Goal: Transaction & Acquisition: Purchase product/service

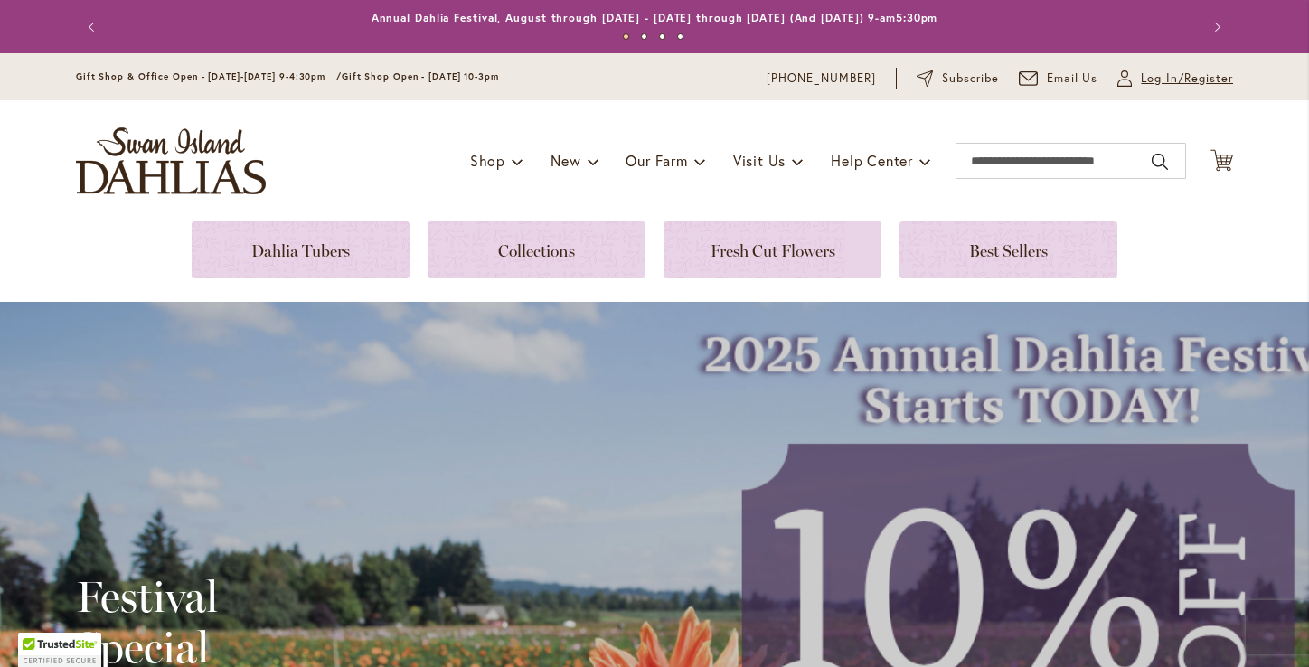
click at [1152, 77] on span "Log In/Register" at bounding box center [1187, 79] width 92 height 18
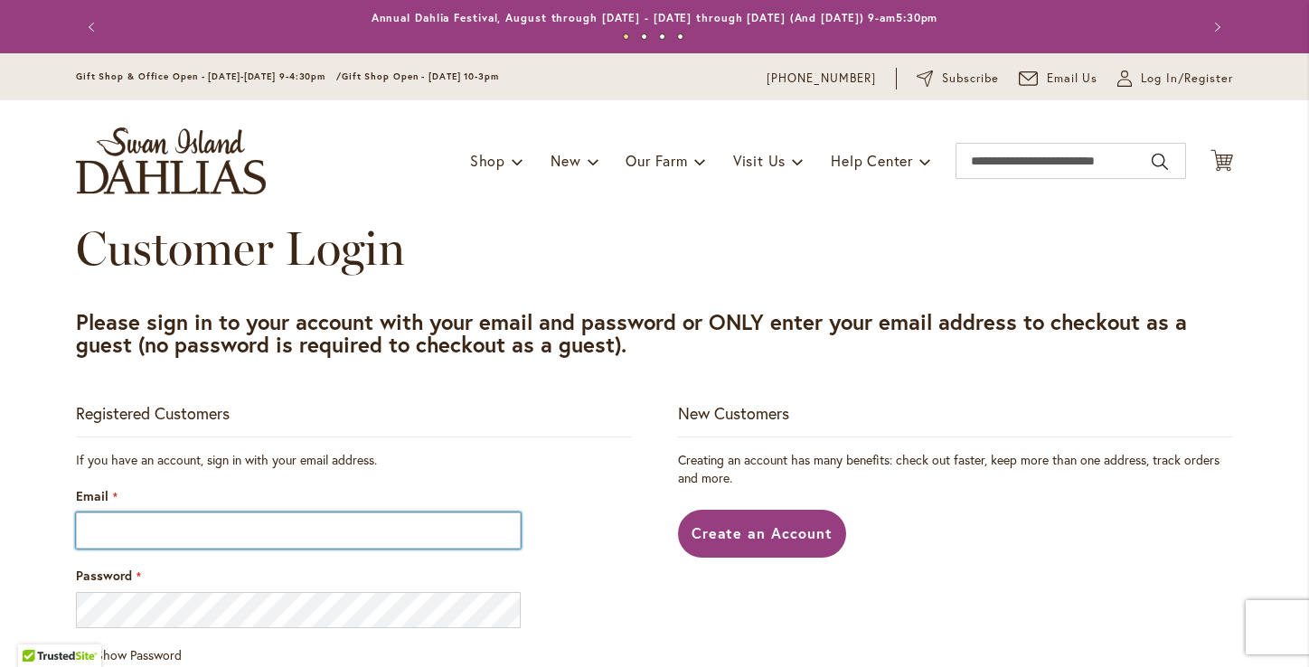
click at [148, 530] on input "Email" at bounding box center [298, 530] width 445 height 36
type input "**********"
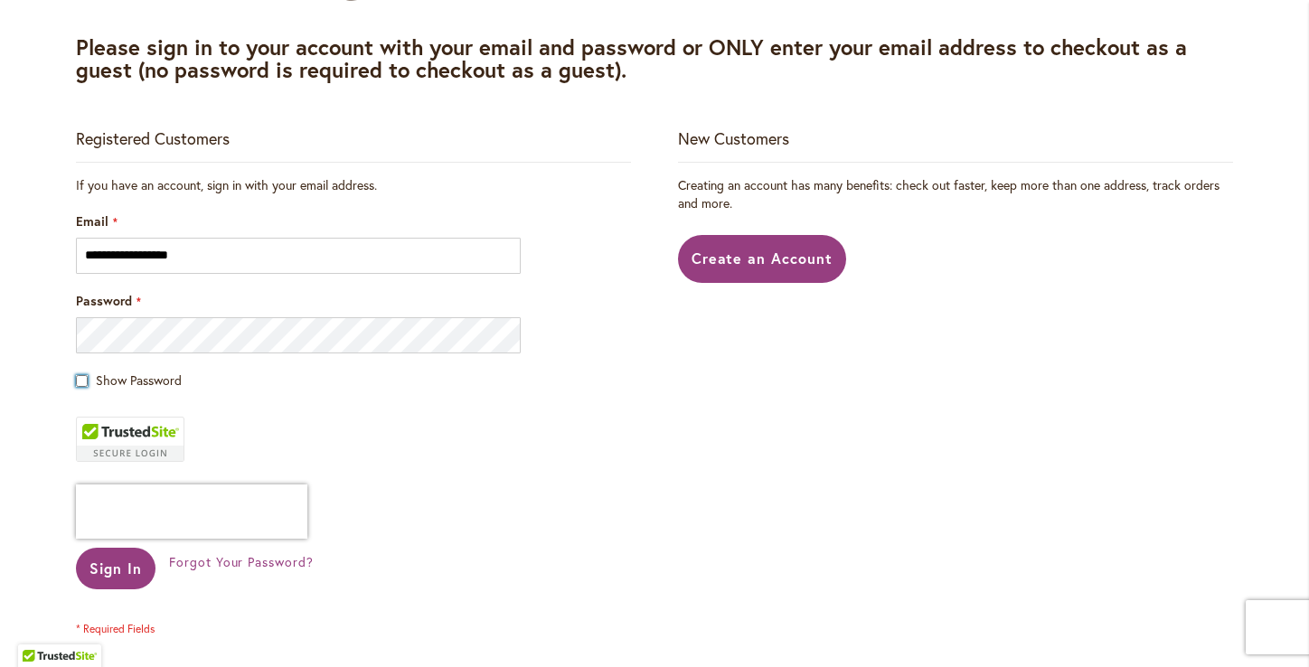
scroll to position [277, 0]
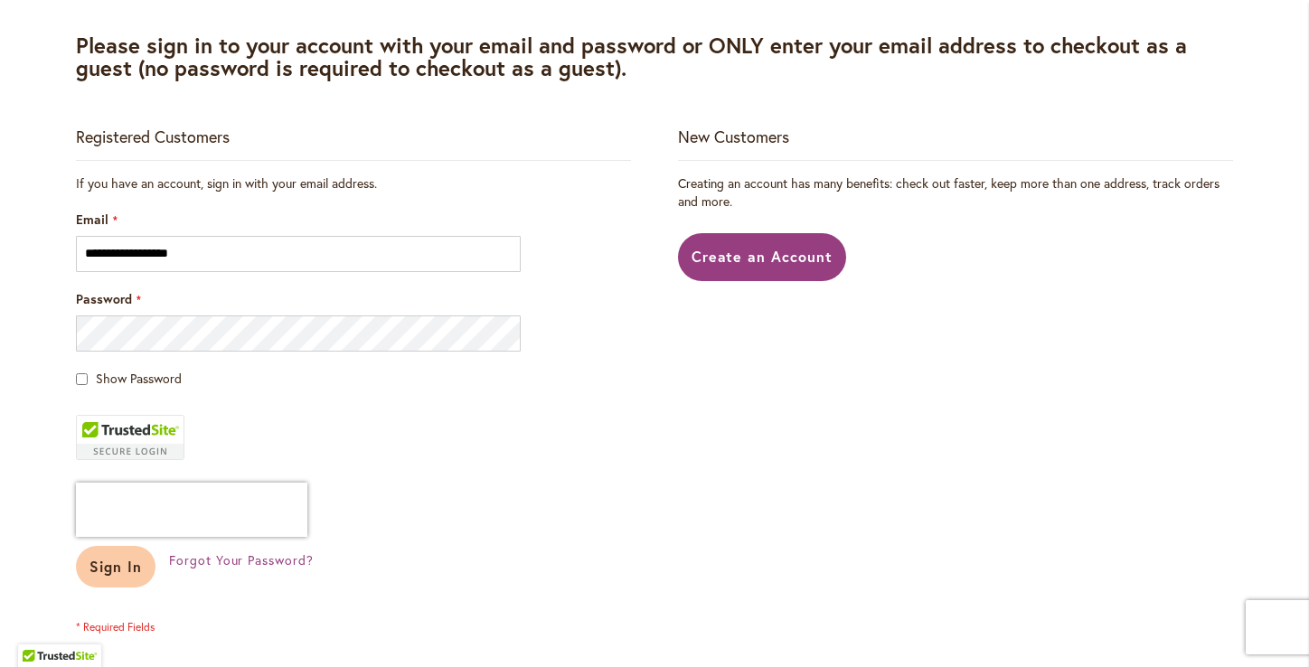
click at [117, 559] on span "Sign In" at bounding box center [115, 566] width 52 height 19
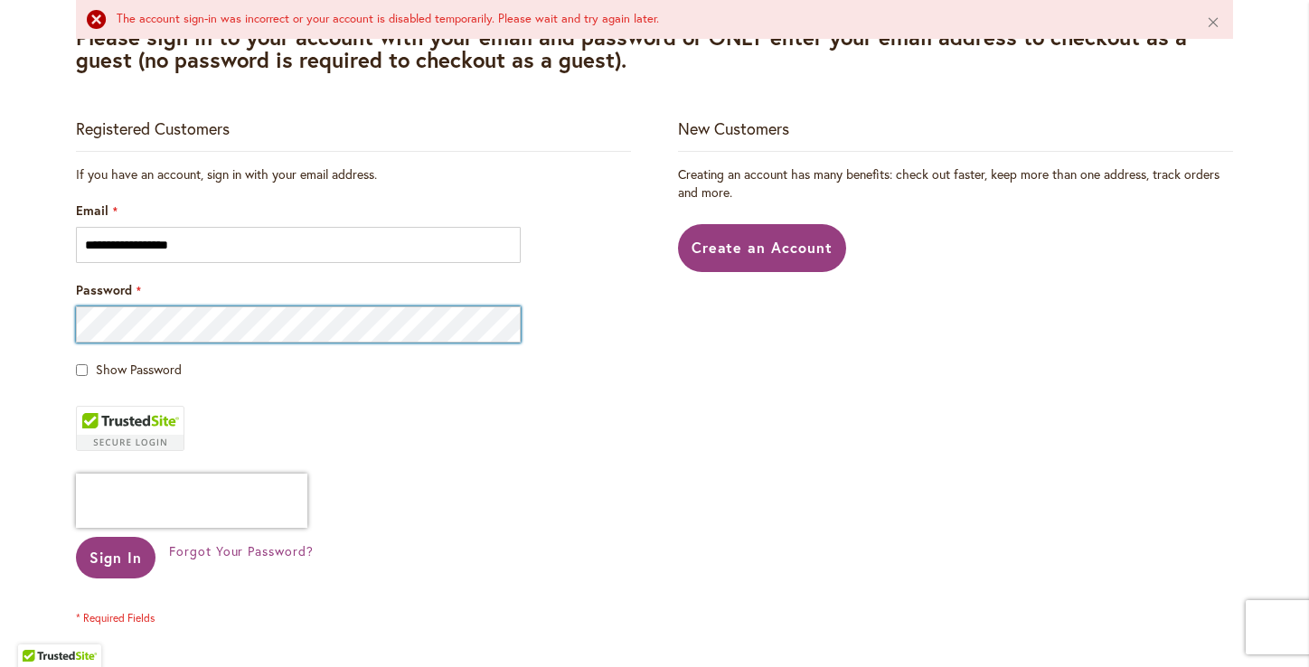
scroll to position [499, 0]
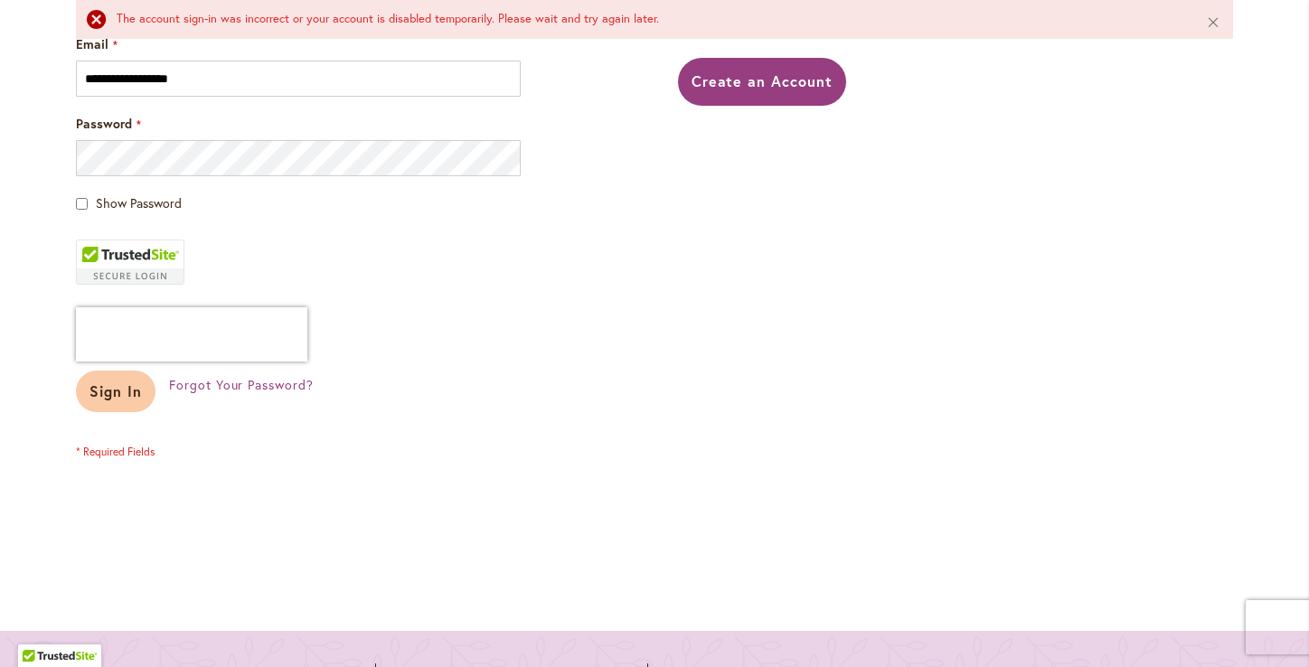
click at [117, 393] on span "Sign In" at bounding box center [115, 390] width 52 height 19
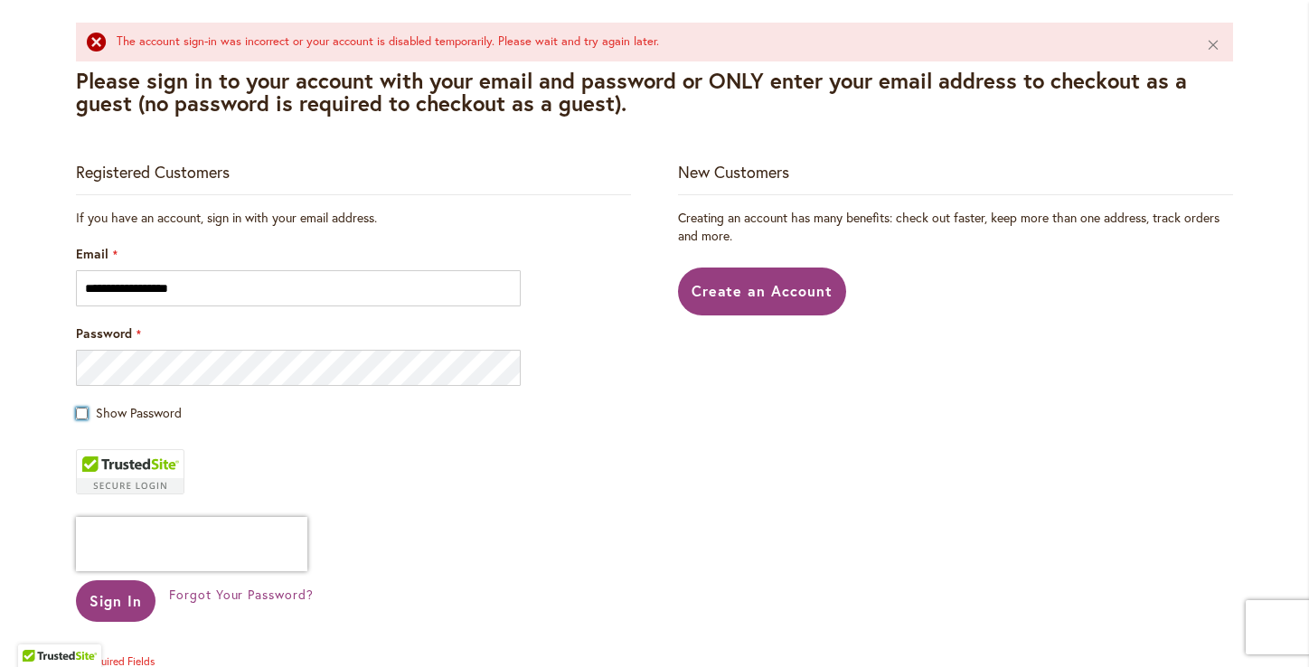
scroll to position [355, 0]
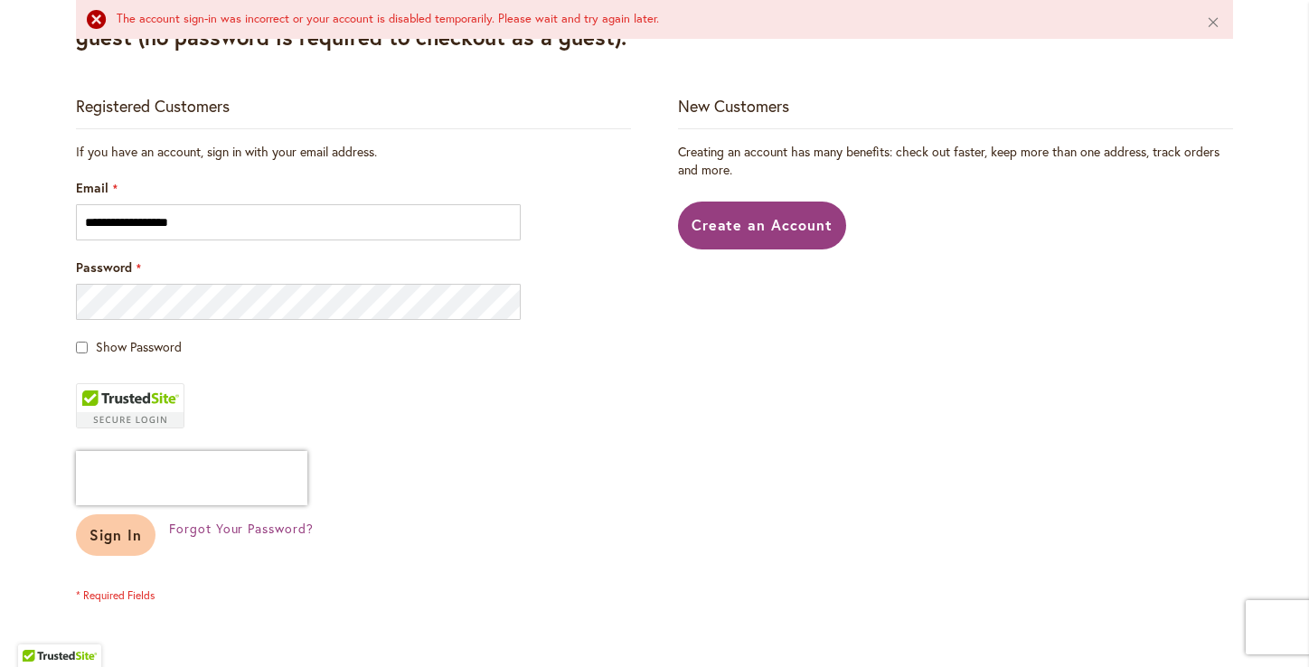
click at [122, 534] on span "Sign In" at bounding box center [115, 534] width 52 height 19
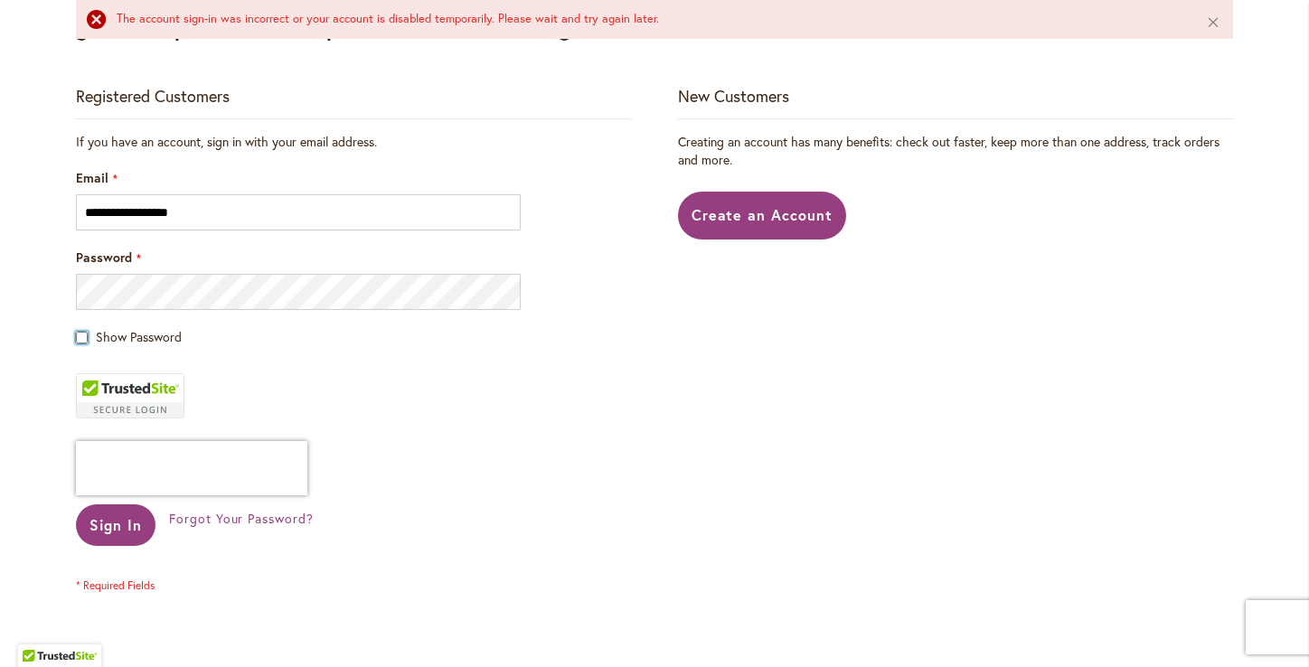
scroll to position [373, 0]
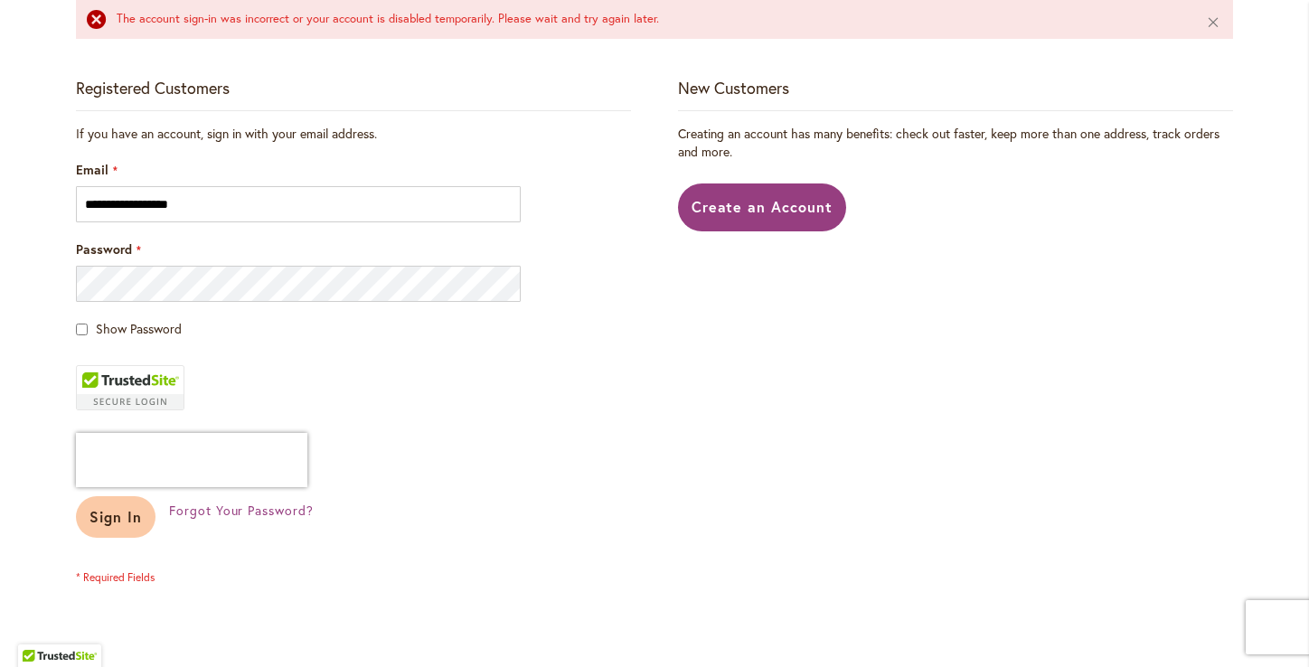
click at [111, 520] on span "Sign In" at bounding box center [115, 516] width 52 height 19
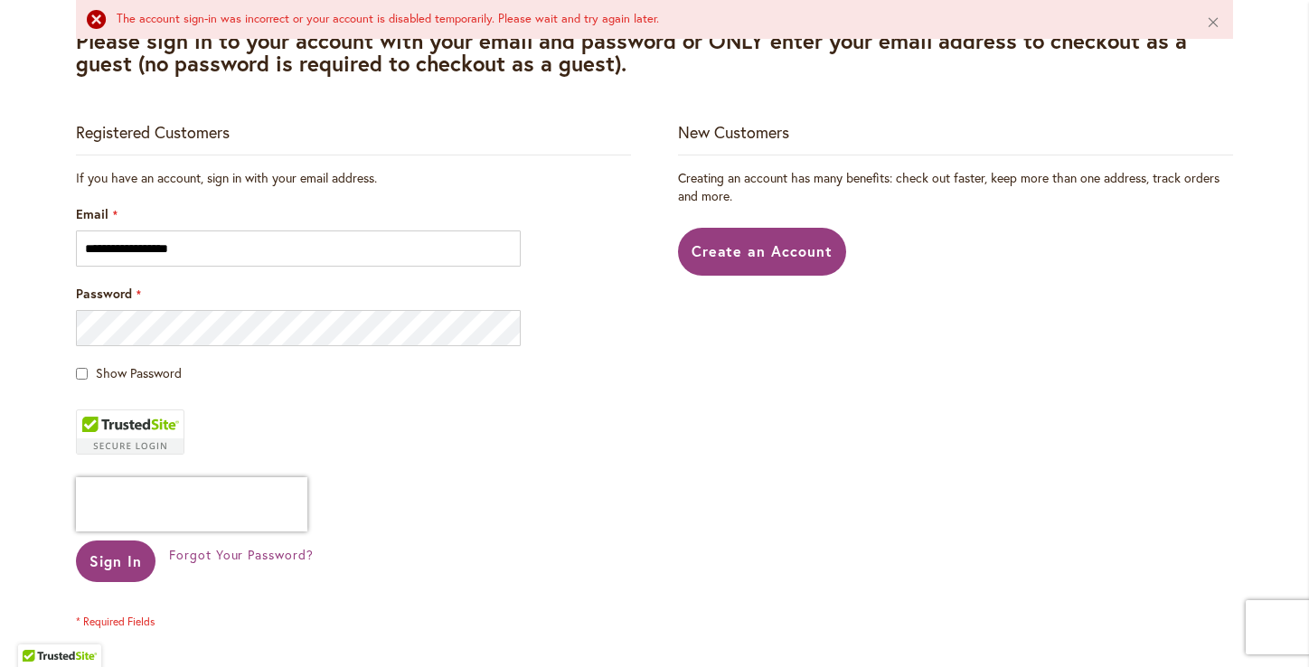
scroll to position [340, 0]
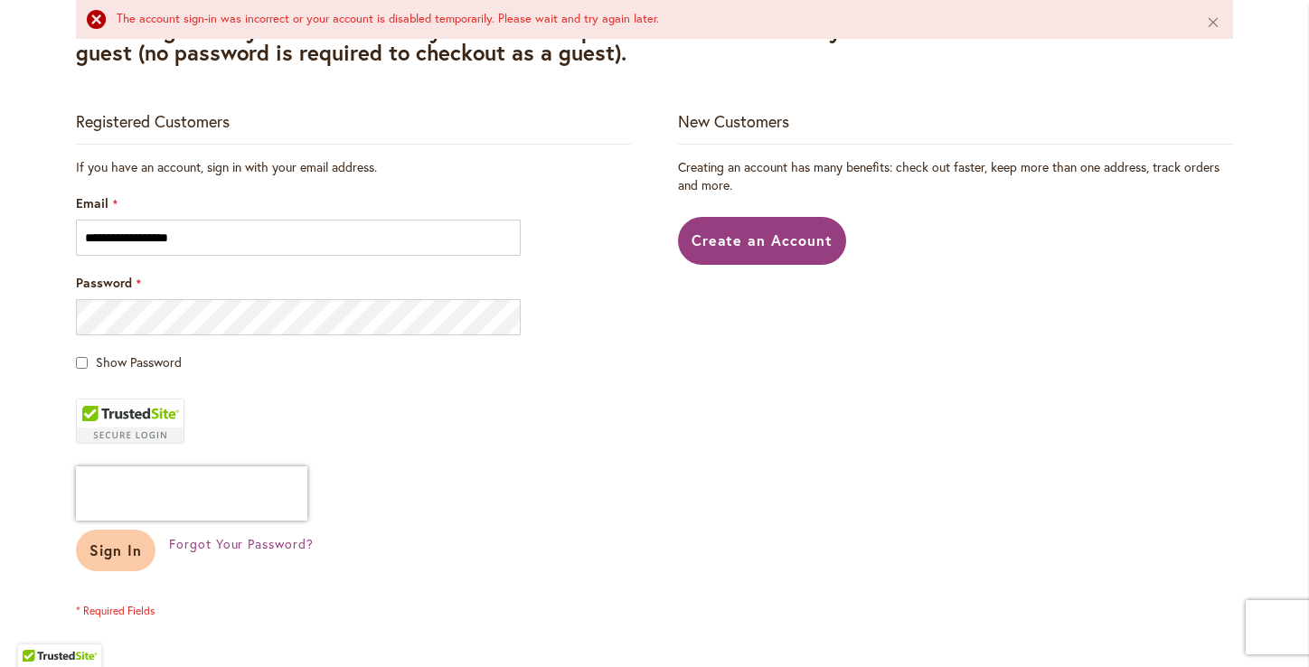
click at [111, 550] on span "Sign In" at bounding box center [115, 549] width 52 height 19
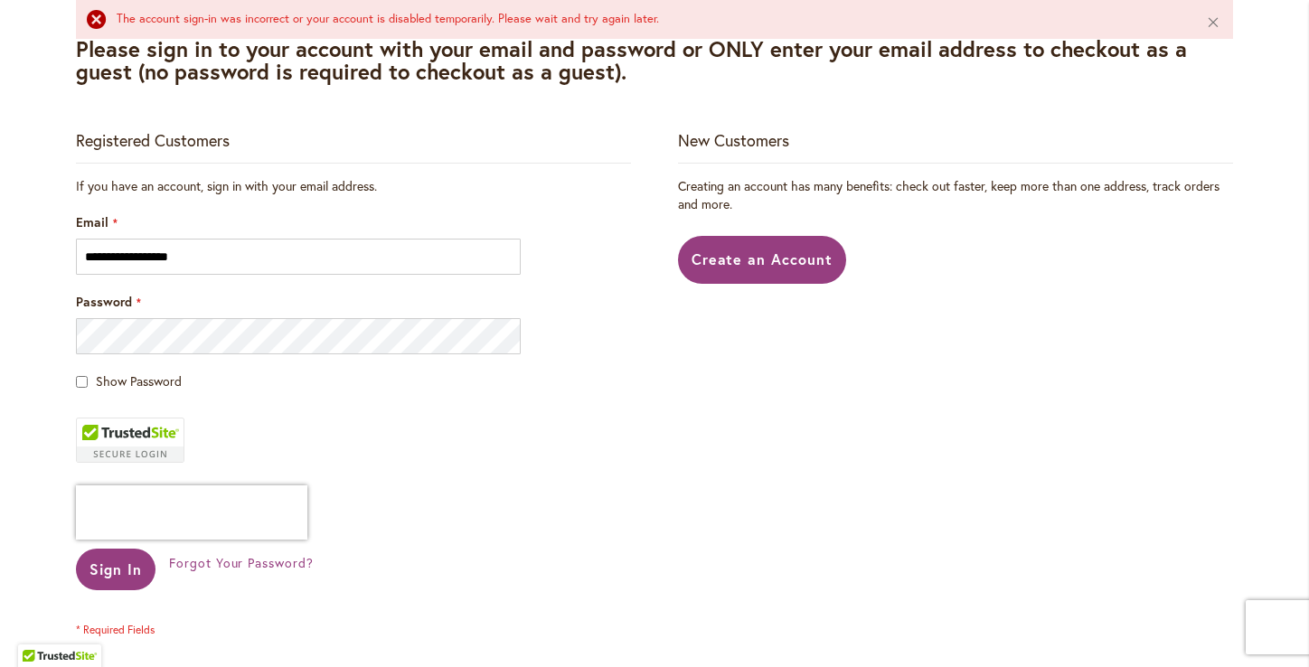
scroll to position [394, 0]
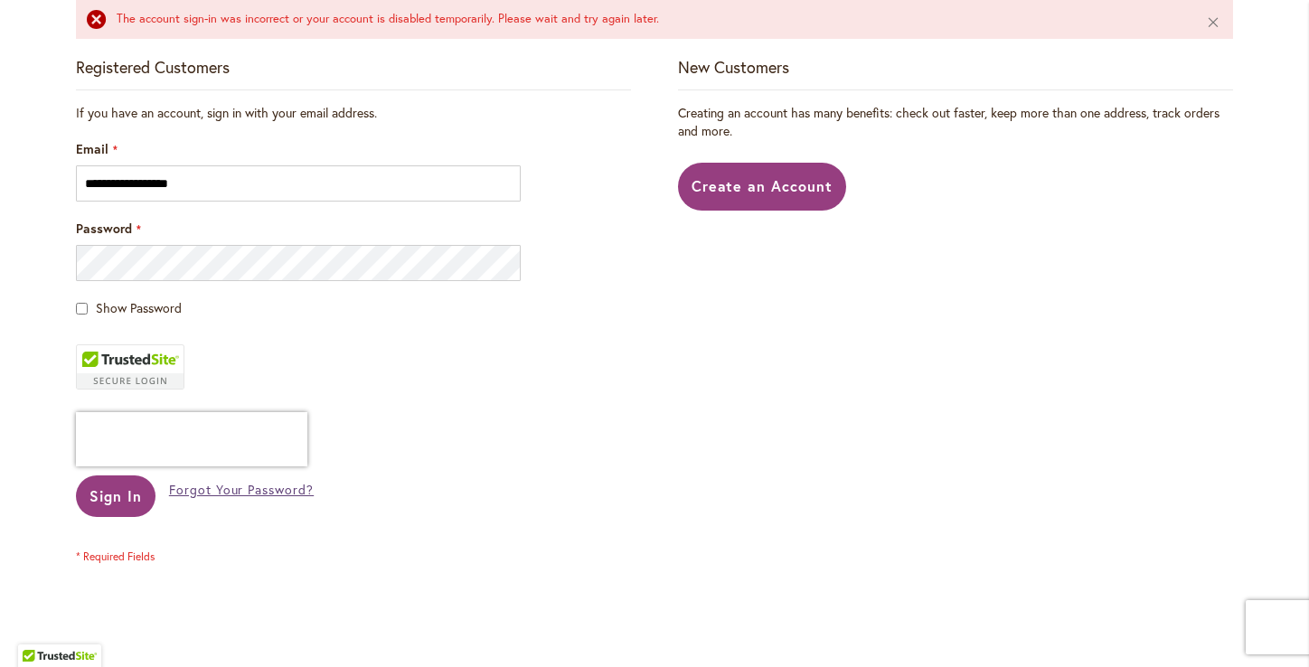
click at [233, 492] on span "Forgot Your Password?" at bounding box center [241, 489] width 145 height 17
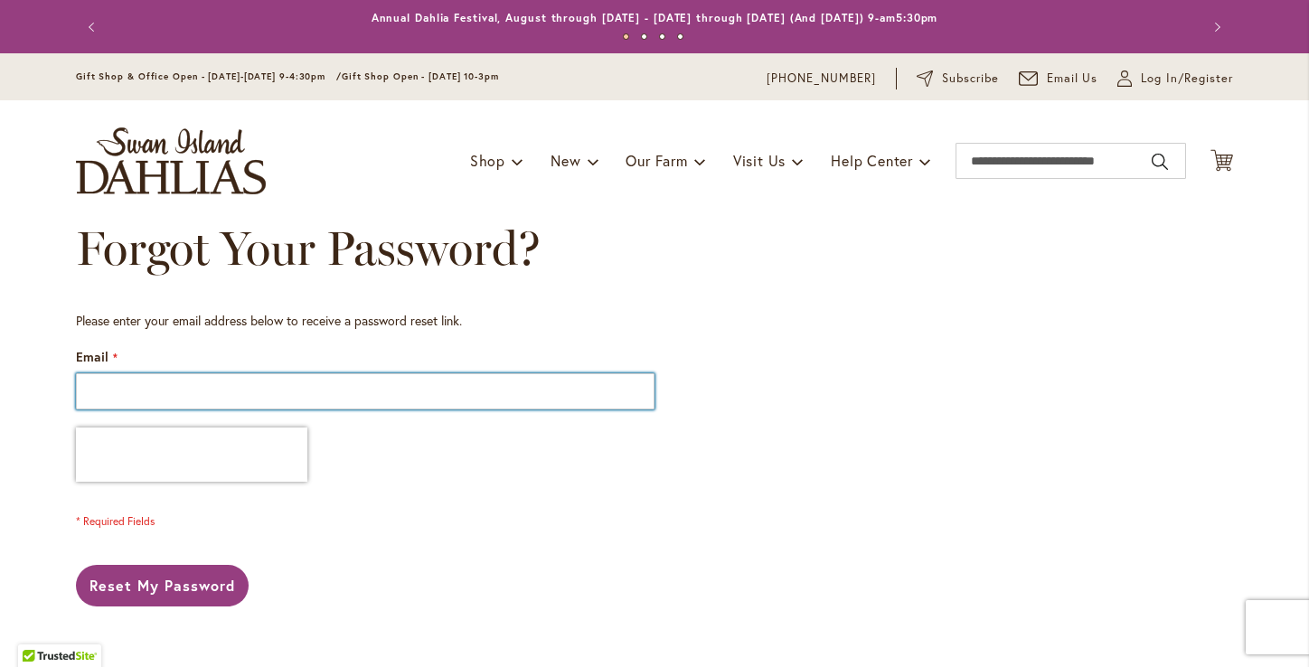
click at [196, 382] on input "Email" at bounding box center [365, 391] width 578 height 36
type input "**********"
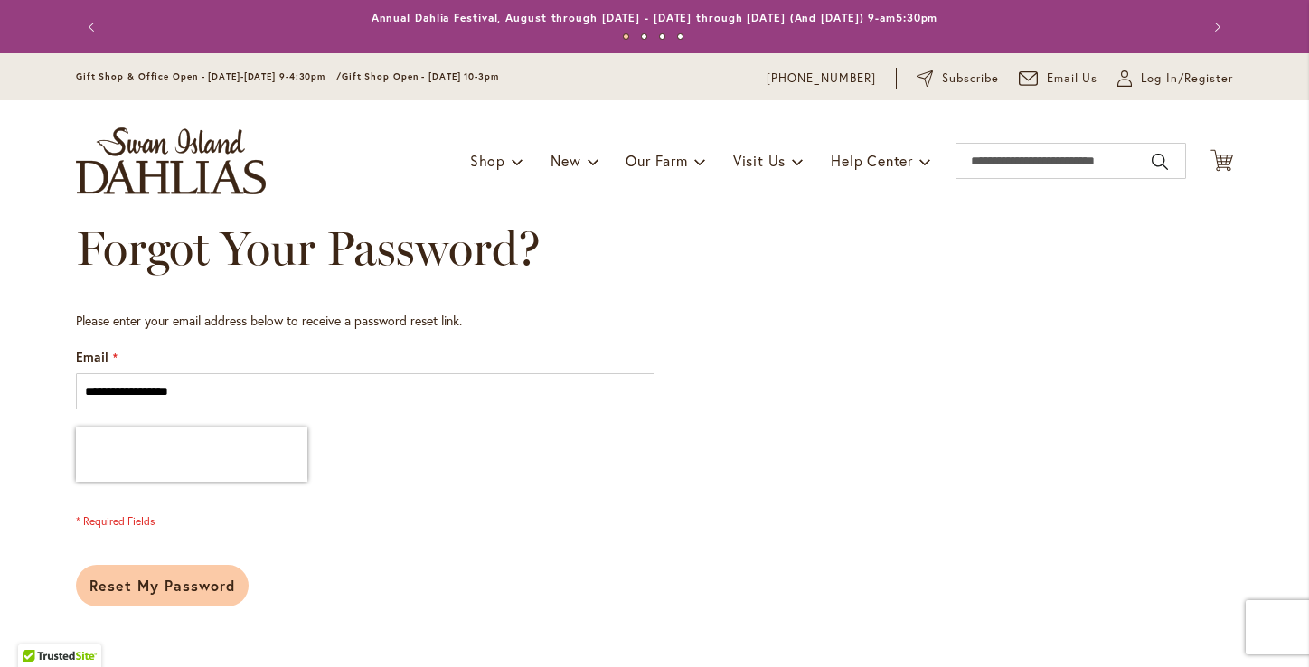
click at [126, 589] on span "Reset My Password" at bounding box center [162, 585] width 146 height 19
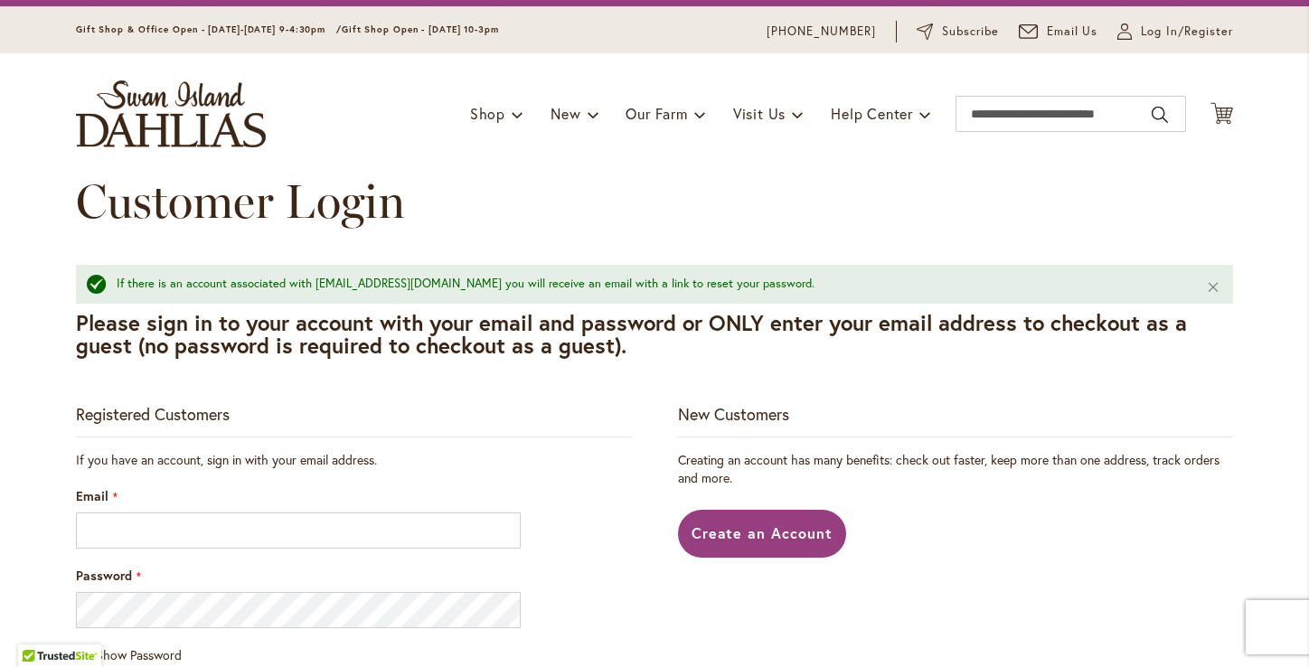
scroll to position [48, 0]
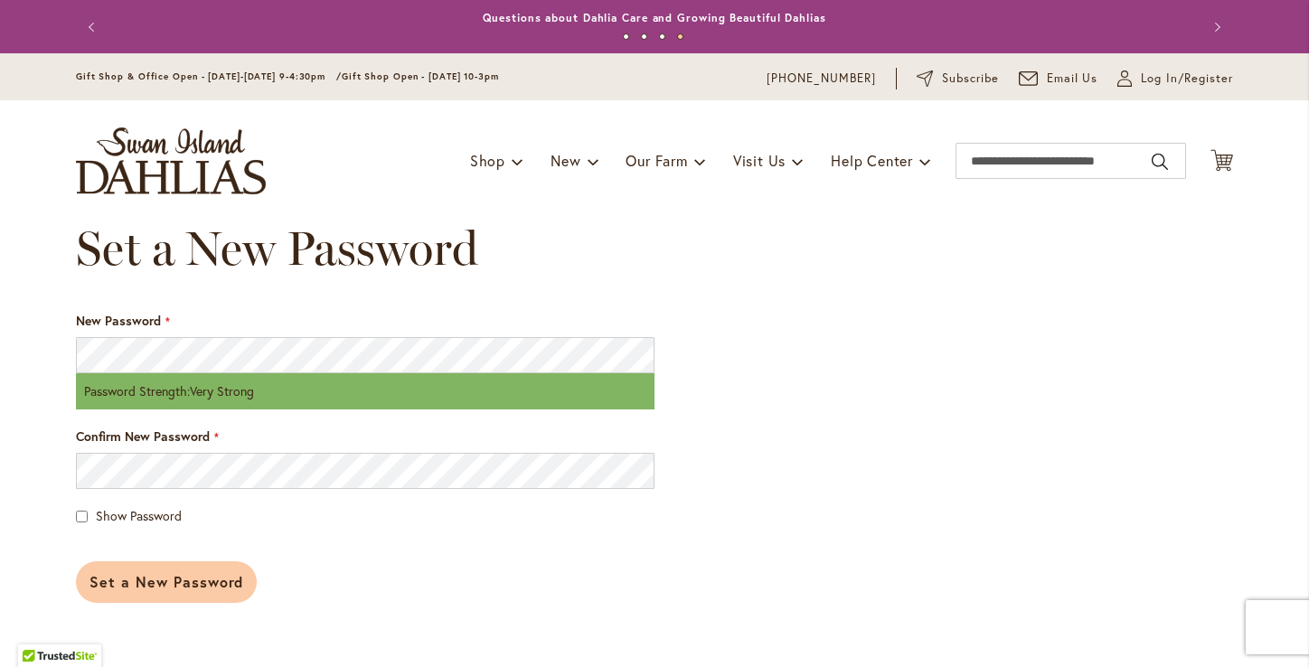
click at [164, 583] on span "Set a New Password" at bounding box center [166, 581] width 154 height 19
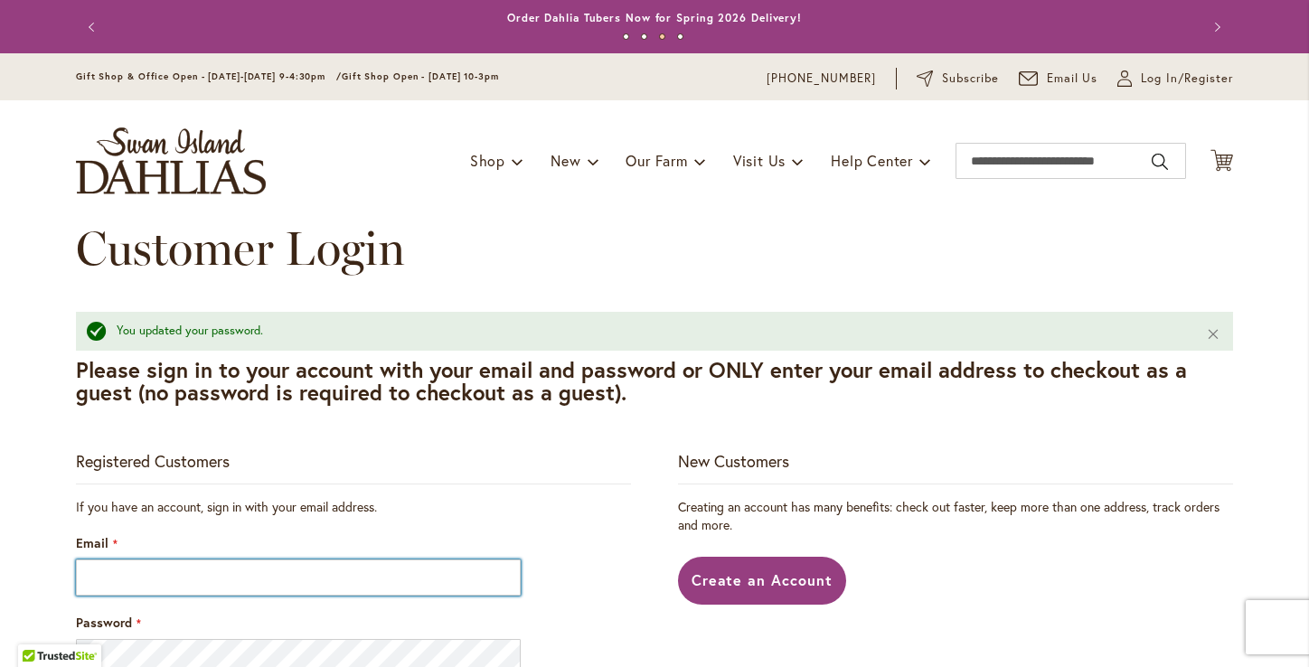
click at [148, 583] on input "Email" at bounding box center [298, 577] width 445 height 36
type input "**********"
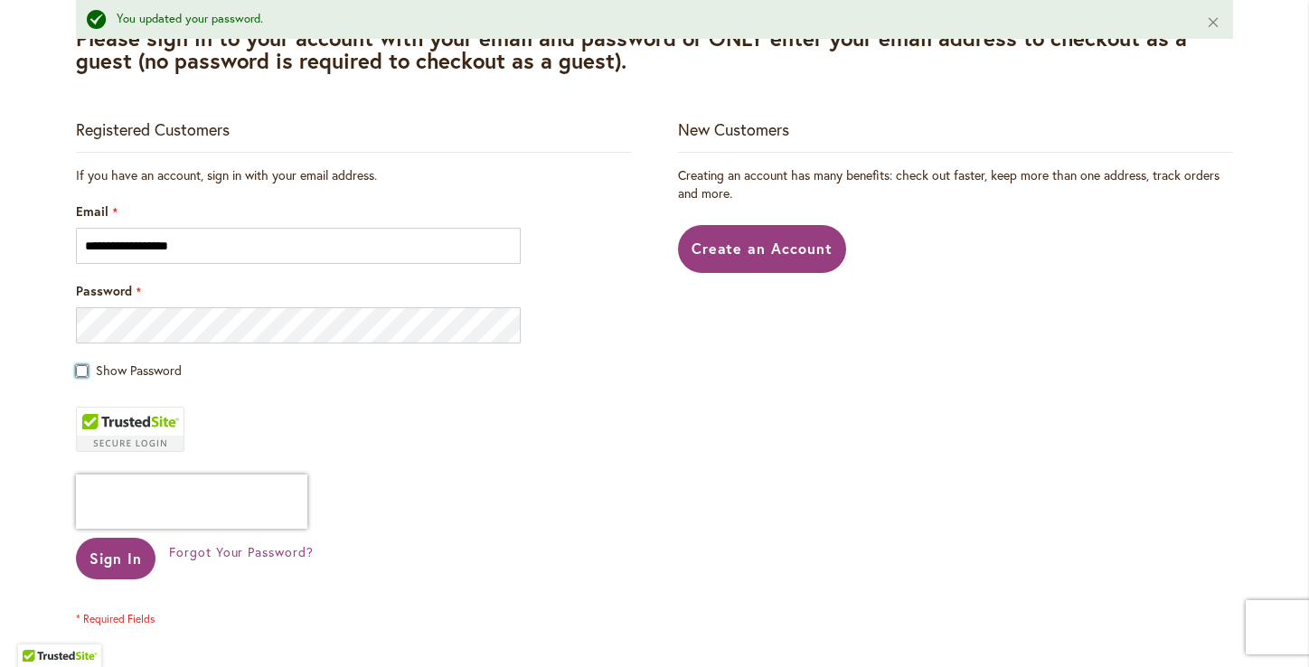
scroll to position [376, 0]
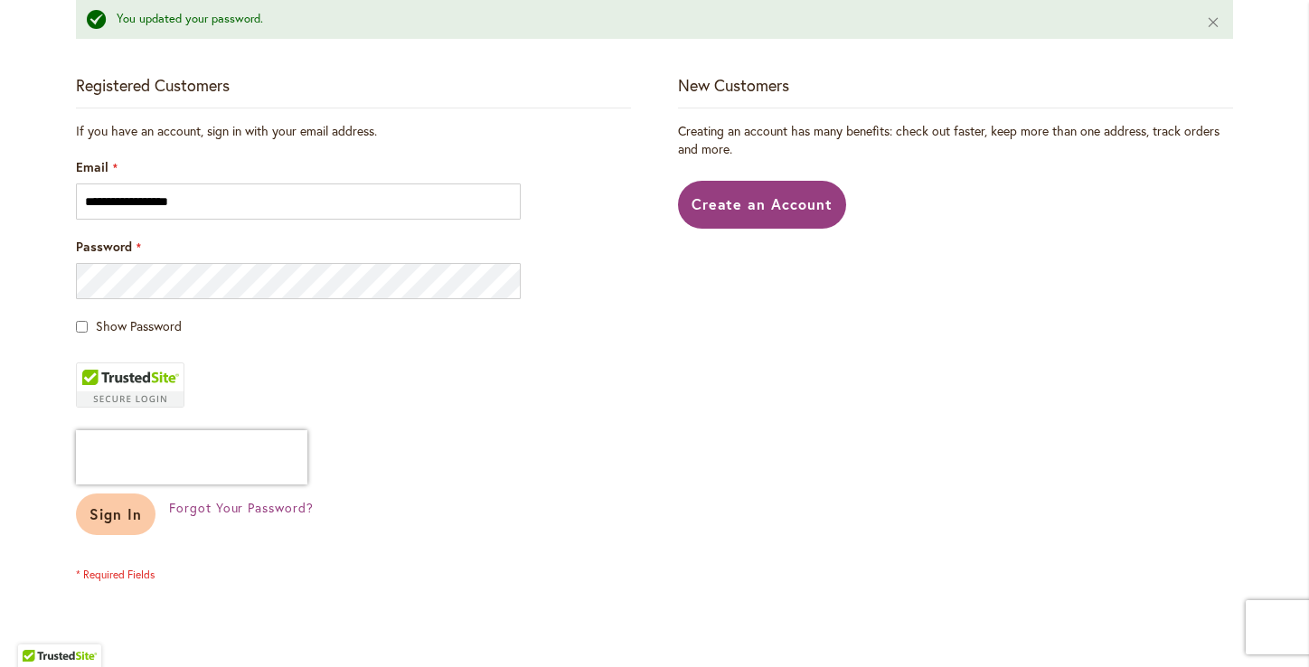
click at [116, 510] on span "Sign In" at bounding box center [115, 513] width 52 height 19
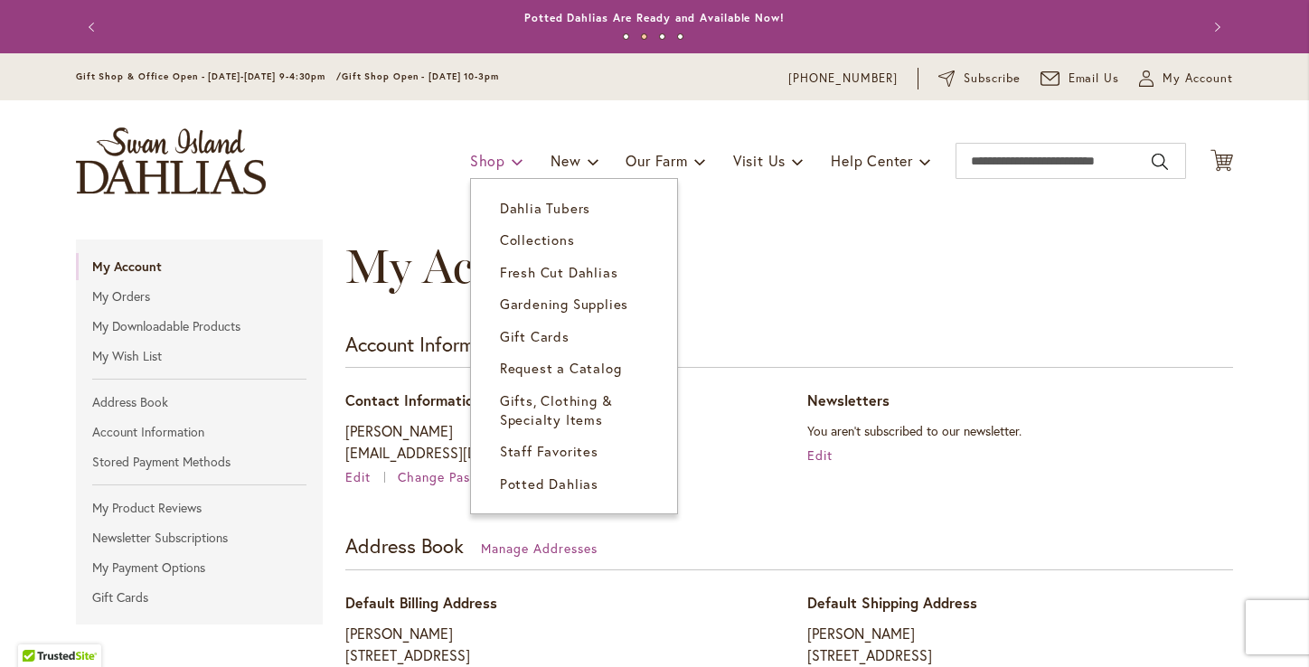
click at [505, 156] on link "Shop" at bounding box center [496, 161] width 53 height 34
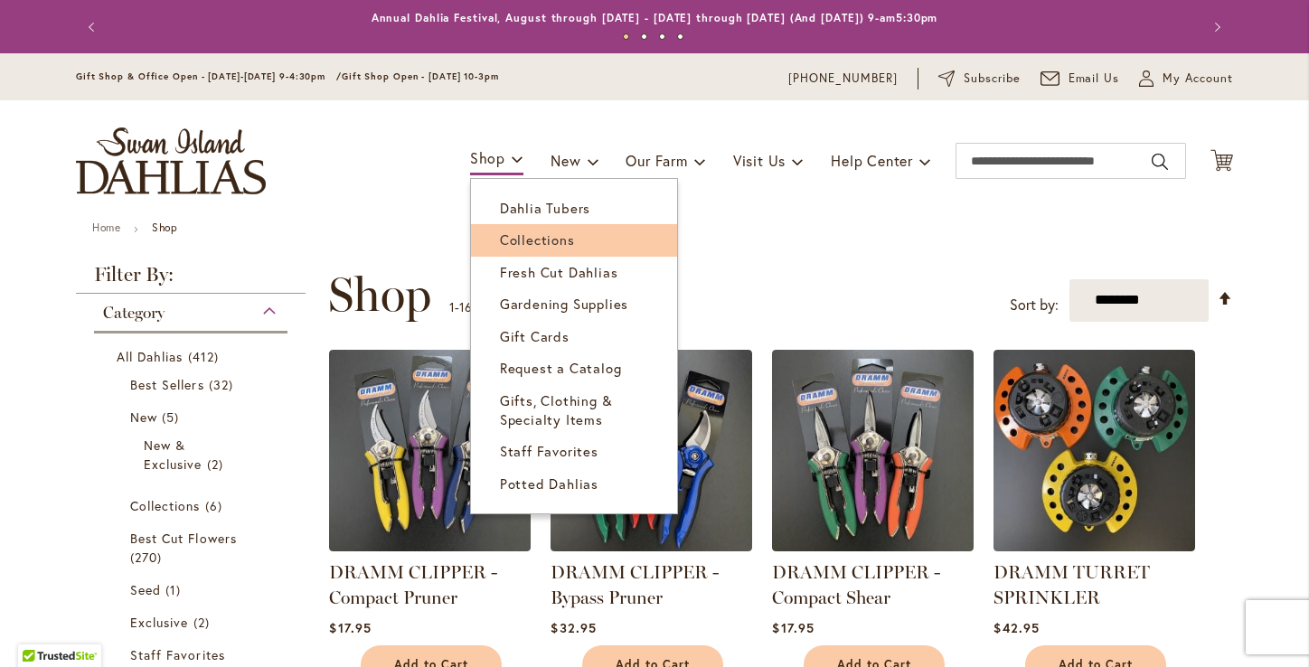
click at [536, 241] on span "Collections" at bounding box center [537, 239] width 75 height 18
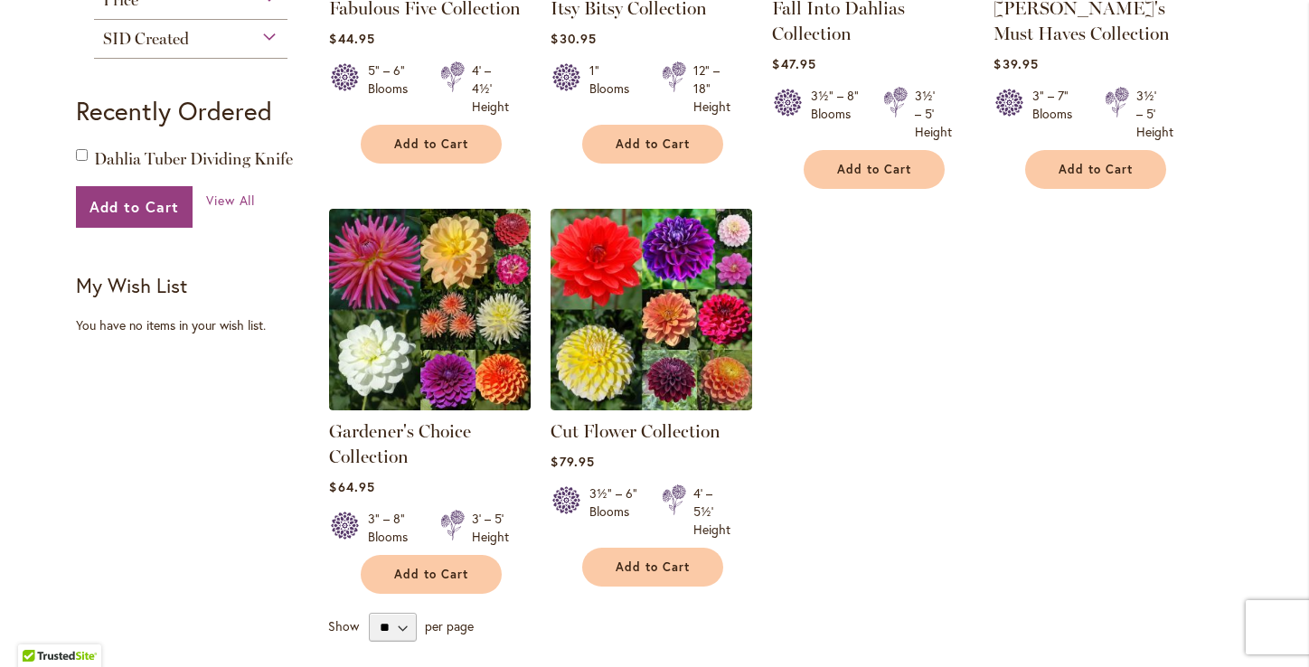
scroll to position [569, 0]
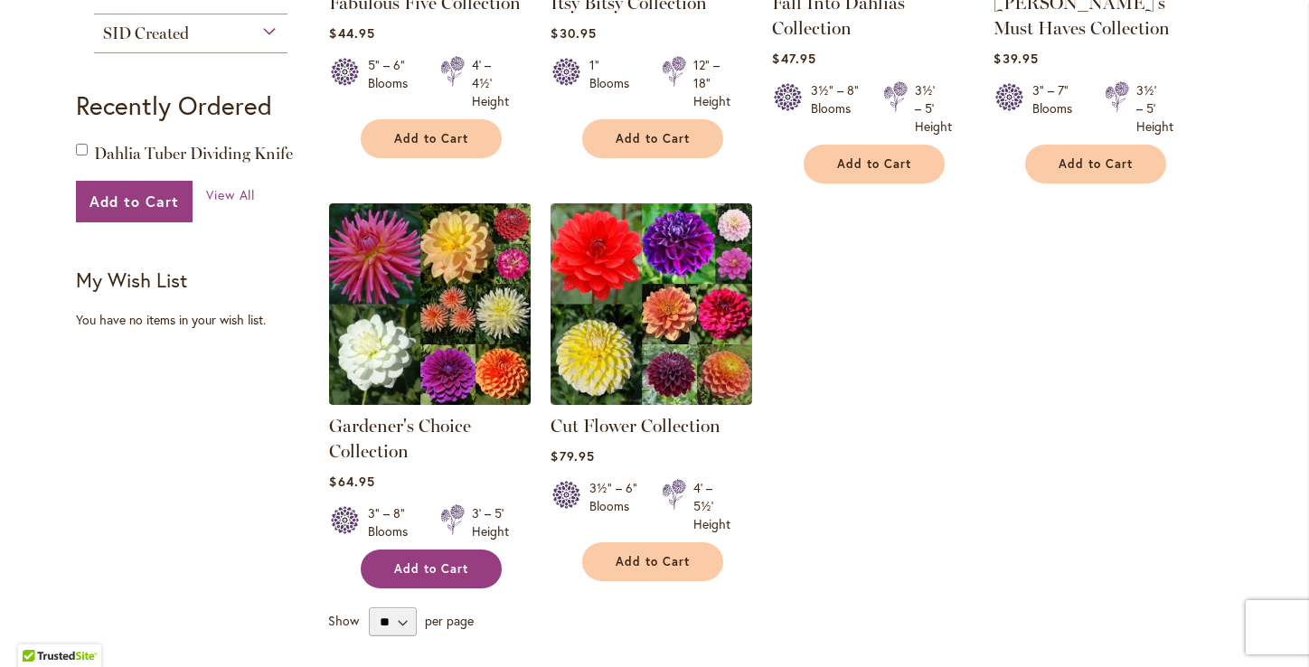
click at [418, 567] on span "Add to Cart" at bounding box center [431, 568] width 74 height 15
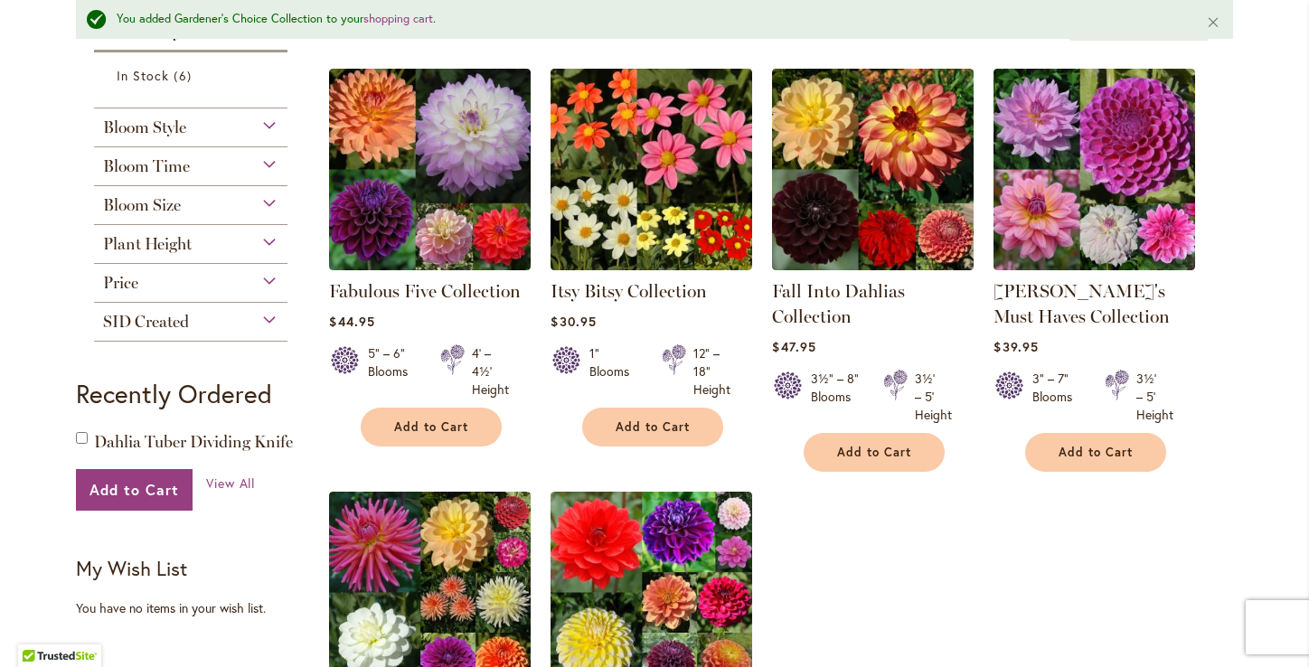
scroll to position [314, 0]
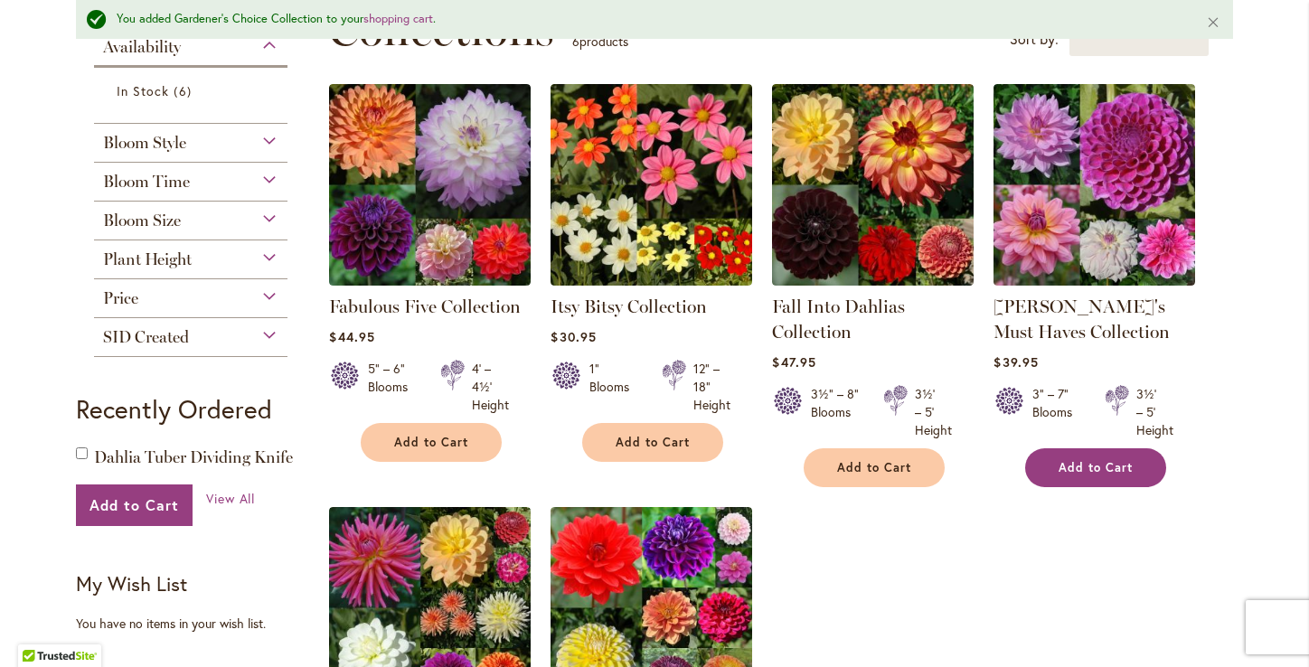
click at [1075, 466] on span "Add to Cart" at bounding box center [1095, 467] width 74 height 15
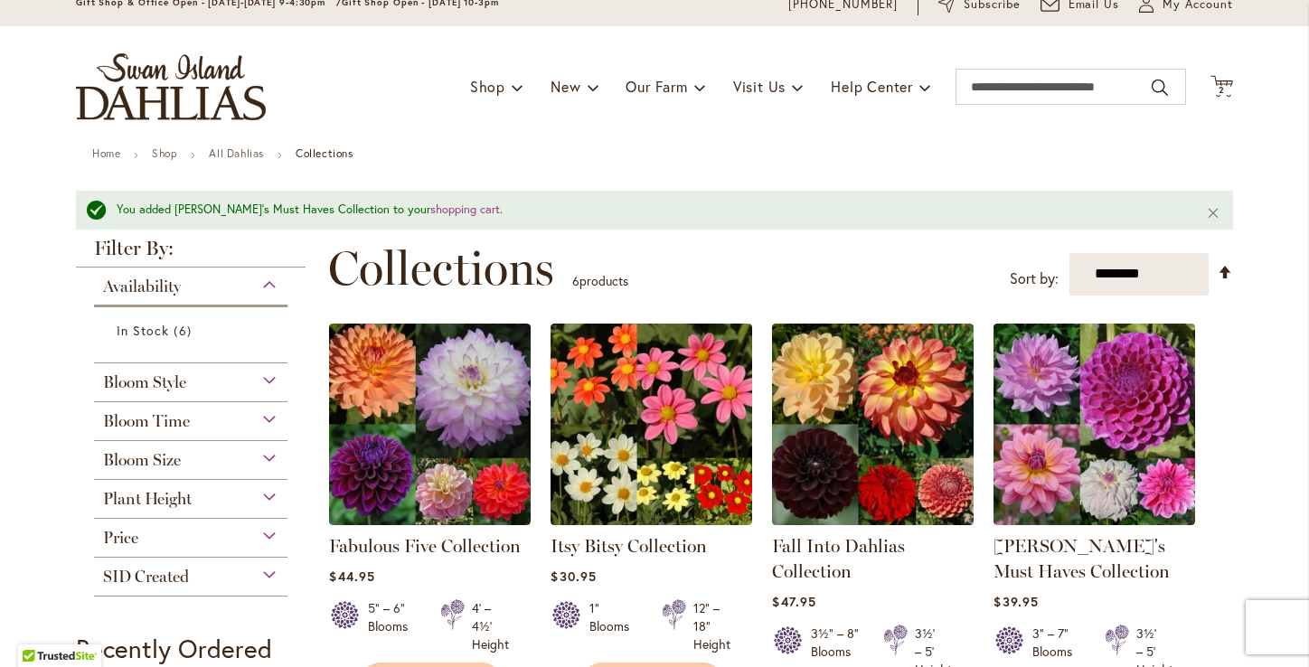
scroll to position [0, 0]
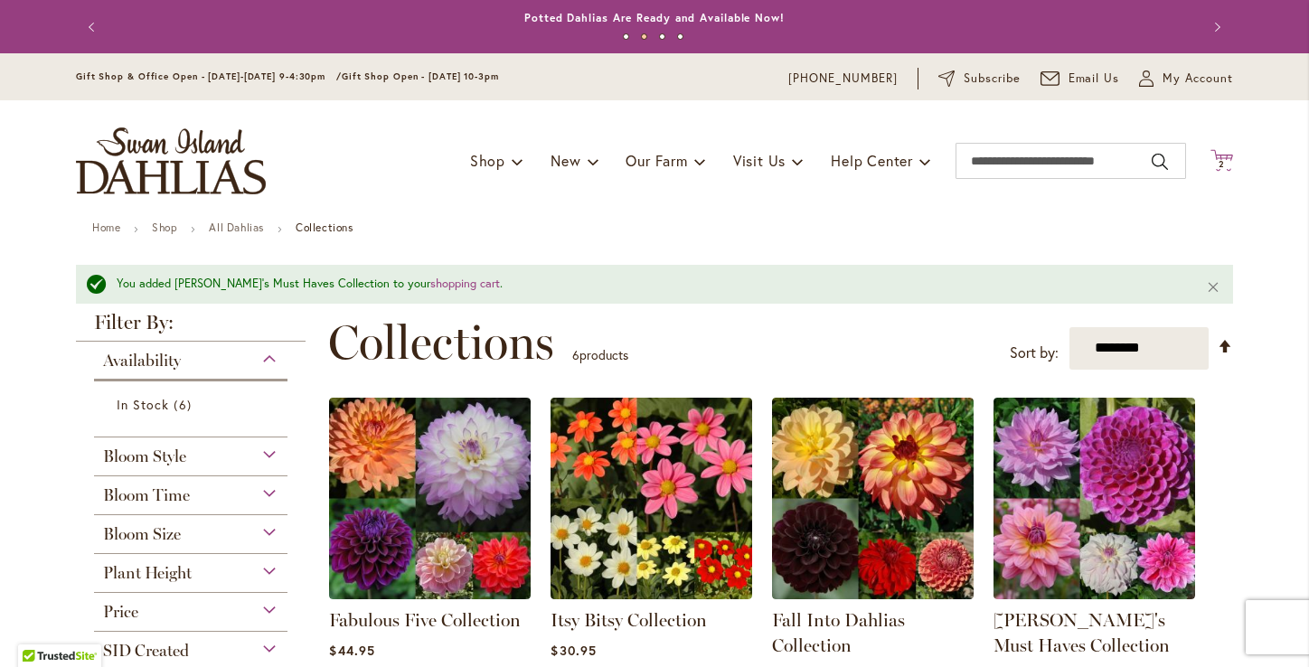
click at [1218, 163] on span "2" at bounding box center [1221, 164] width 6 height 12
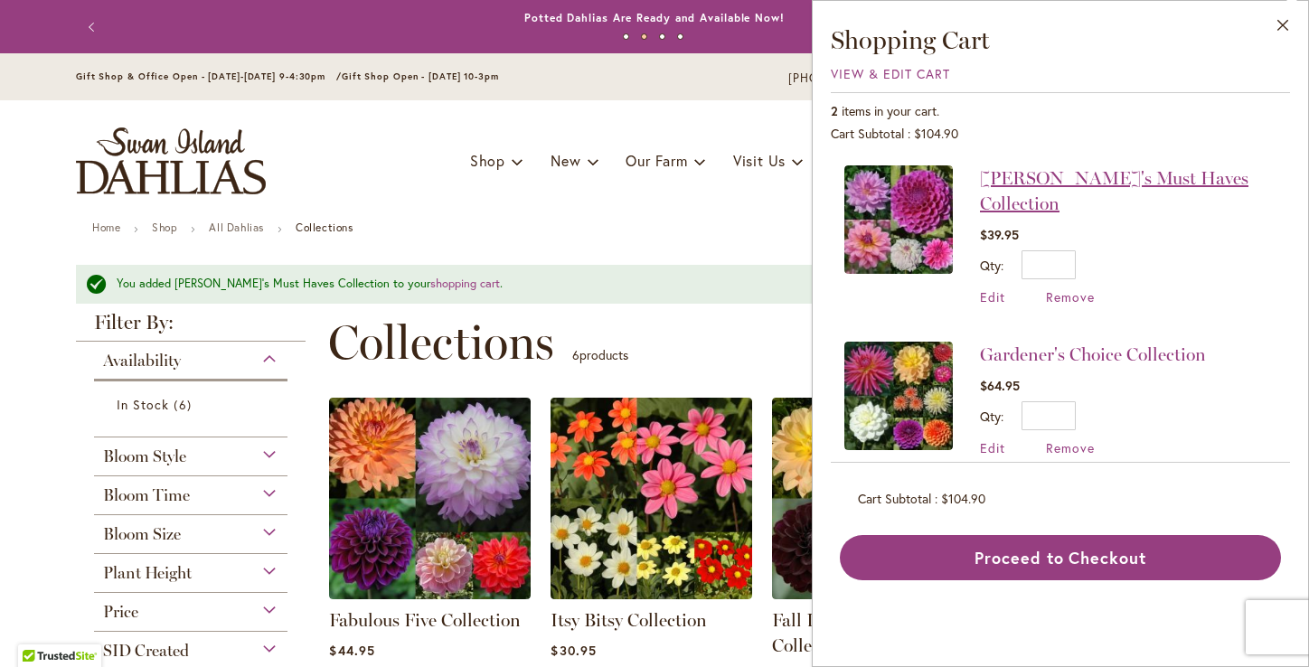
click at [1073, 186] on link "[PERSON_NAME]'s Must Haves Collection" at bounding box center [1114, 190] width 268 height 47
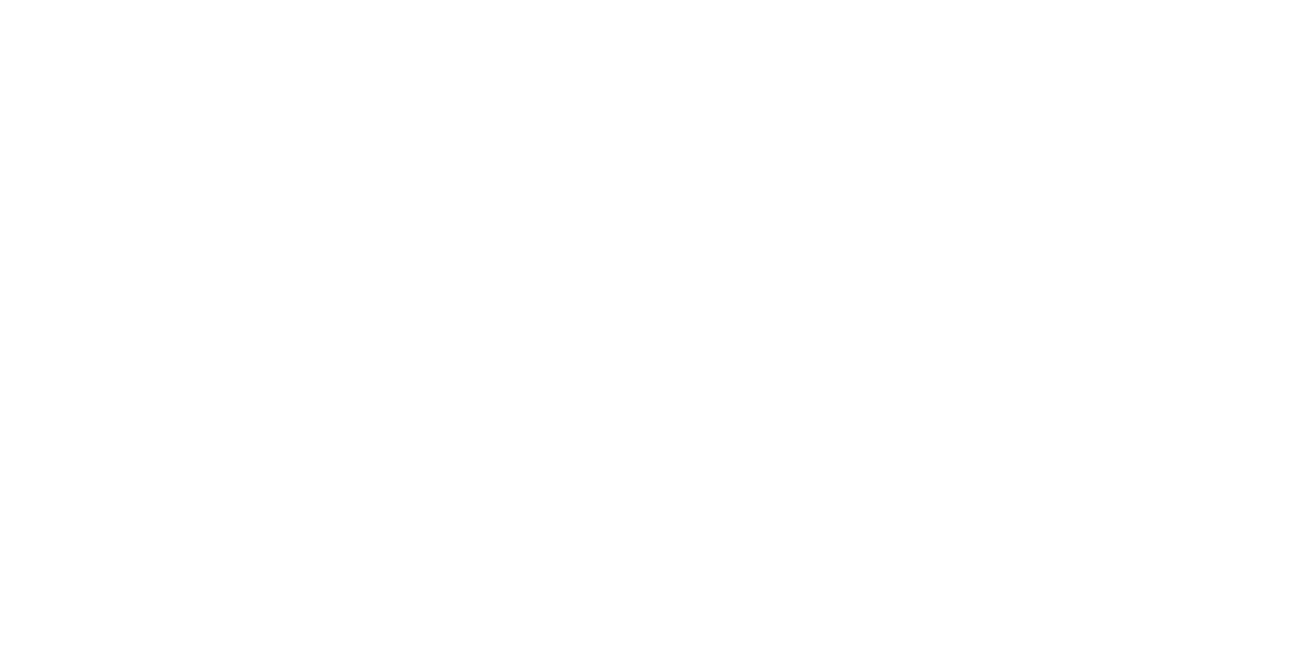
type input "********"
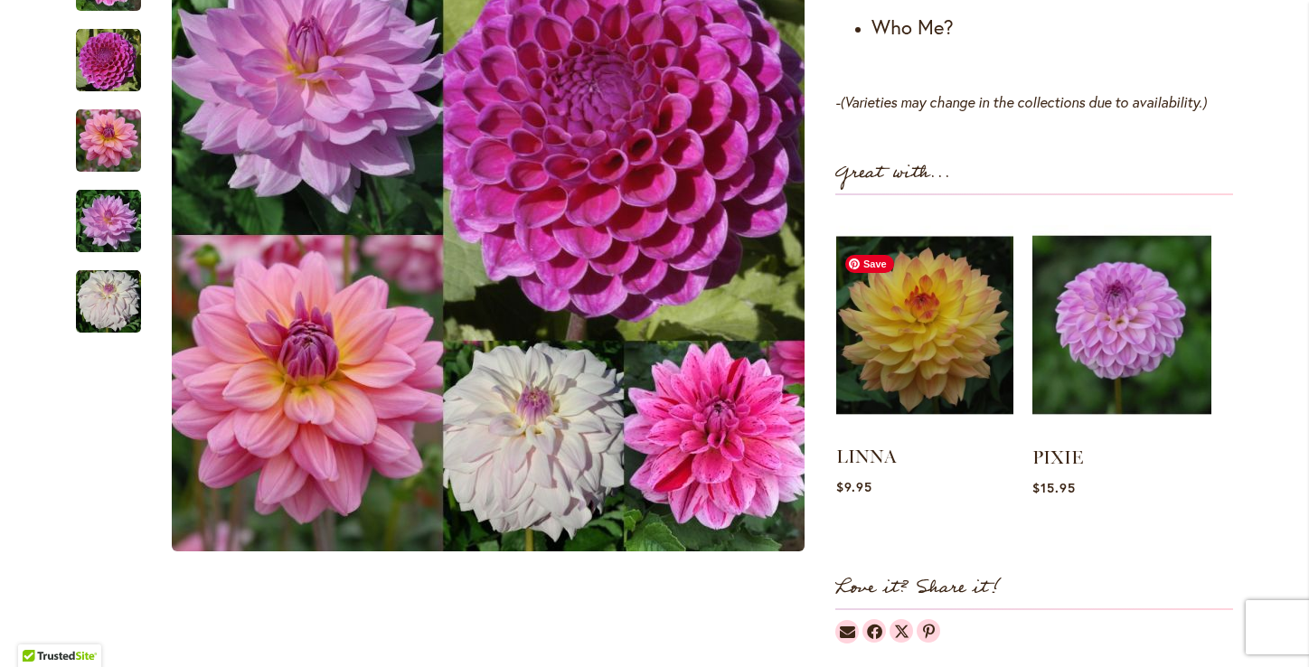
scroll to position [1432, 0]
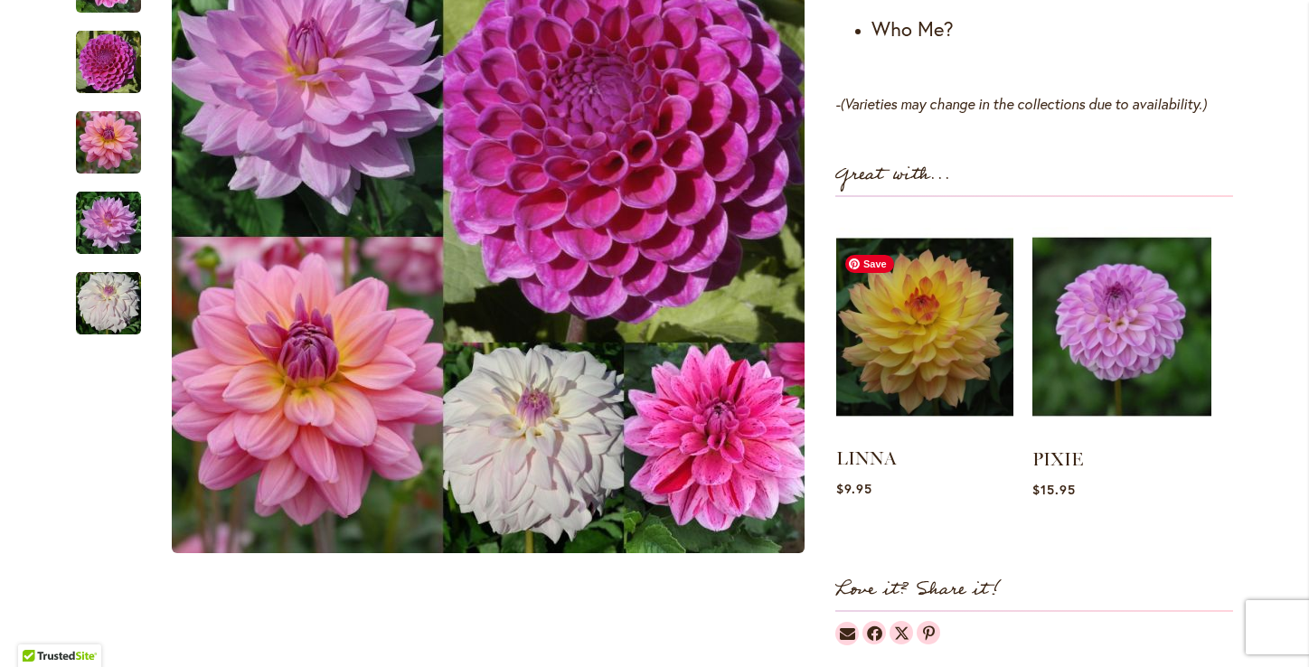
click at [951, 328] on img at bounding box center [924, 326] width 177 height 221
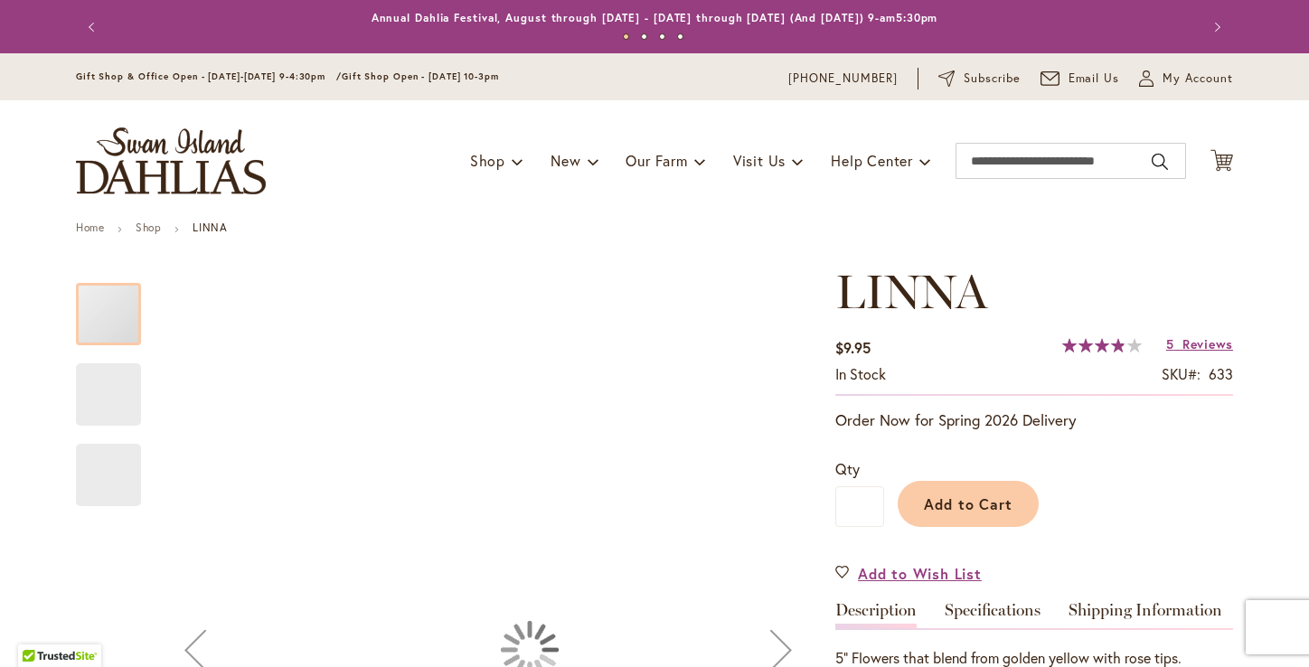
type input "********"
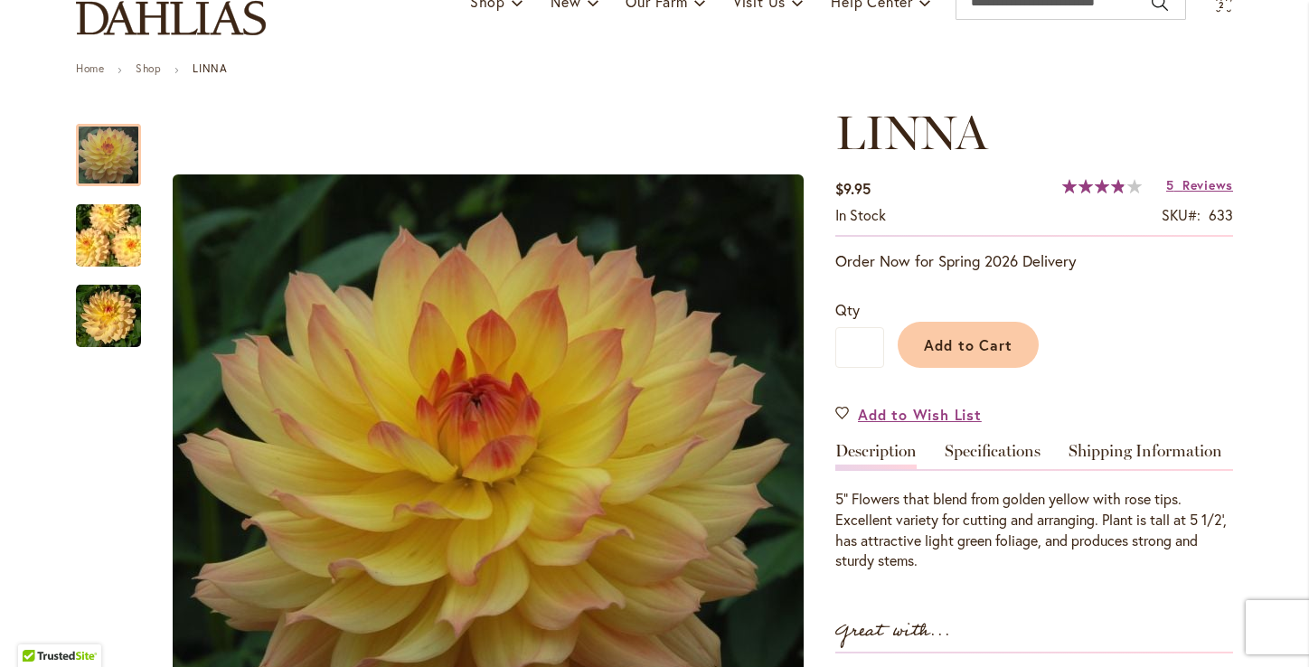
scroll to position [160, 0]
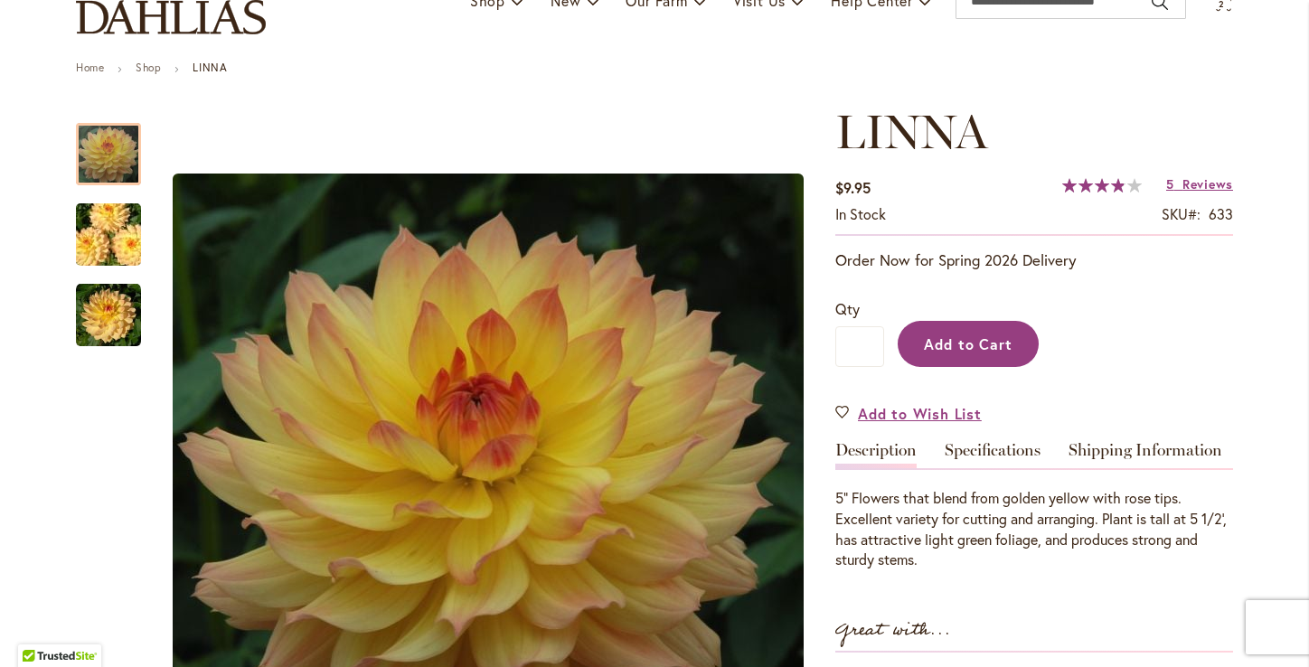
click at [956, 348] on span "Add to Cart" at bounding box center [968, 343] width 89 height 19
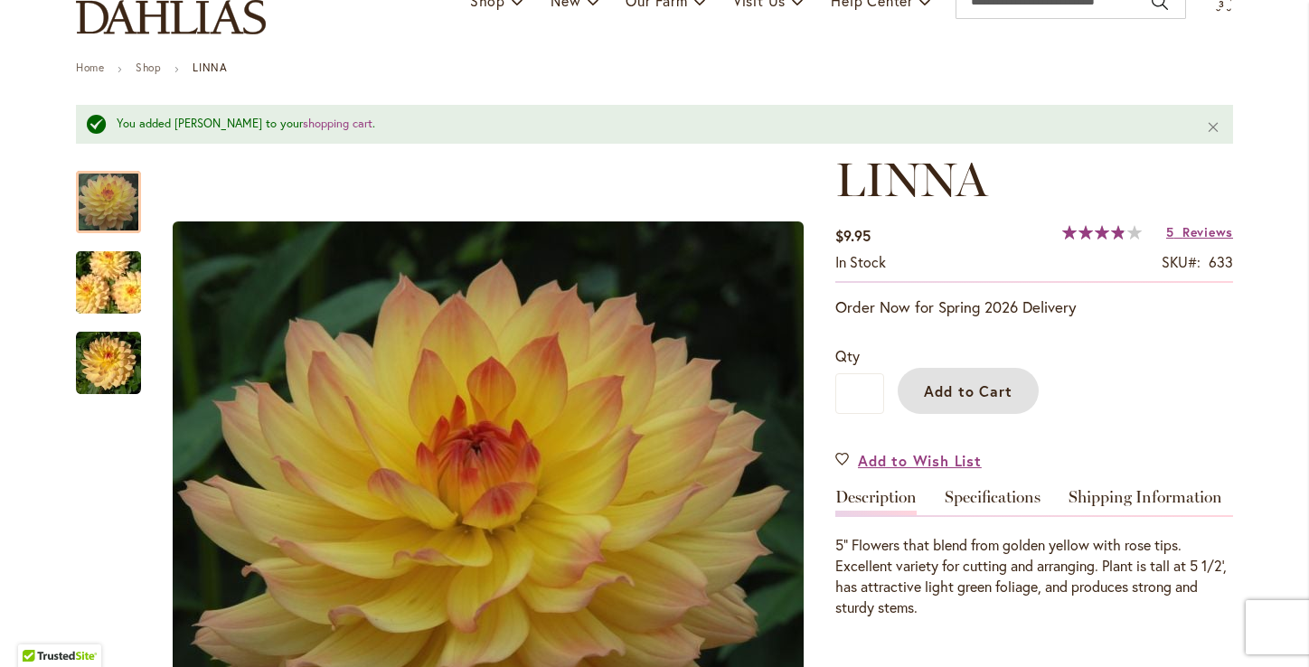
scroll to position [0, 0]
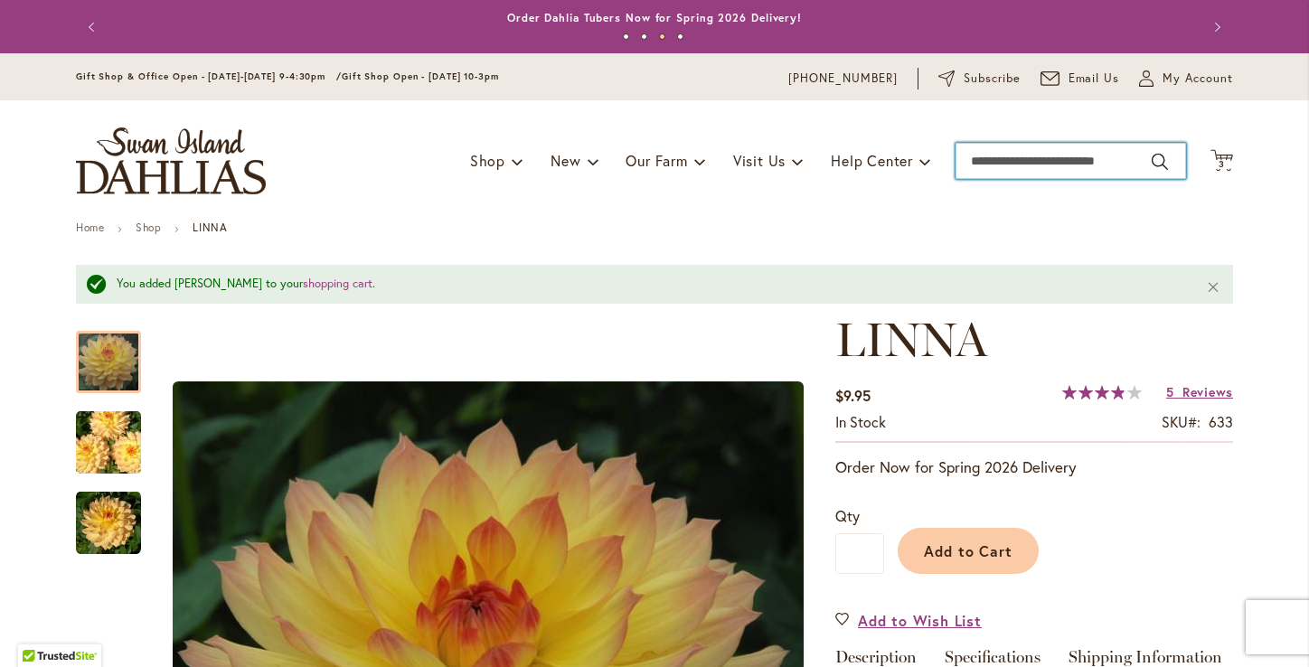
click at [1045, 159] on input "Search" at bounding box center [1070, 161] width 230 height 36
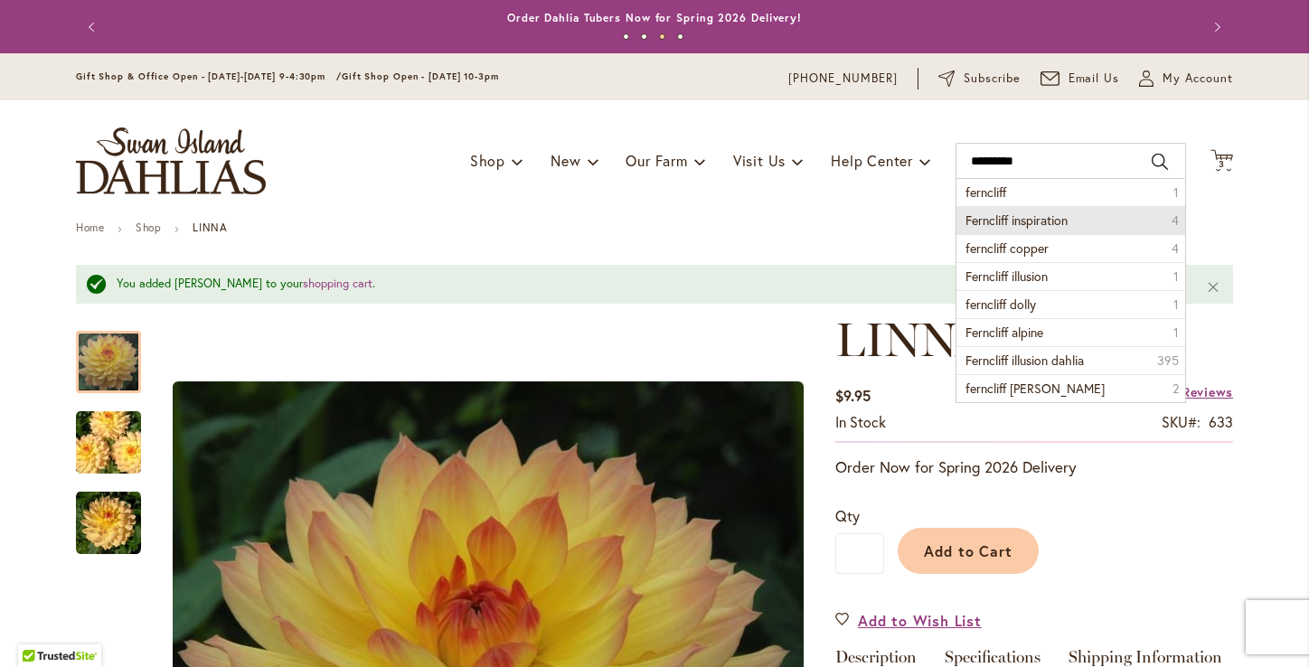
click at [1052, 226] on span "Ferncliff inspiration" at bounding box center [1016, 219] width 102 height 17
type input "**********"
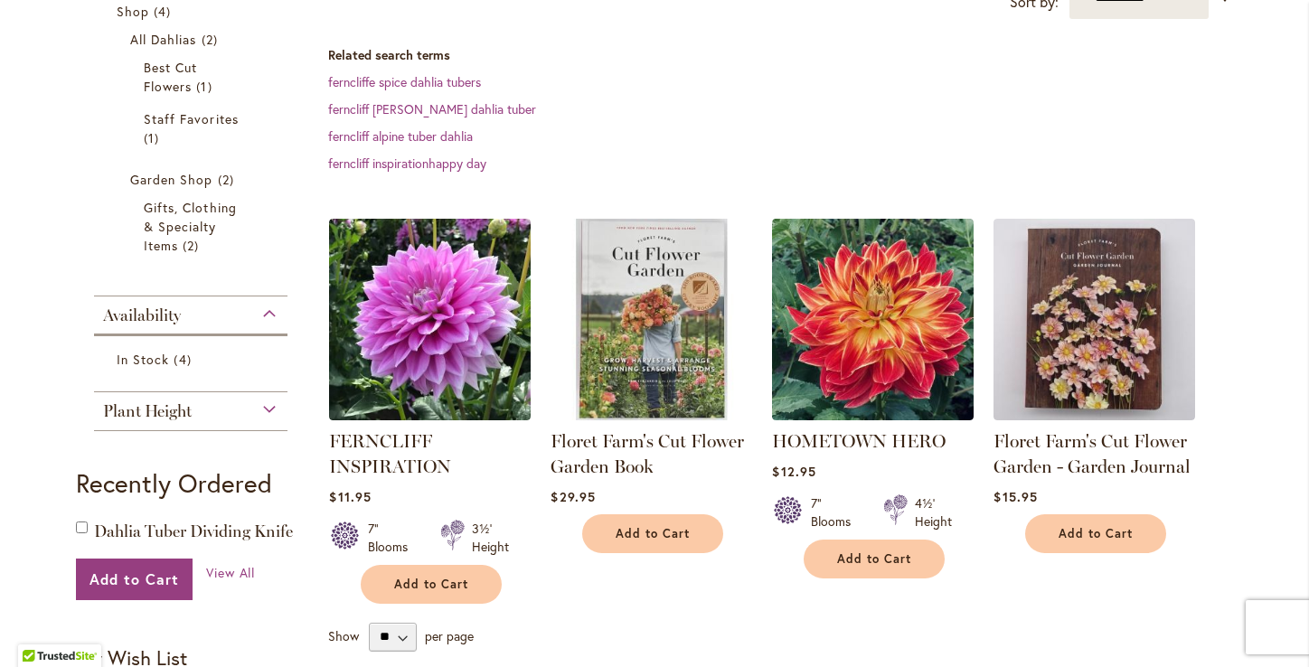
scroll to position [368, 0]
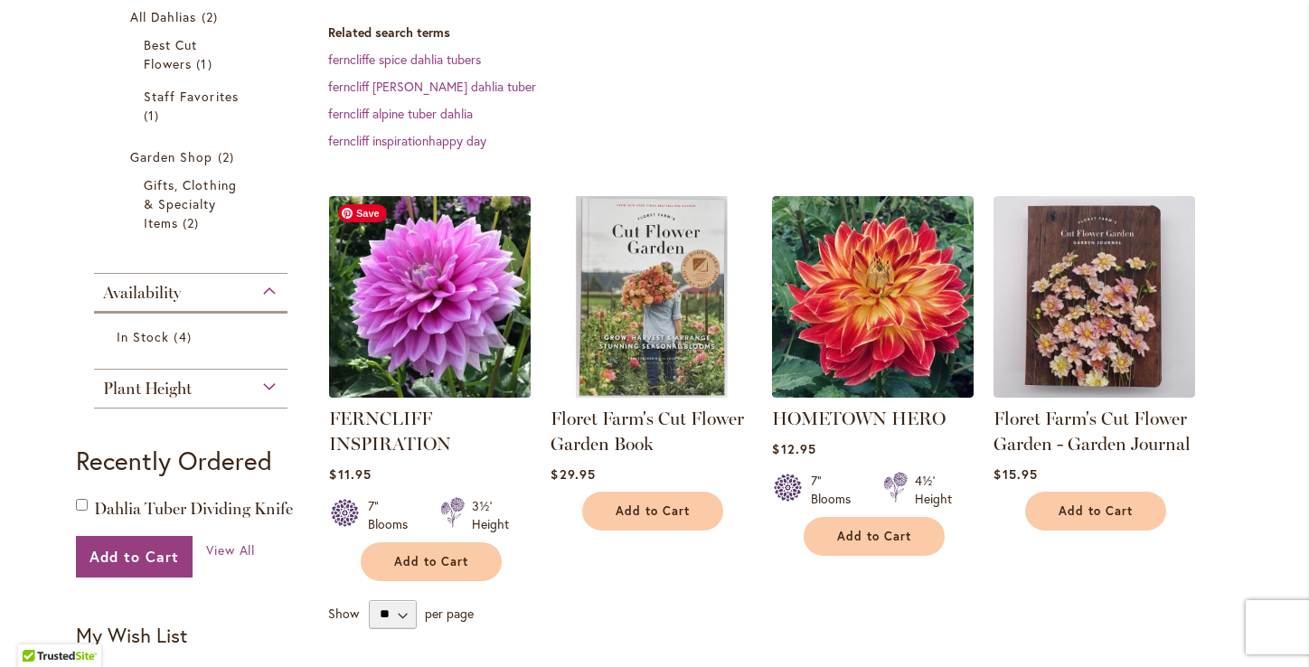
click at [442, 324] on img at bounding box center [429, 296] width 211 height 211
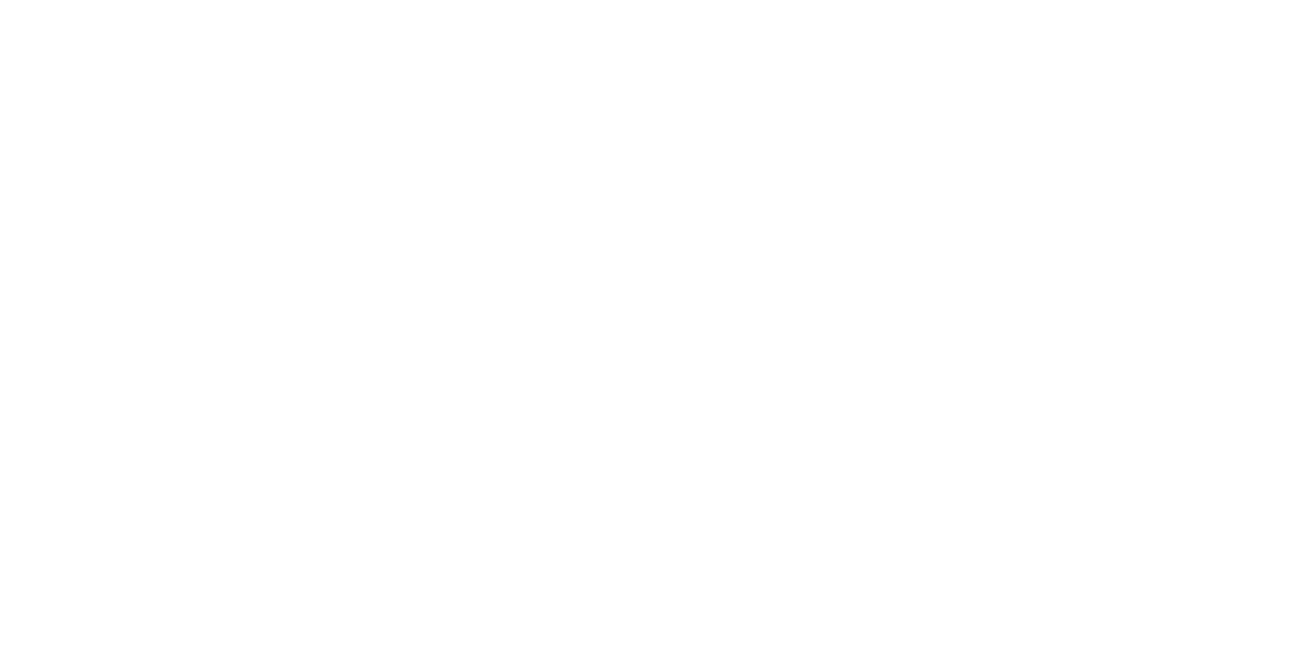
type input "********"
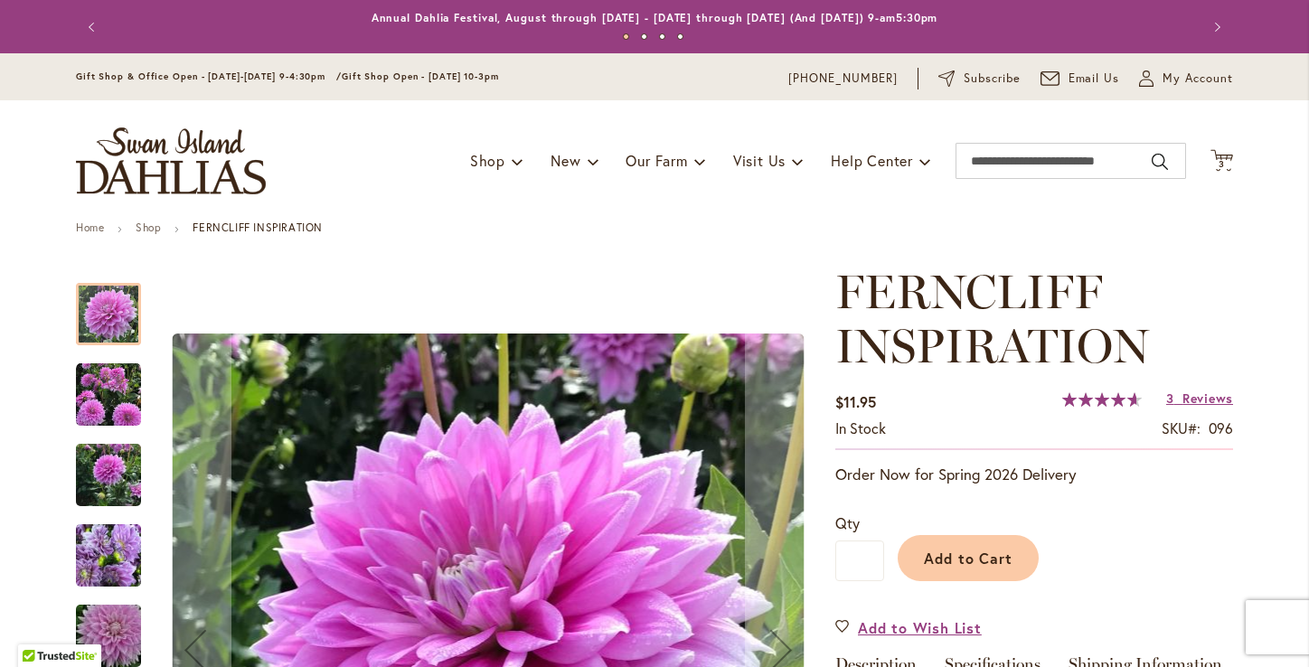
click at [122, 464] on img "Ferncliff Inspiration" at bounding box center [108, 475] width 65 height 87
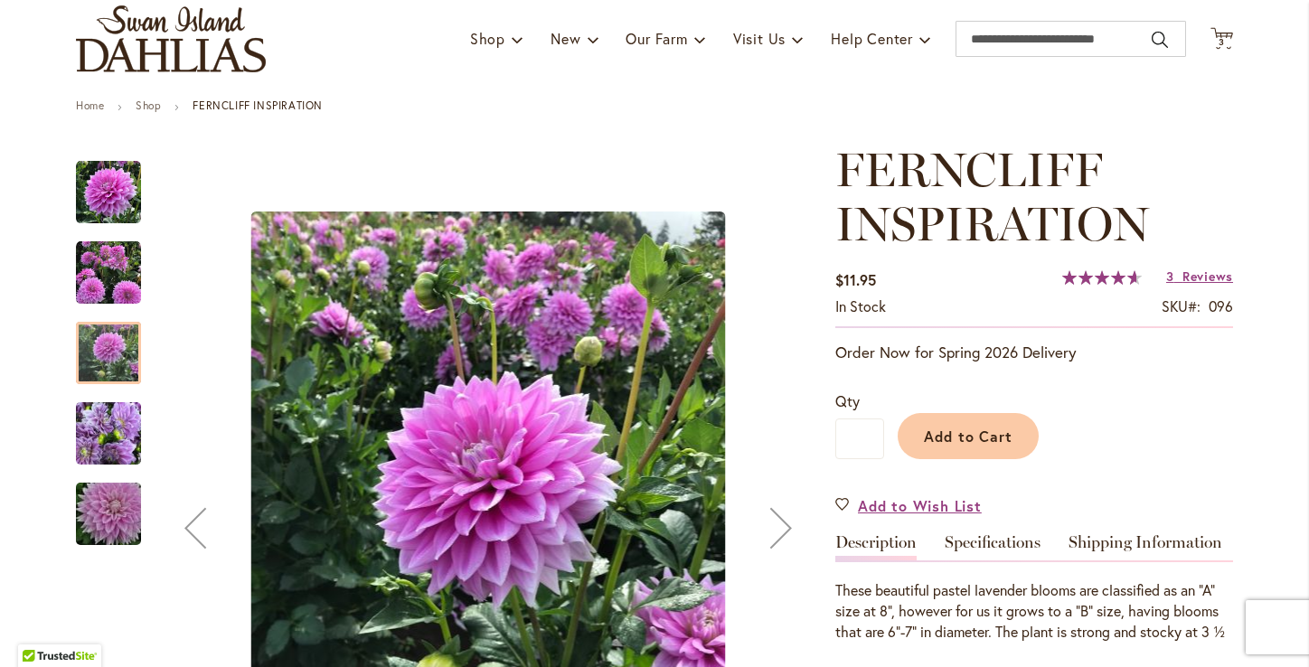
scroll to position [141, 0]
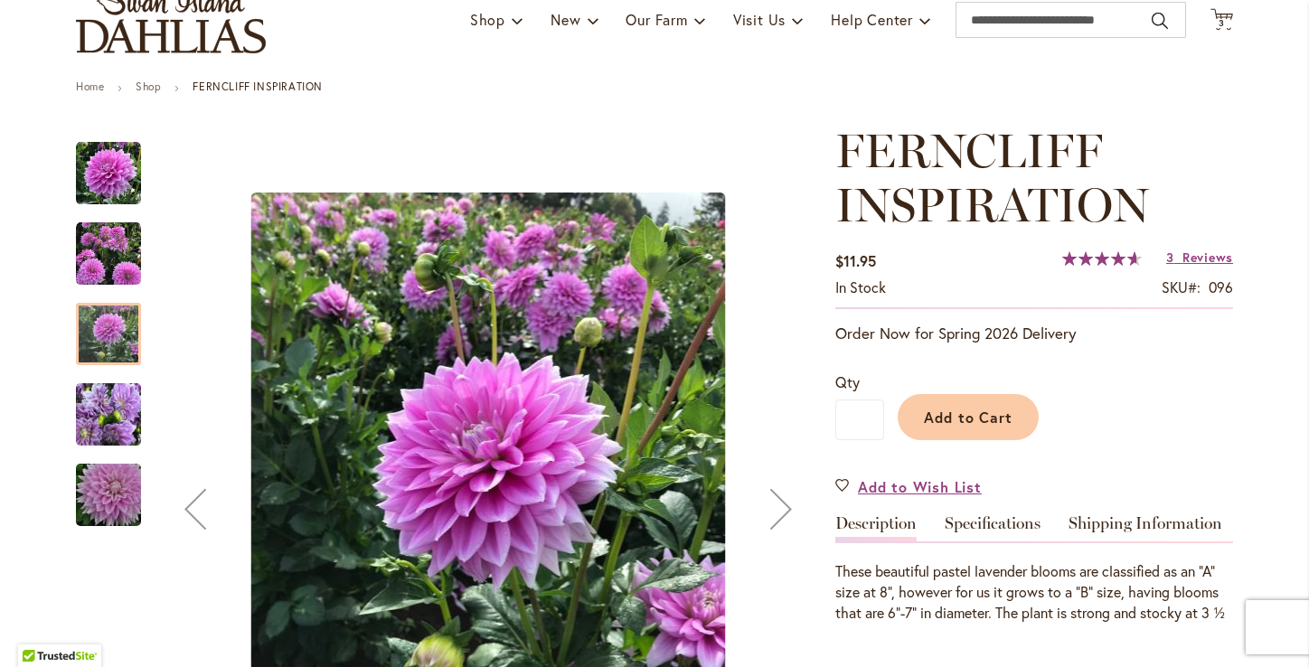
click at [123, 410] on img "Ferncliff Inspiration" at bounding box center [108, 414] width 65 height 87
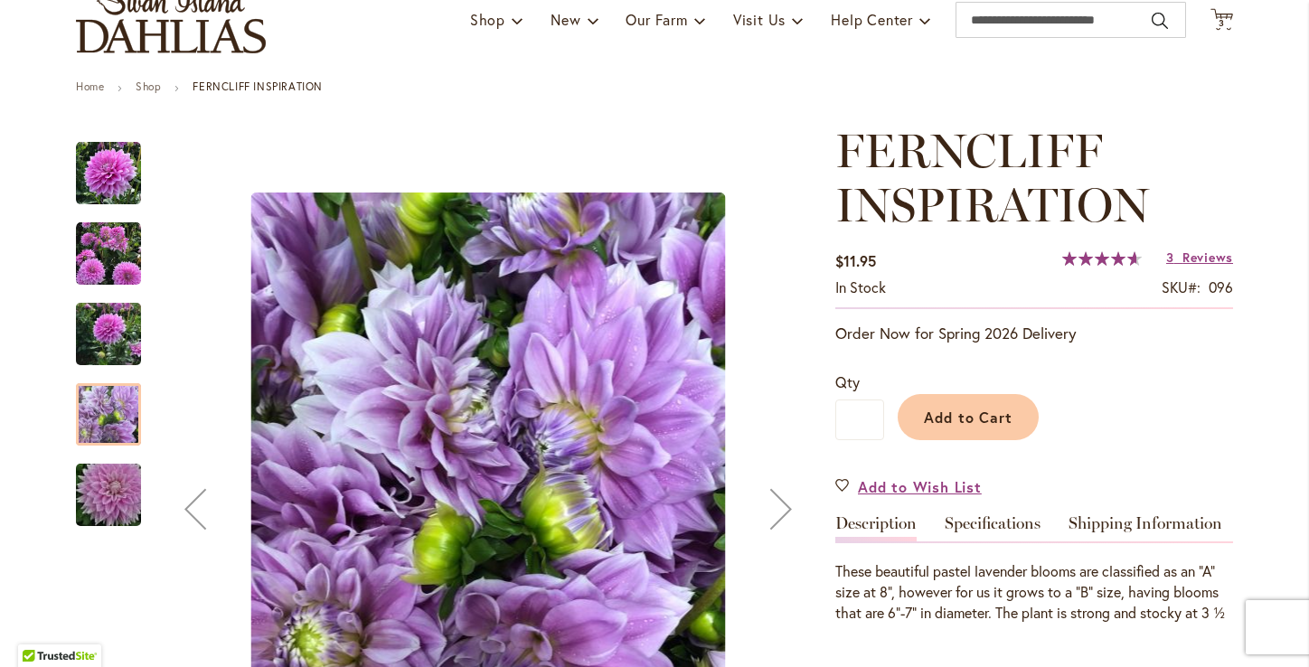
click at [109, 252] on img "Ferncliff Inspiration" at bounding box center [108, 253] width 65 height 65
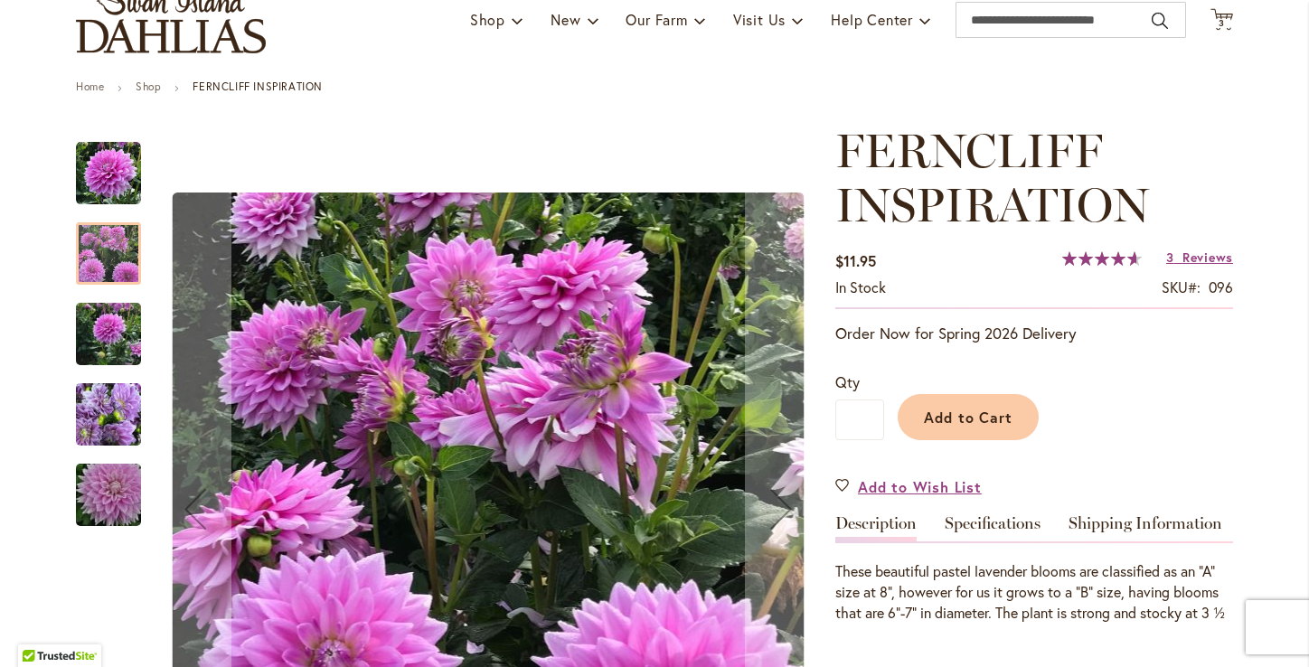
click at [127, 181] on img "Ferncliff Inspiration" at bounding box center [108, 173] width 65 height 65
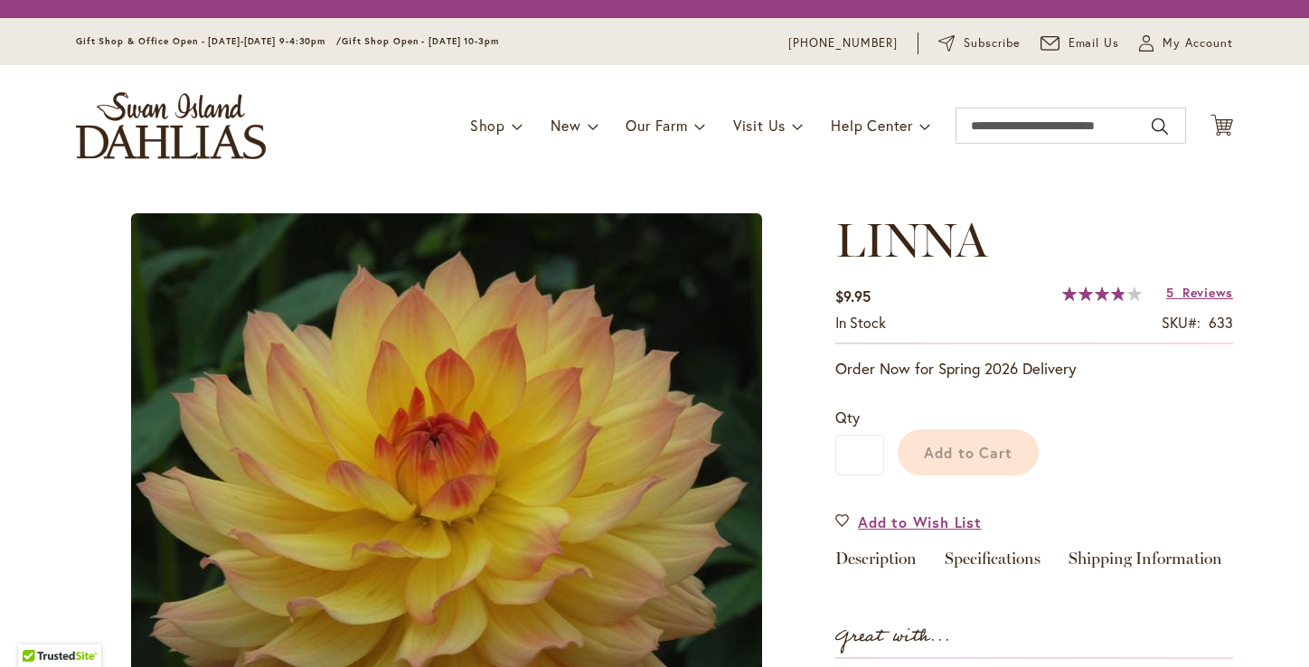
type input "********"
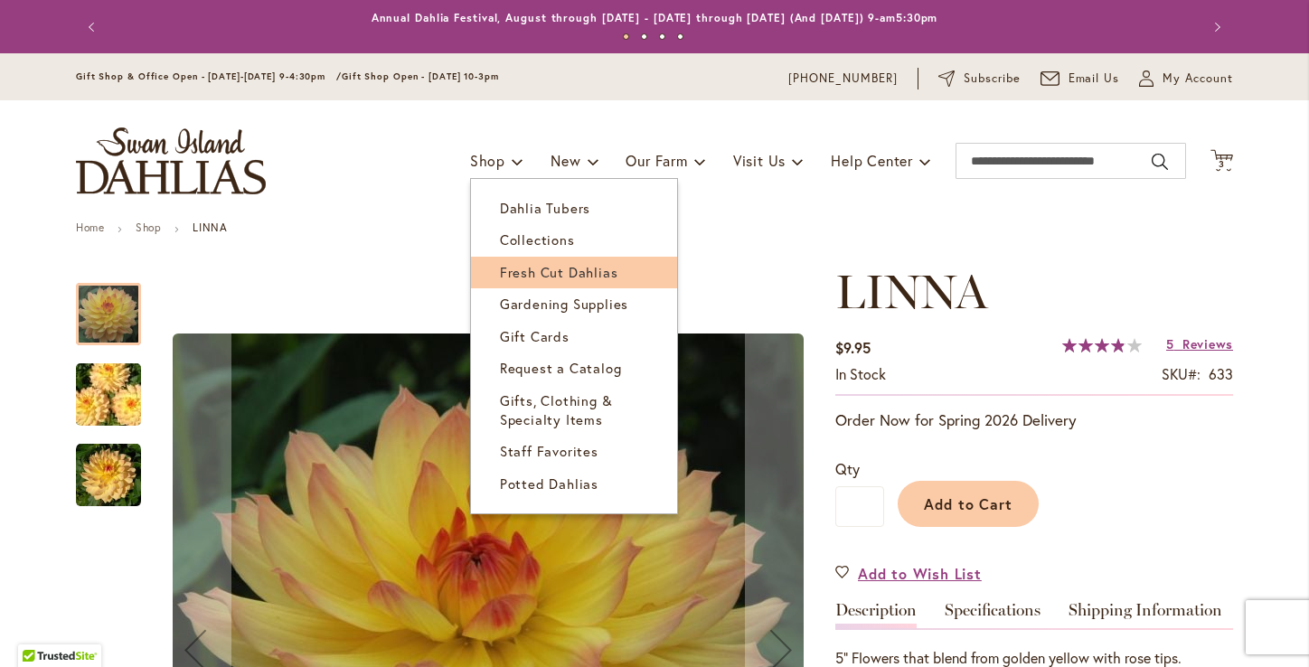
click at [519, 269] on span "Fresh Cut Dahlias" at bounding box center [559, 272] width 118 height 18
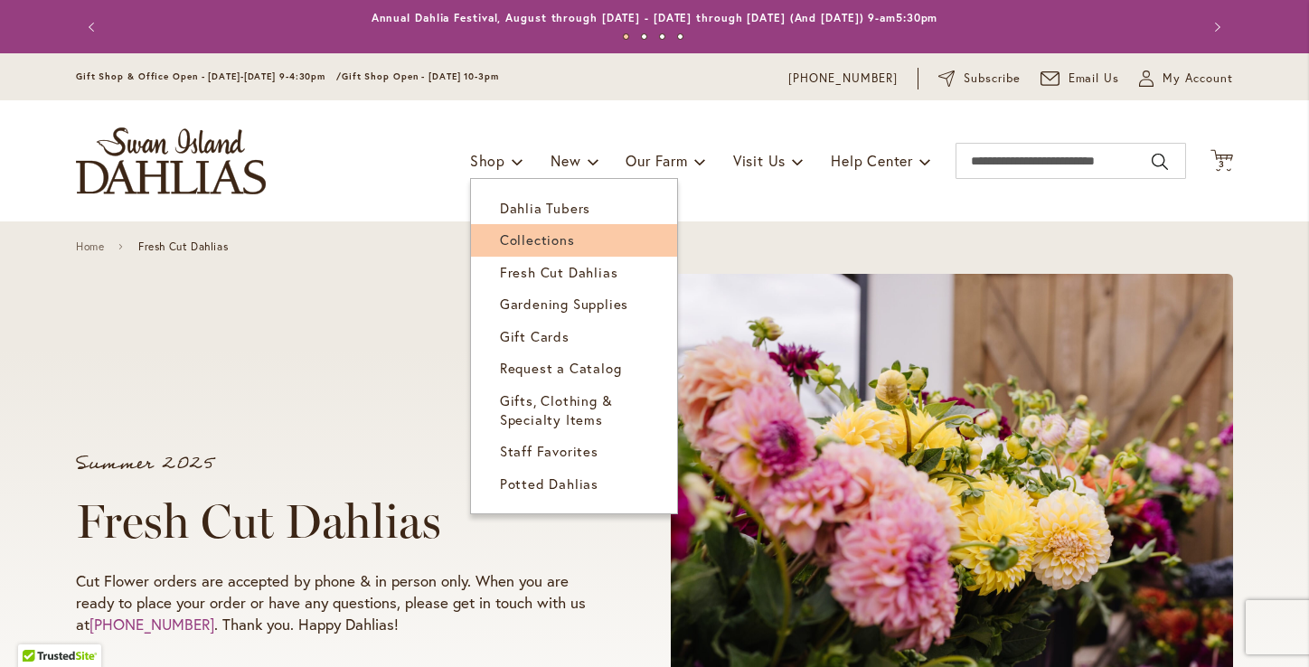
click at [521, 246] on span "Collections" at bounding box center [537, 239] width 75 height 18
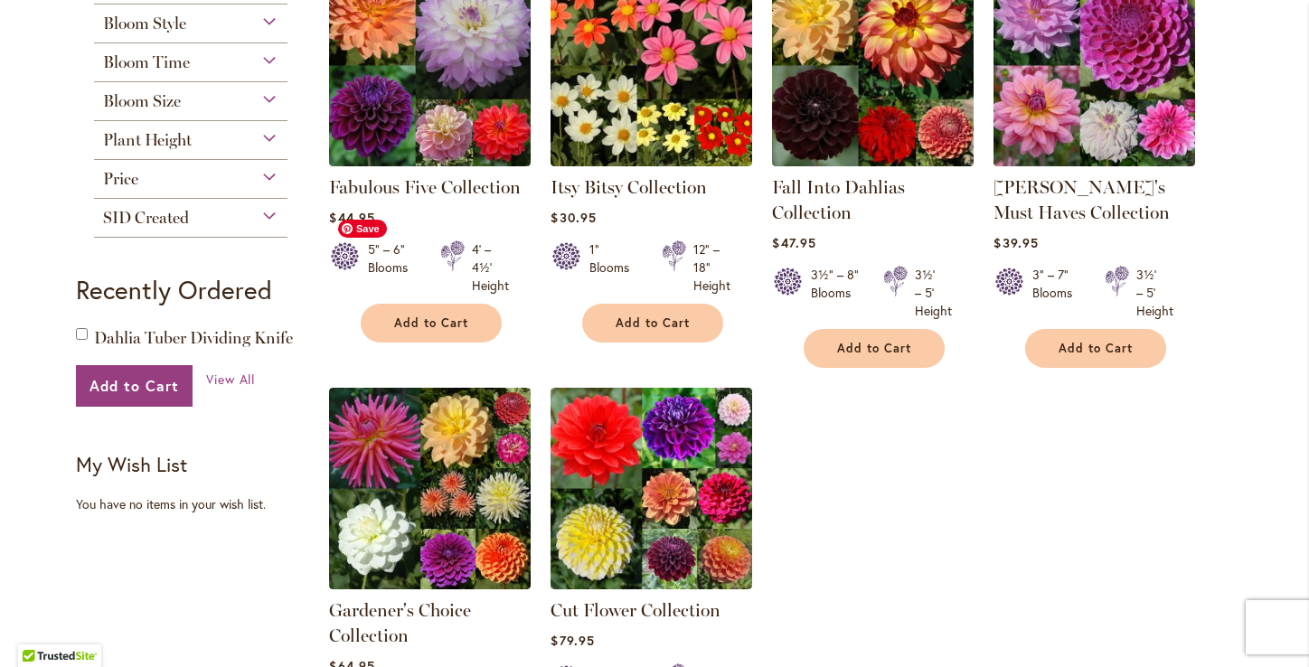
scroll to position [393, 0]
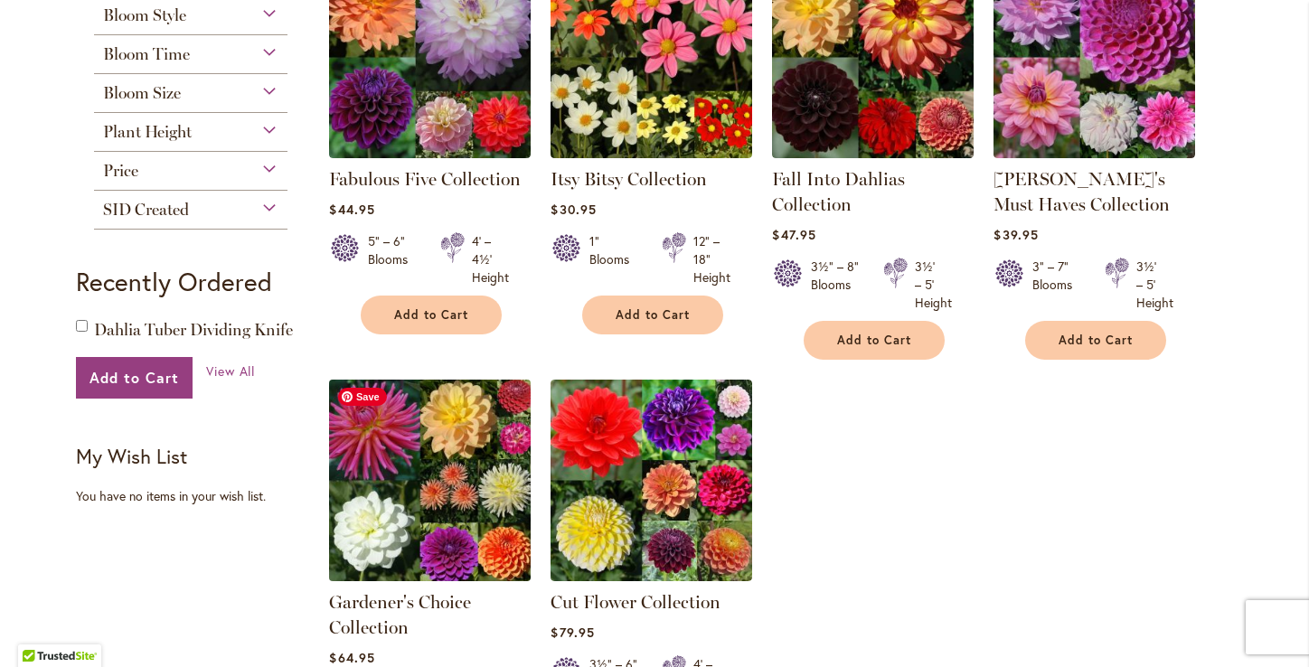
click at [460, 532] on img at bounding box center [429, 479] width 211 height 211
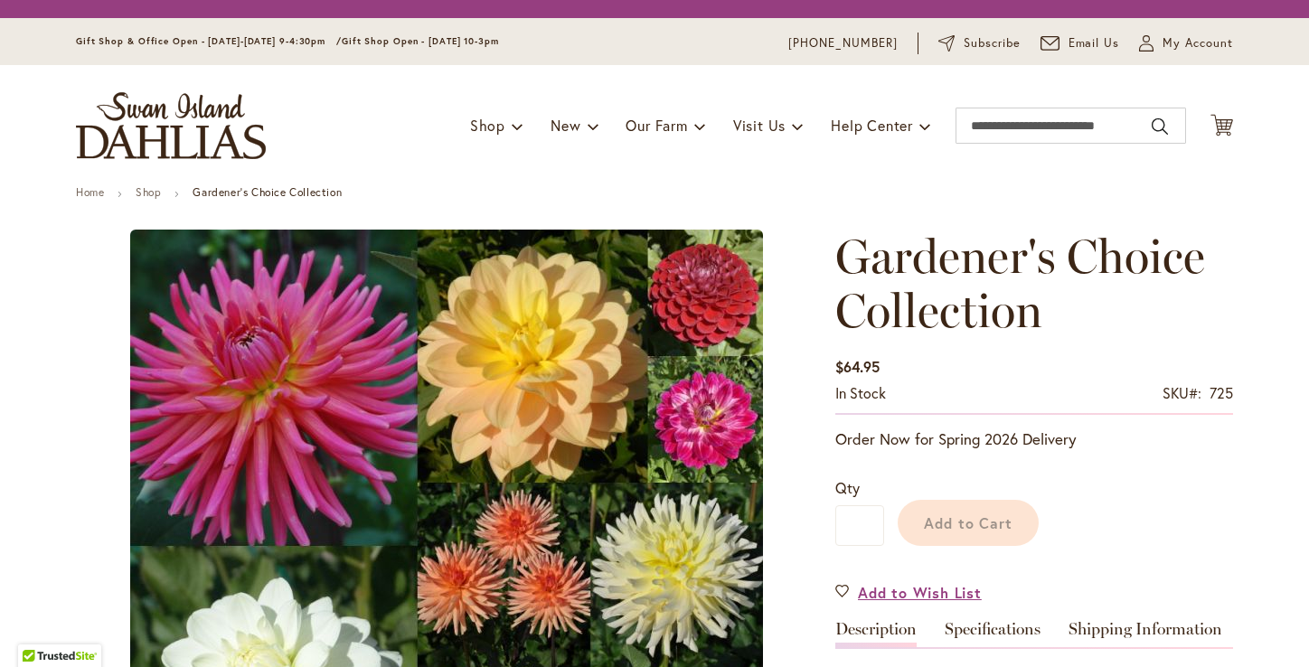
type input "********"
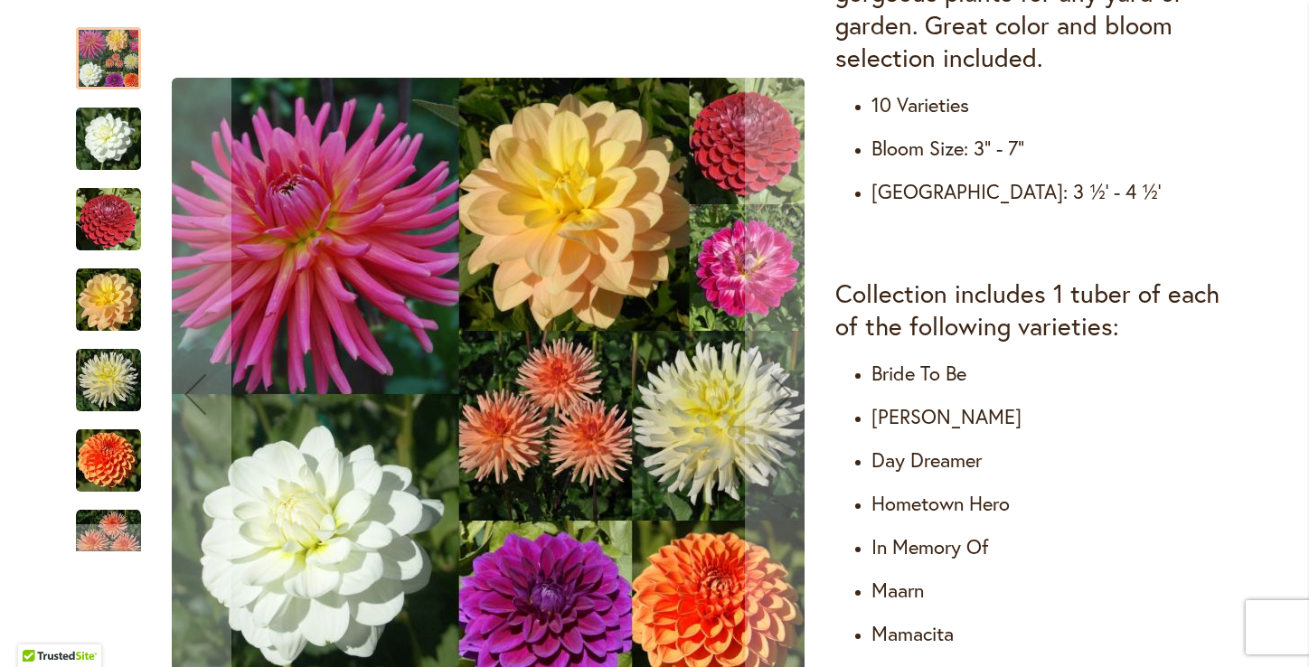
scroll to position [861, 0]
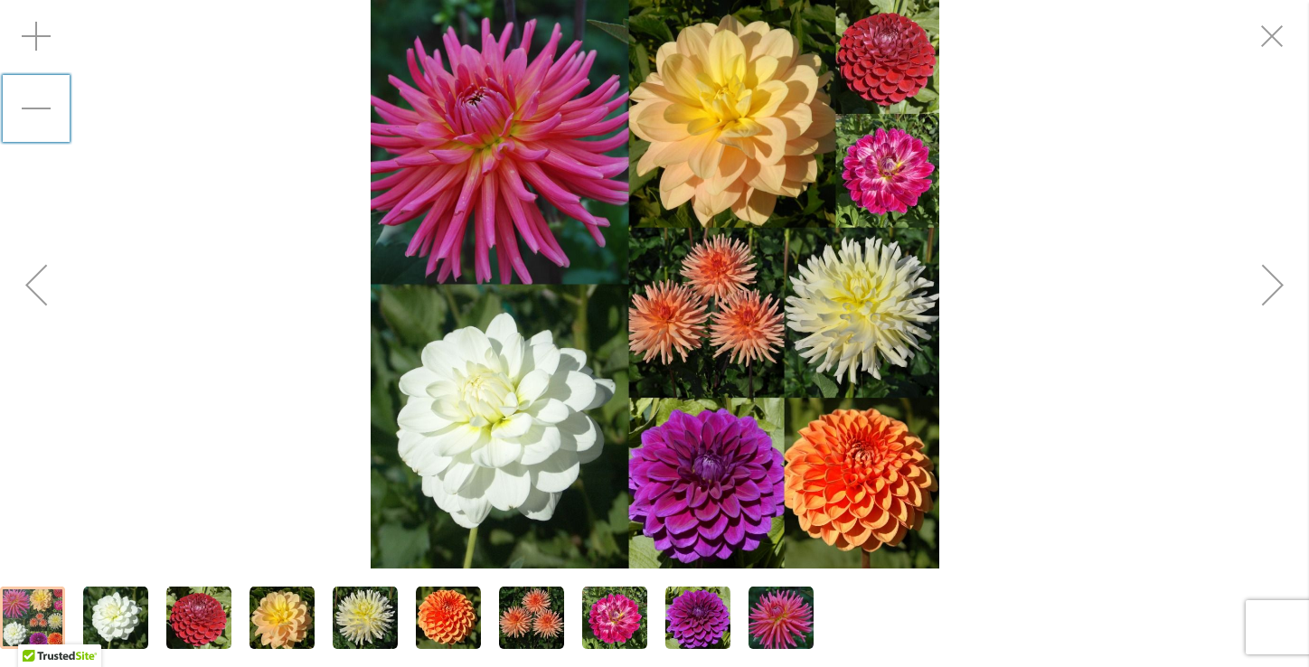
click at [42, 99] on div "Zoom out" at bounding box center [36, 108] width 72 height 72
click at [29, 285] on div "Previous" at bounding box center [36, 285] width 72 height 72
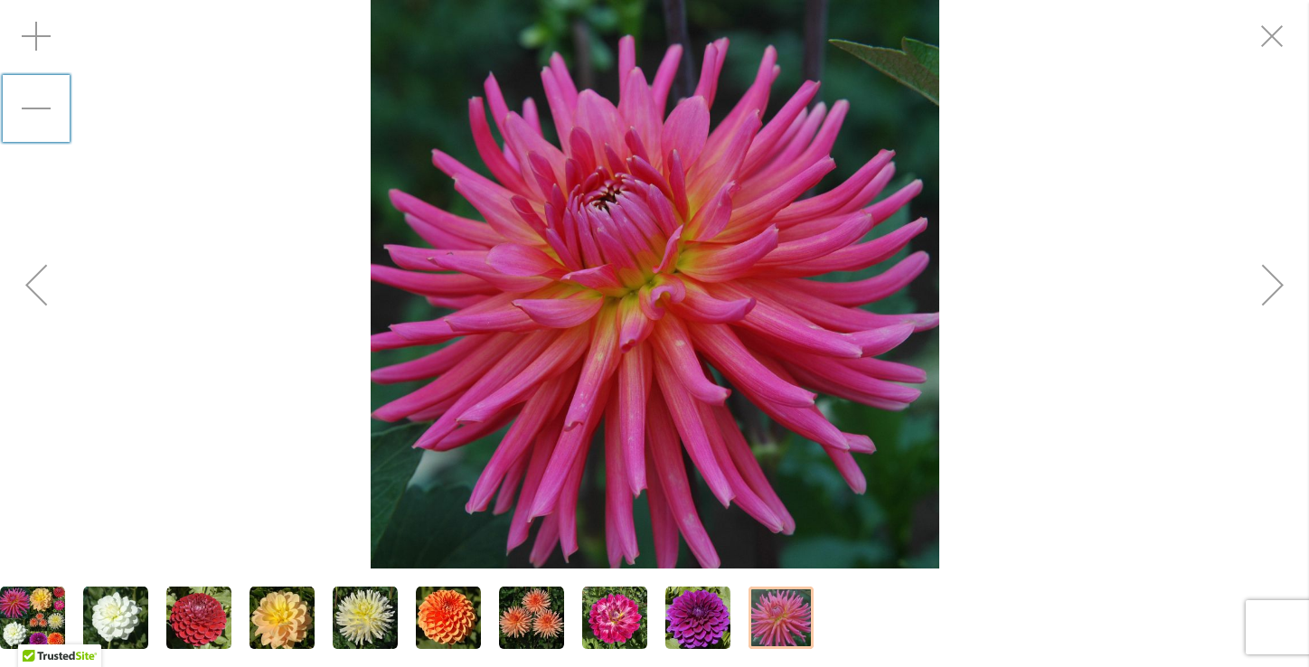
click at [29, 285] on div "Previous" at bounding box center [36, 285] width 72 height 72
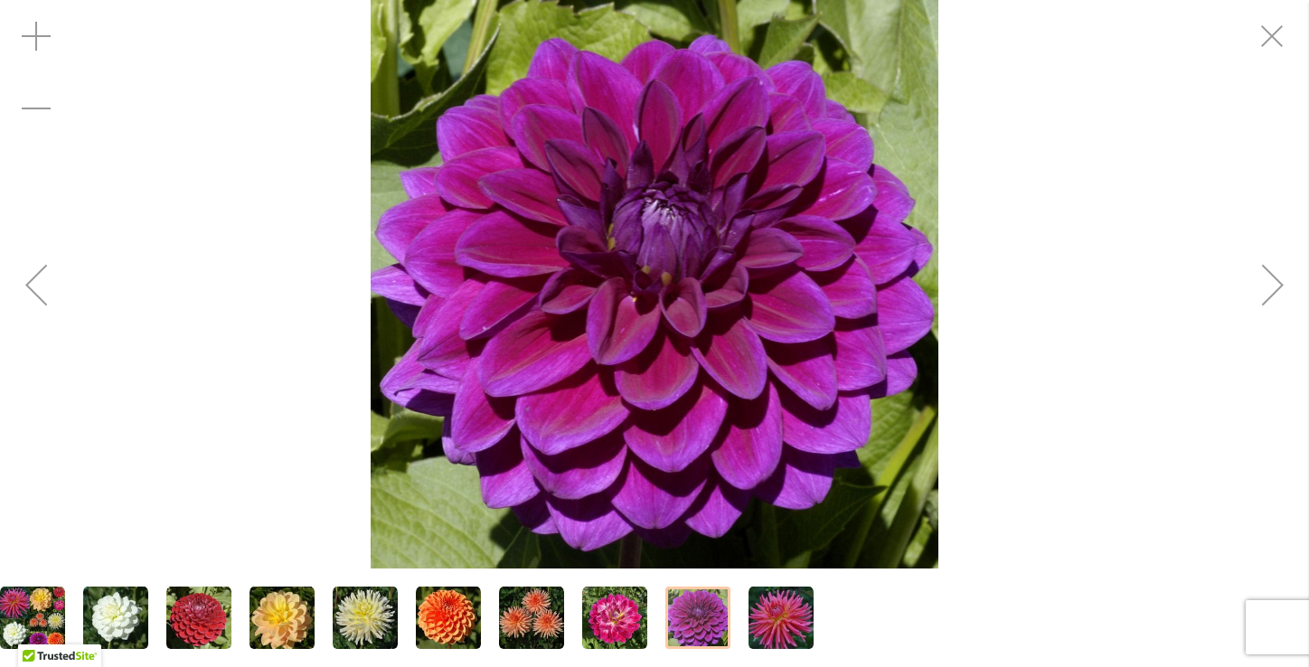
click at [45, 597] on img "Gardener's Choice Collection" at bounding box center [32, 618] width 65 height 65
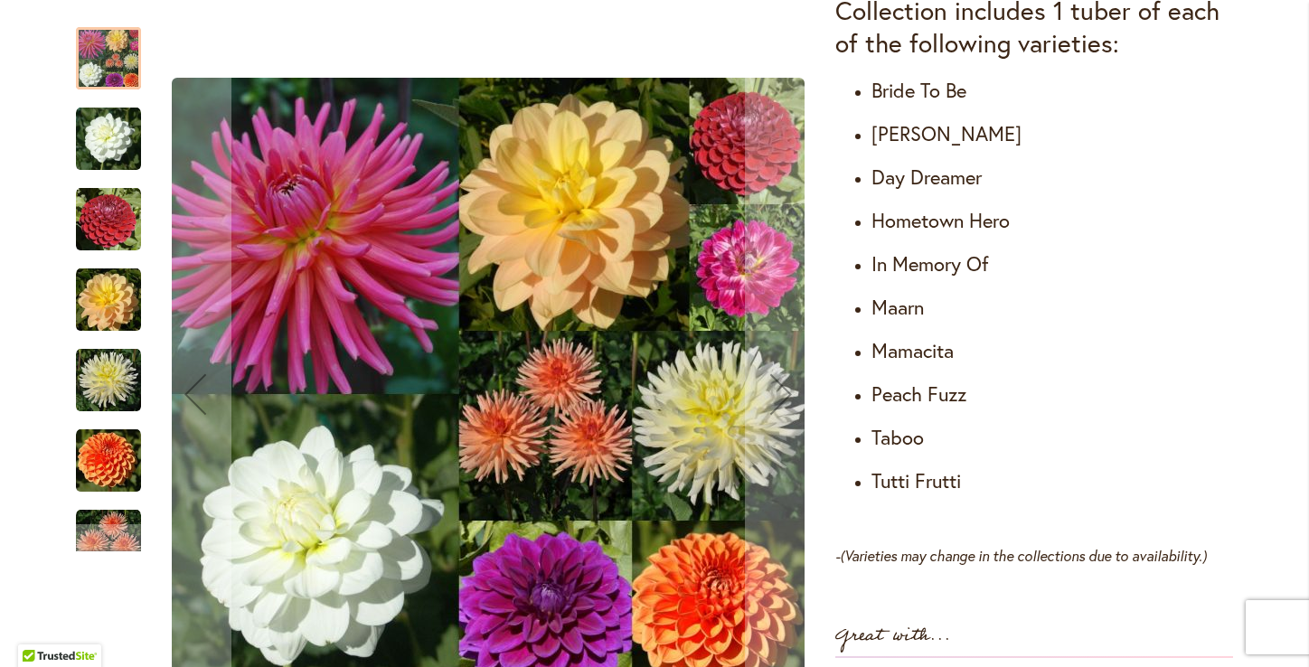
scroll to position [1141, 0]
click at [115, 62] on div at bounding box center [108, 58] width 65 height 62
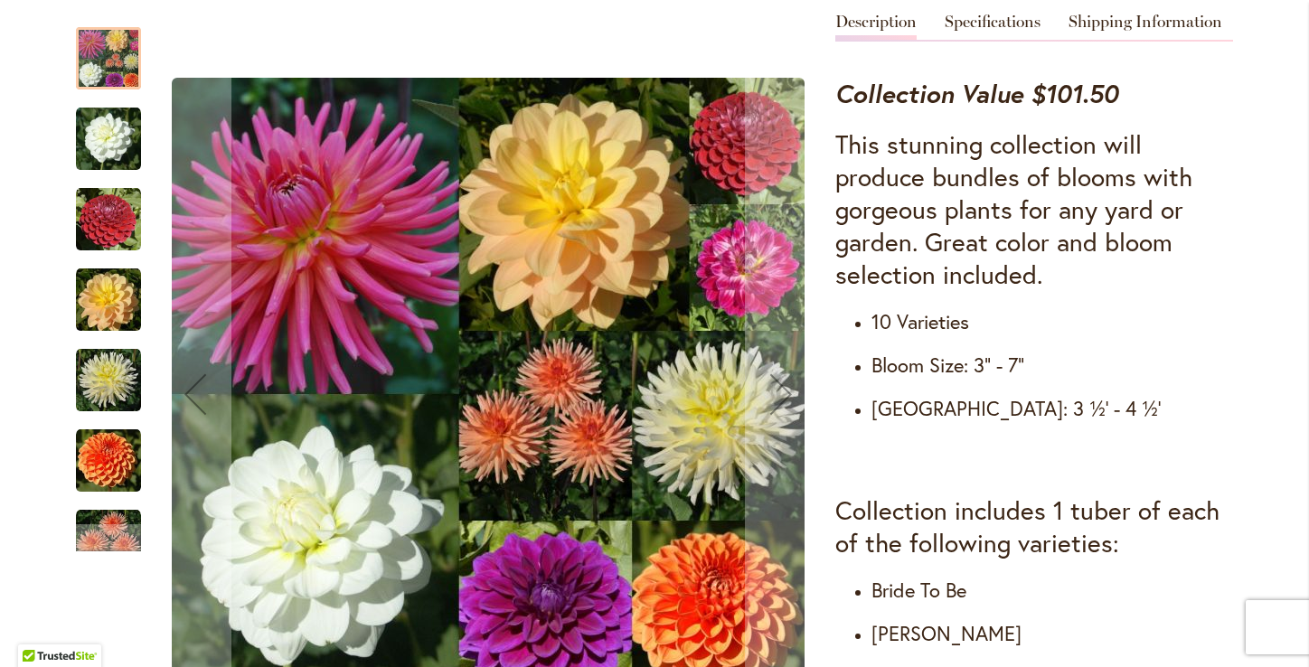
scroll to position [646, 0]
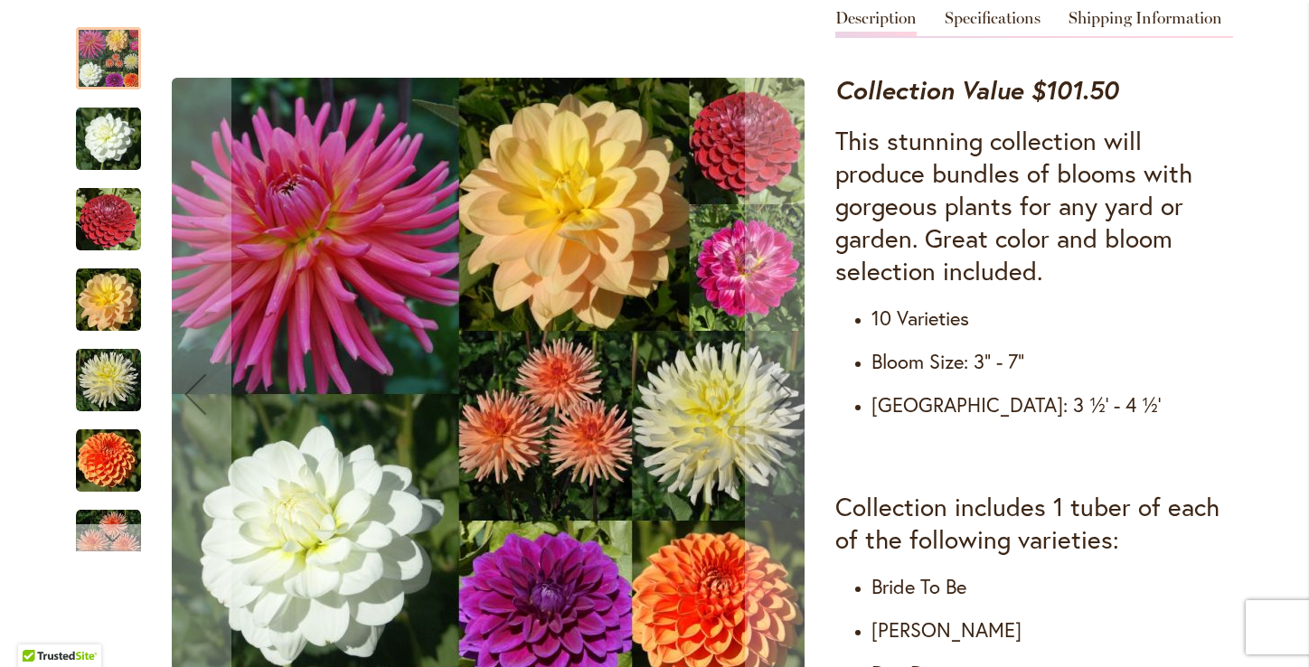
click at [108, 524] on div "Next" at bounding box center [108, 537] width 27 height 27
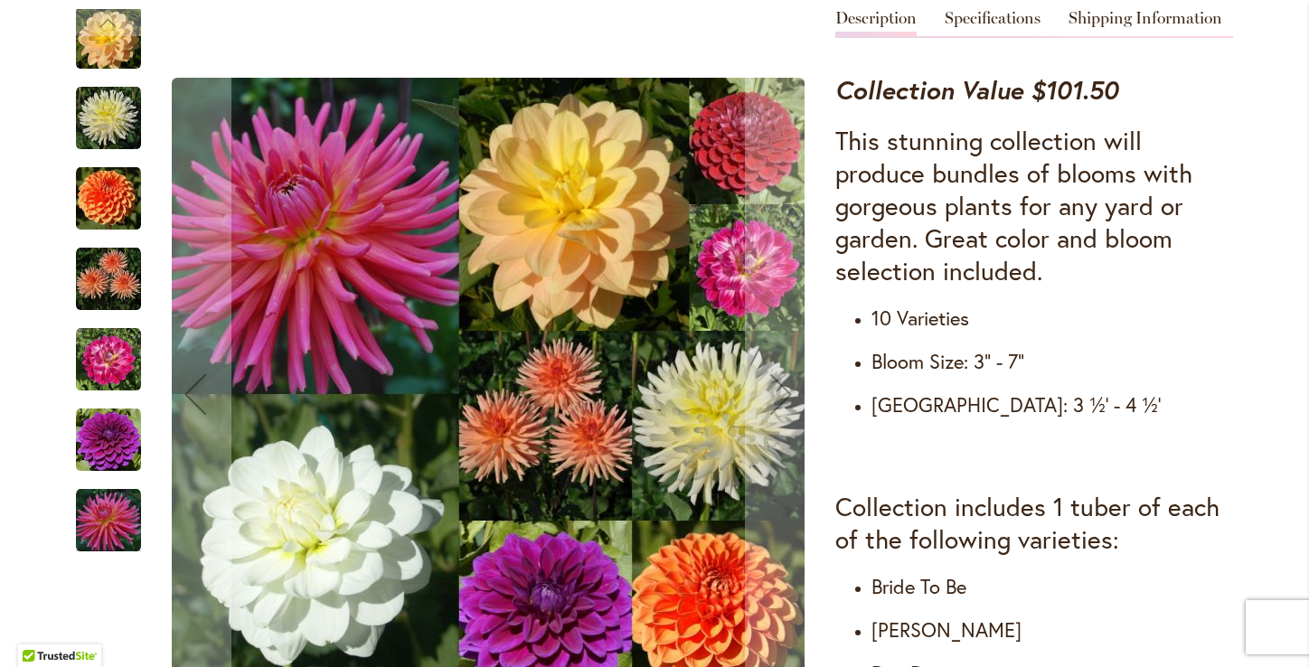
click at [108, 376] on img "MAMACITA" at bounding box center [108, 359] width 65 height 65
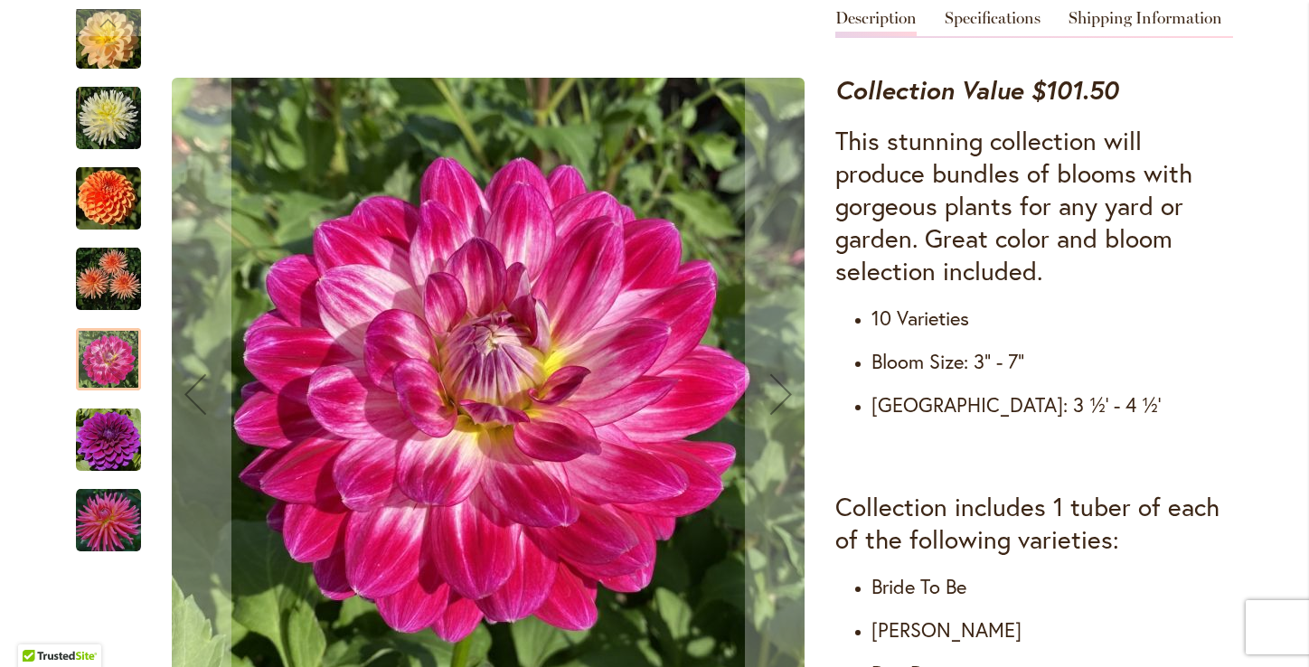
click at [113, 458] on img "TABOO" at bounding box center [108, 440] width 65 height 65
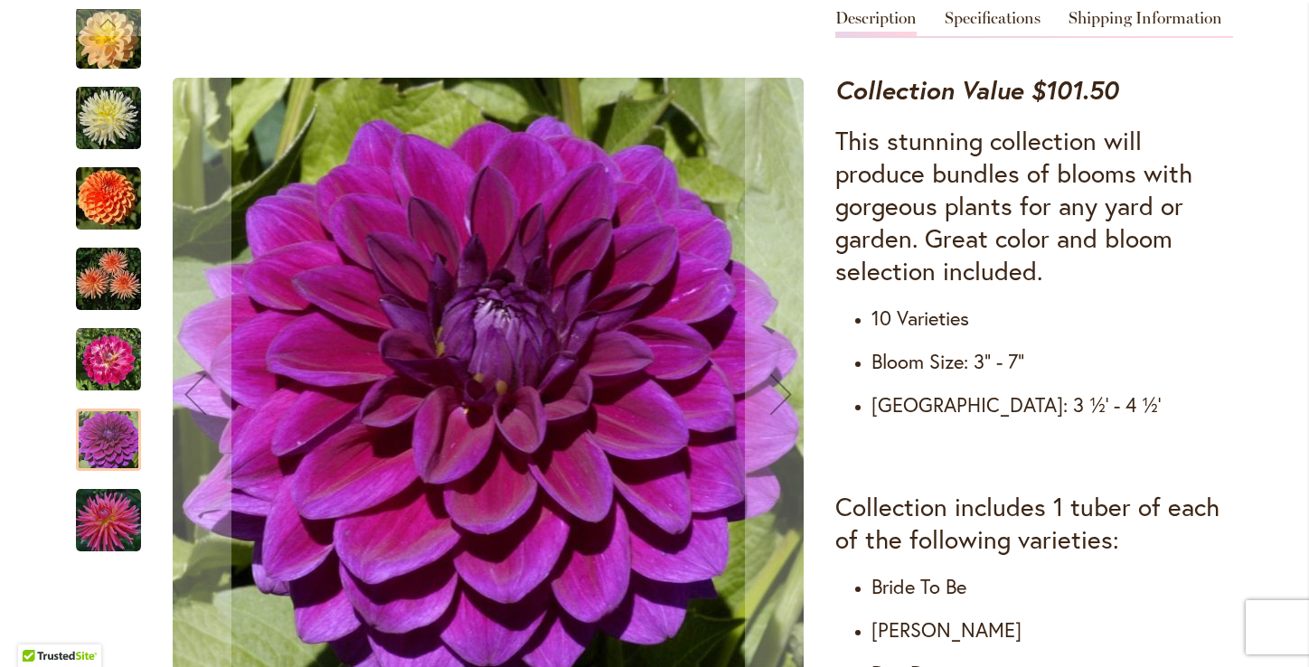
click at [120, 525] on img "TUTTI FRUTTI" at bounding box center [108, 520] width 65 height 65
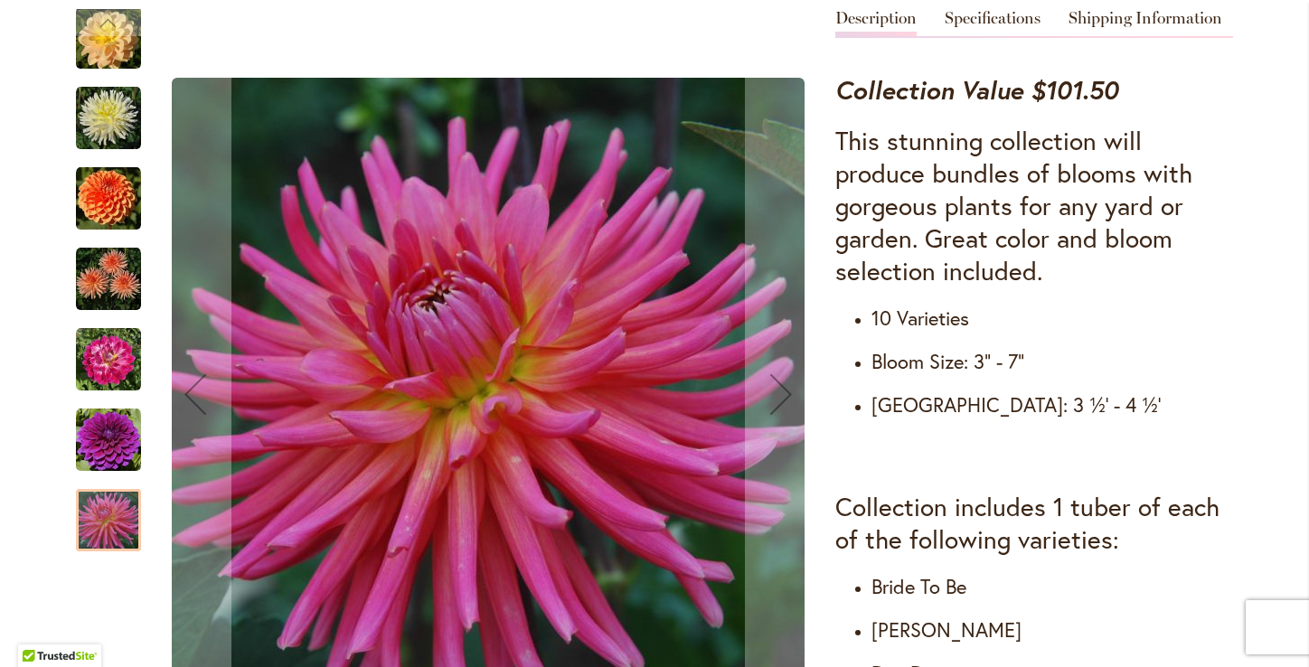
click at [108, 304] on img "PEACH FUZZ" at bounding box center [108, 279] width 65 height 65
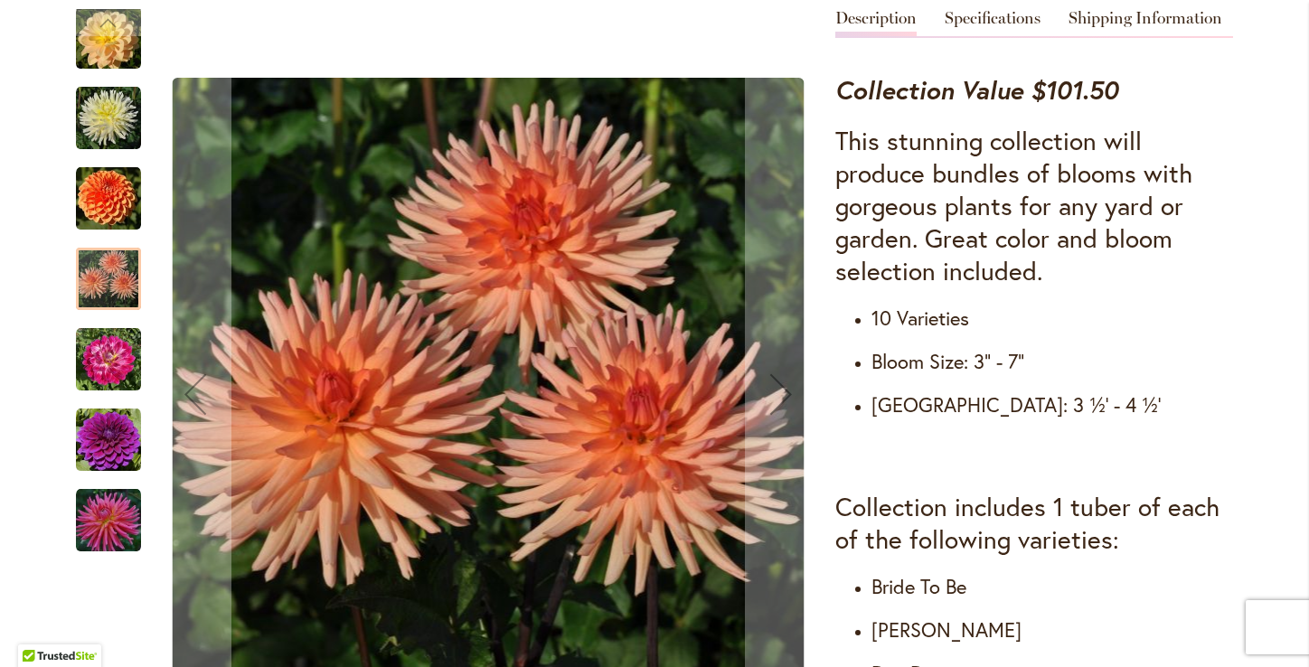
click at [109, 207] on img "MAARN" at bounding box center [108, 198] width 65 height 65
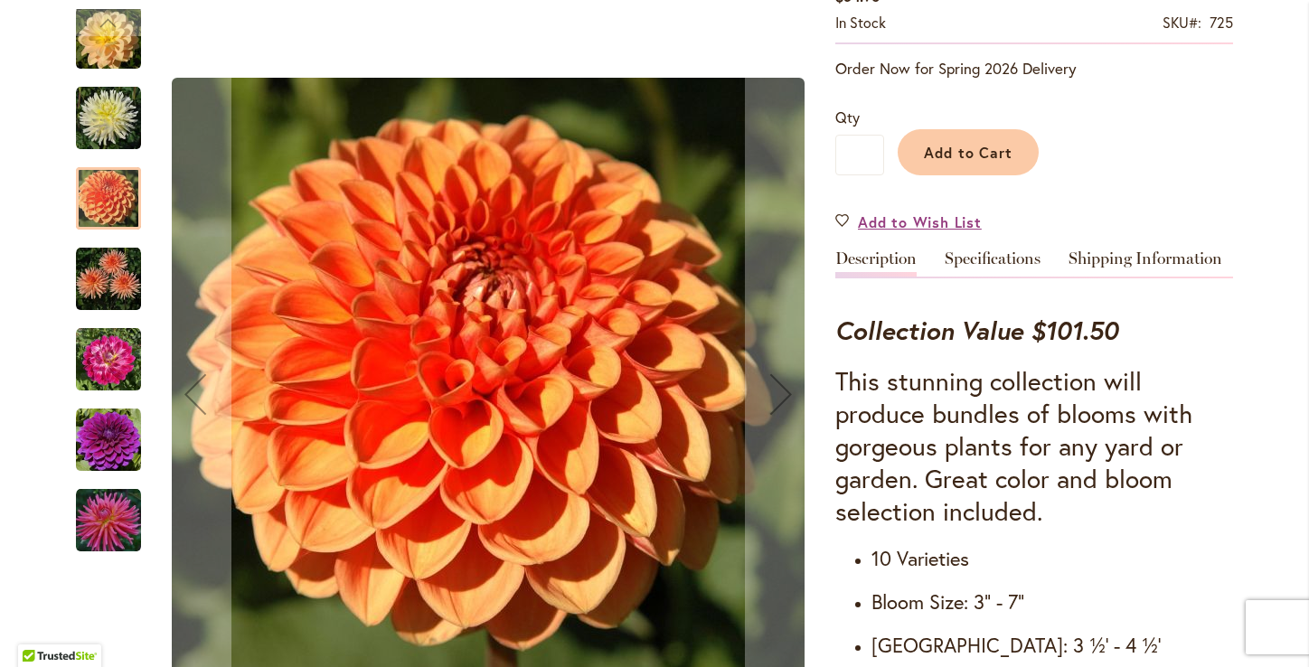
scroll to position [379, 0]
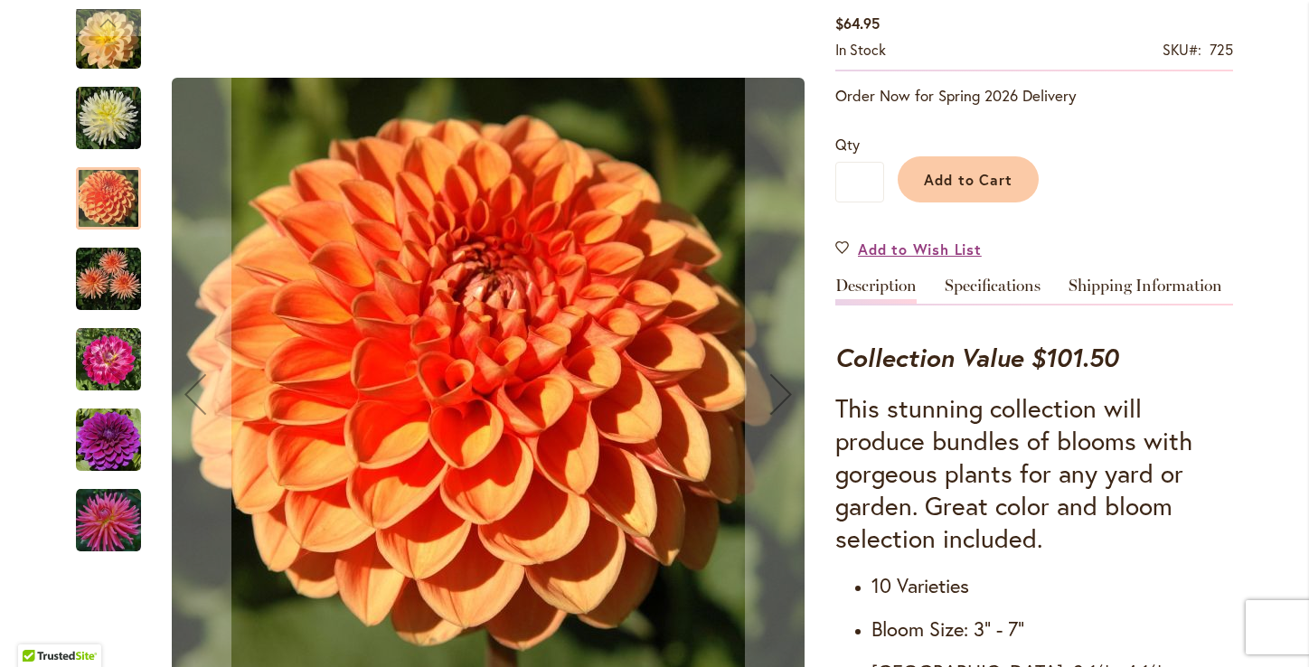
click at [107, 105] on img "IN MEMORY OF" at bounding box center [108, 118] width 65 height 65
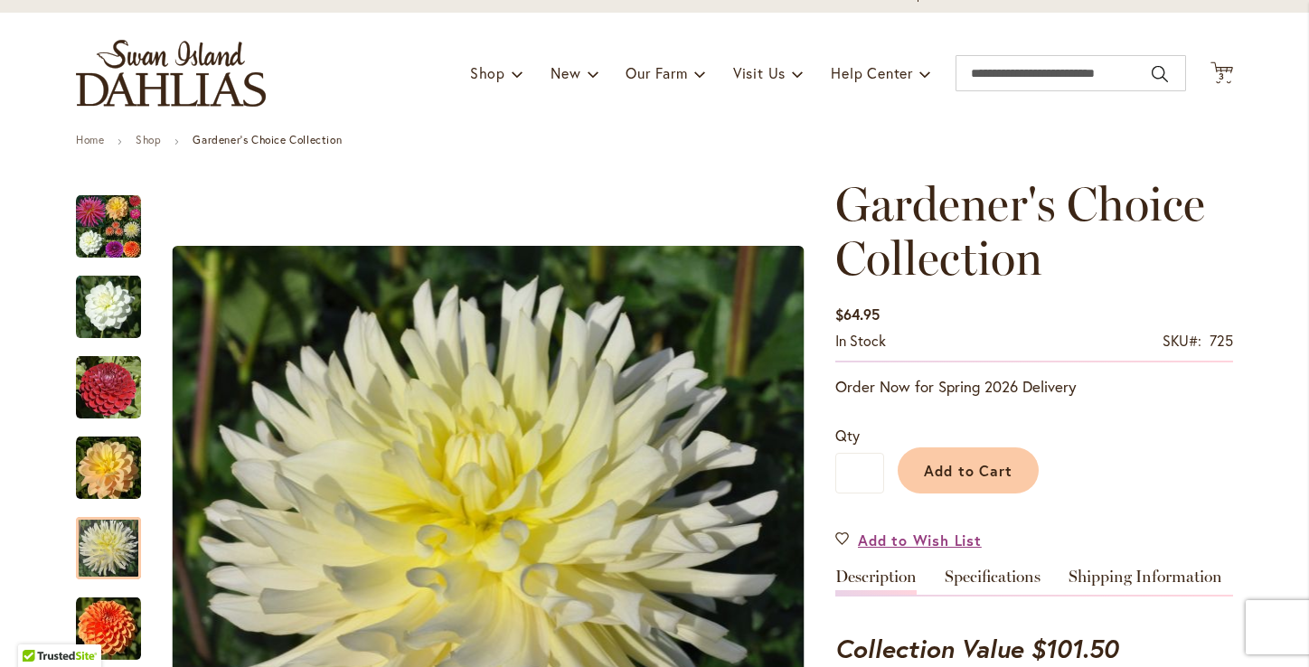
scroll to position [0, 0]
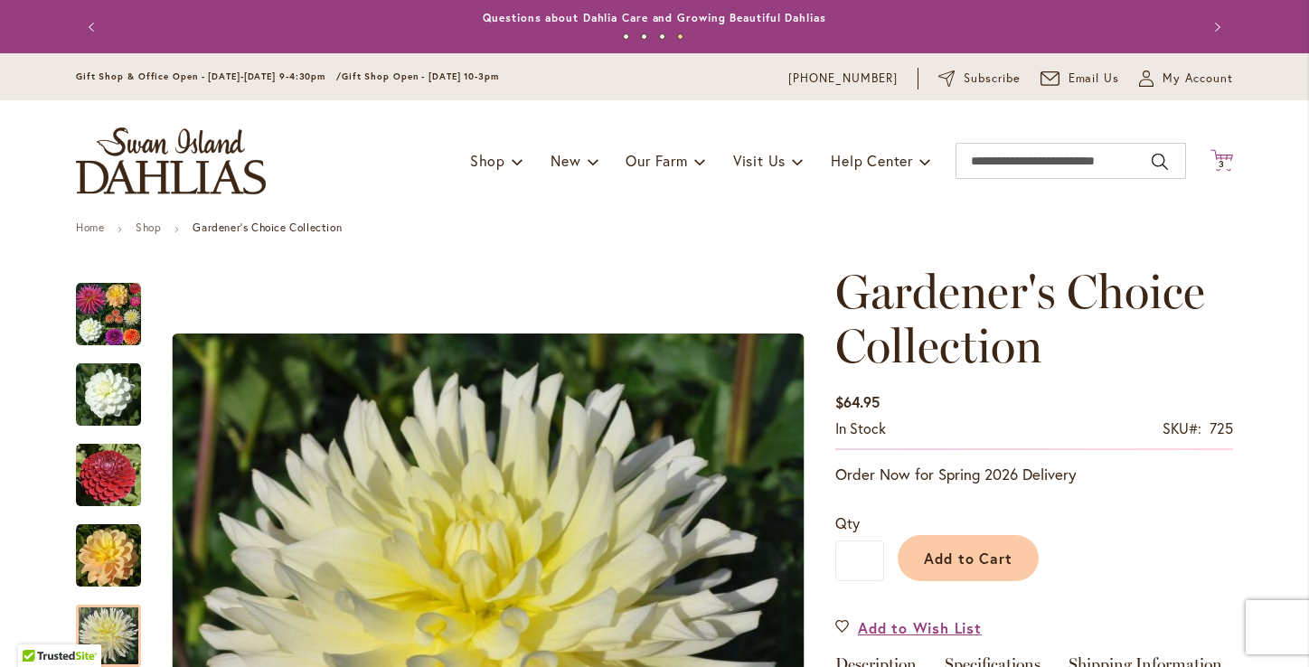
click at [1225, 162] on span "3 3 items" at bounding box center [1222, 164] width 18 height 9
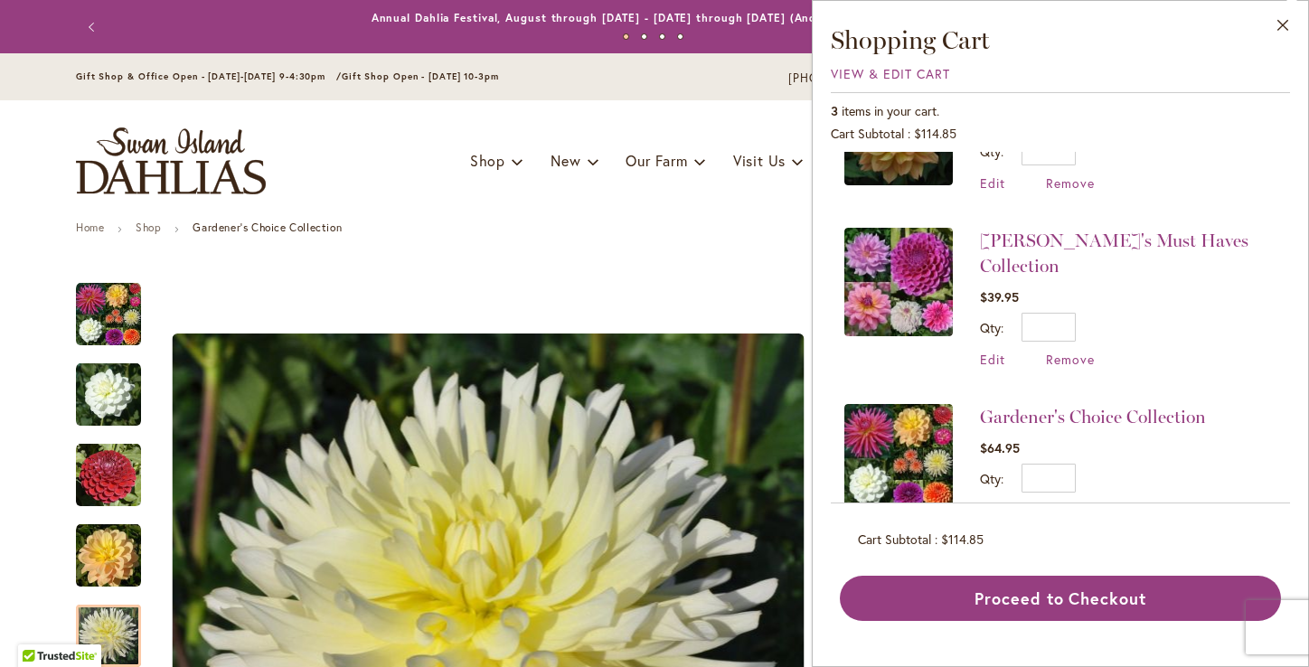
scroll to position [109, 0]
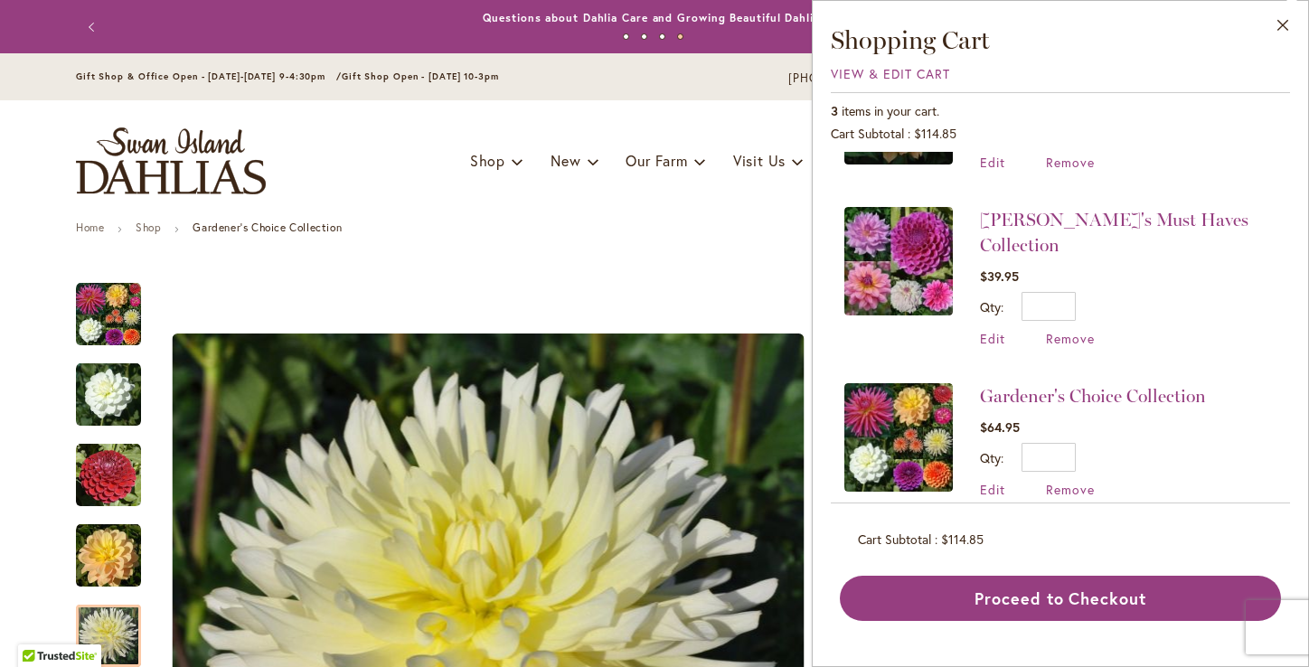
click at [575, 226] on ul "Home Shop Gardener's Choice Collection" at bounding box center [654, 229] width 1157 height 16
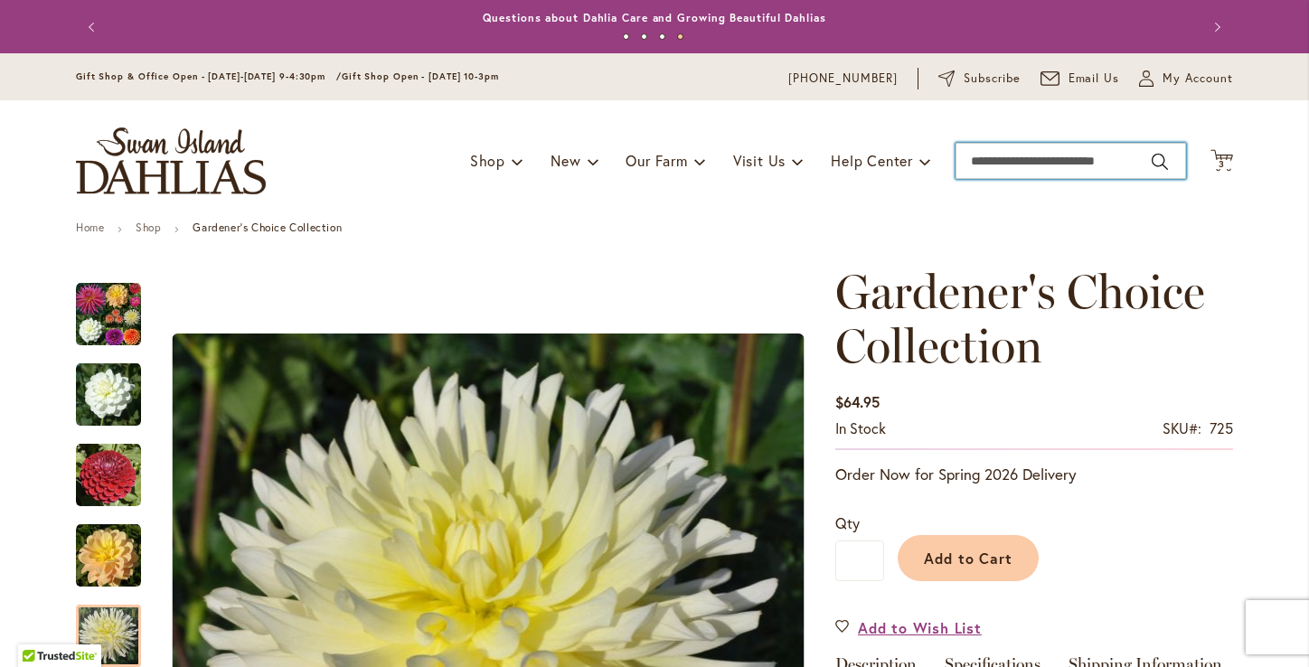
click at [994, 172] on input "Search" at bounding box center [1070, 161] width 230 height 36
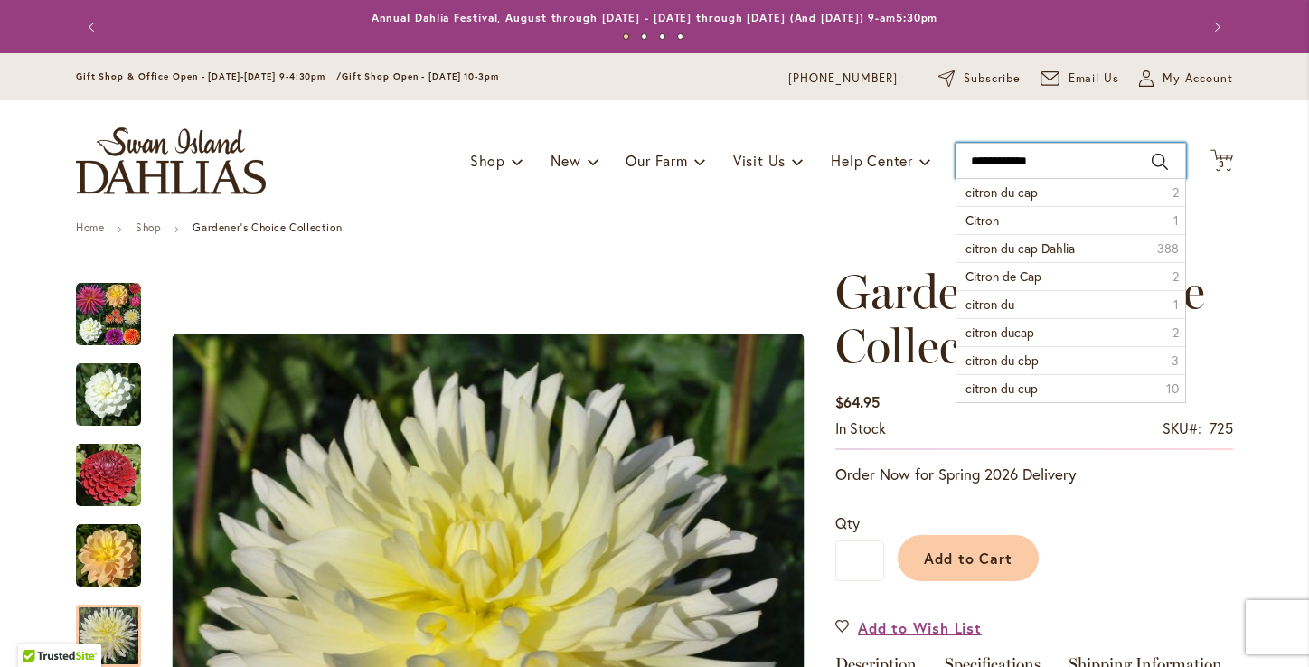
type input "**********"
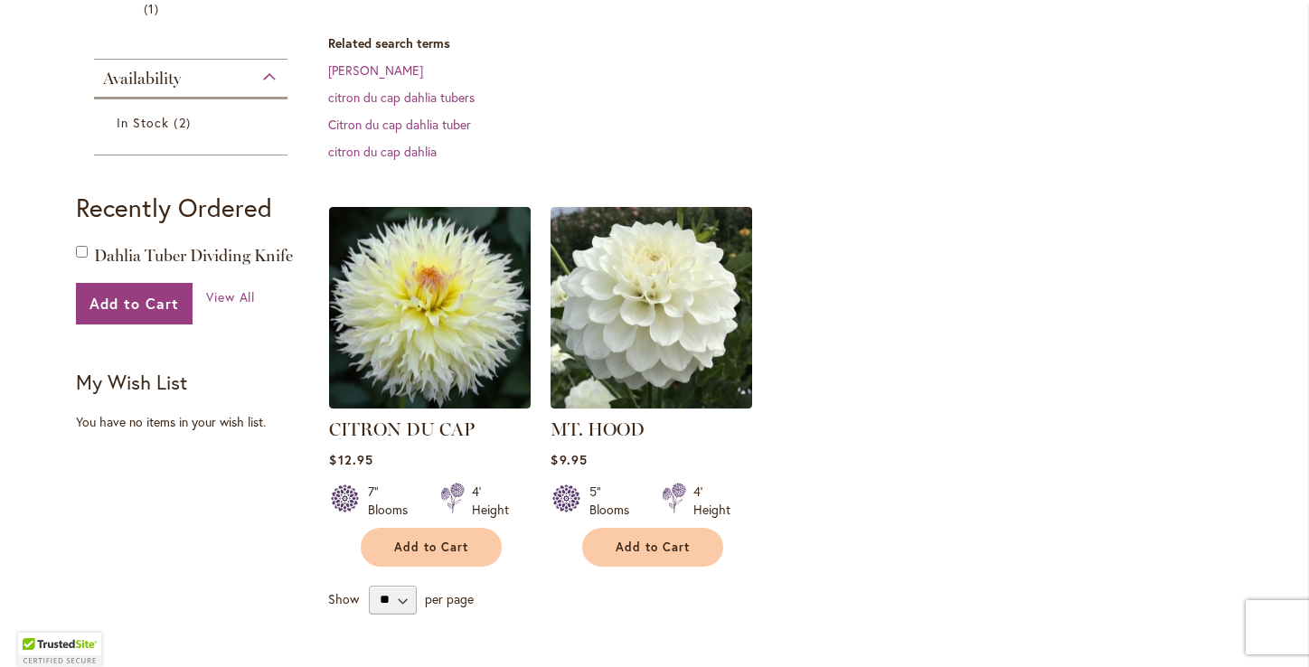
scroll to position [483, 0]
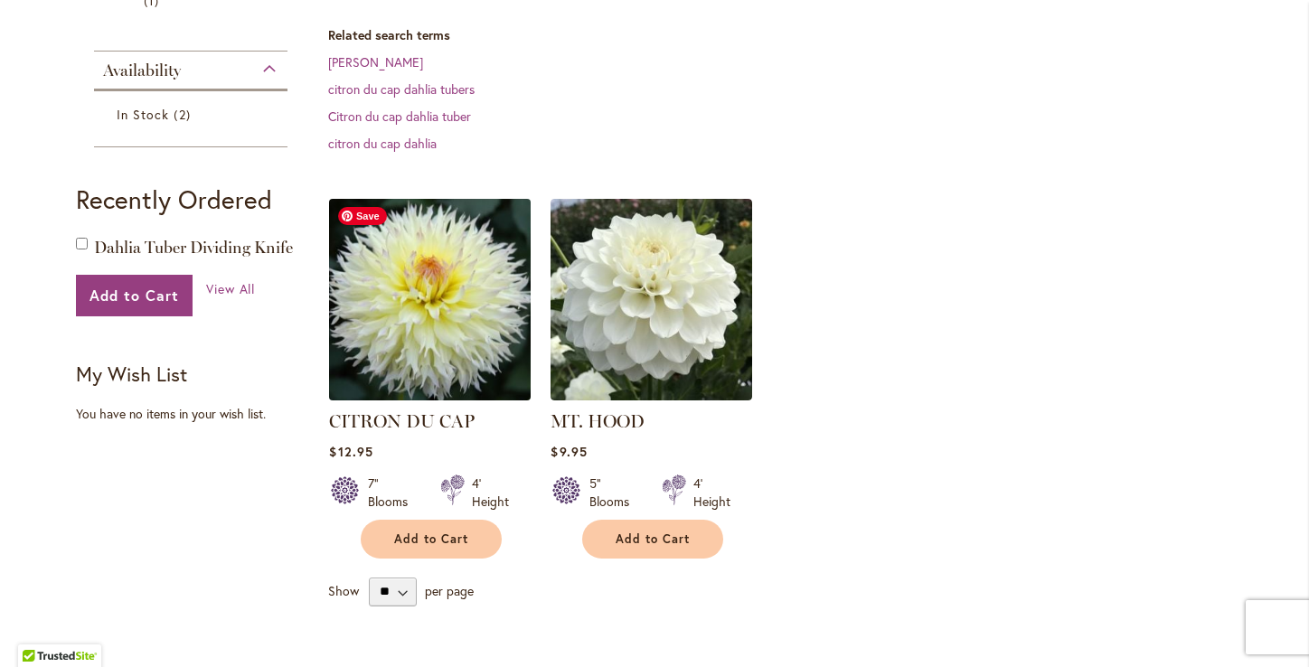
click at [437, 345] on img at bounding box center [429, 298] width 211 height 211
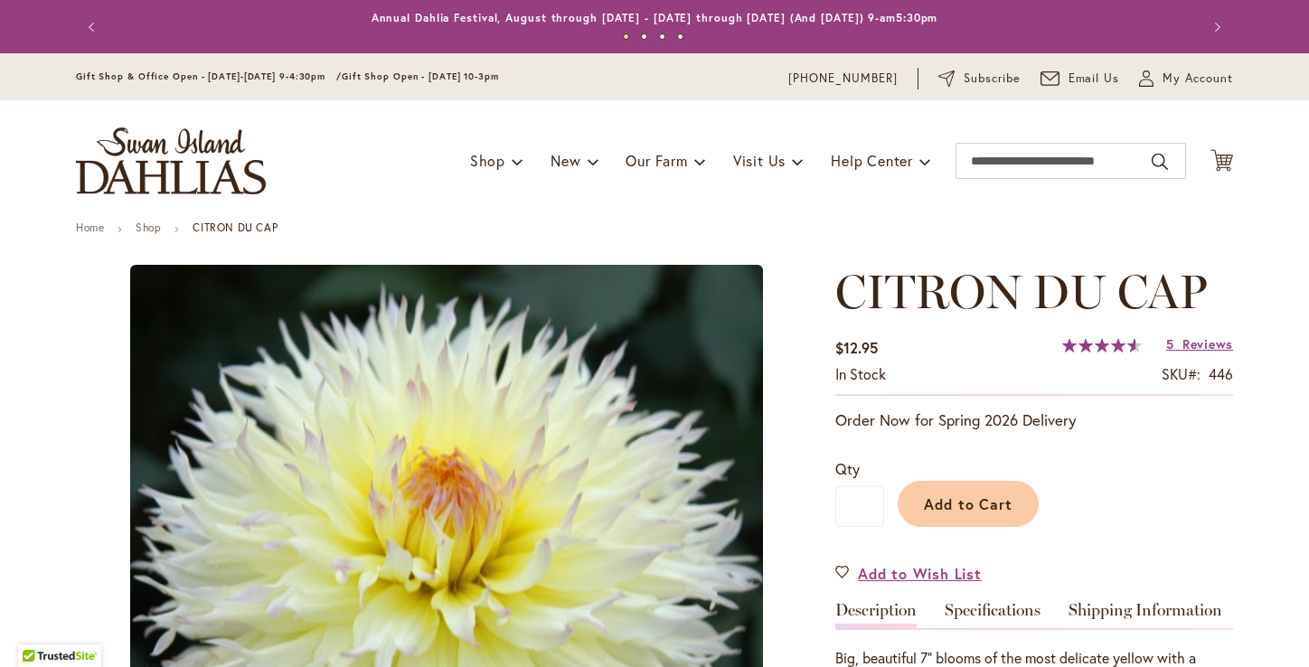
type input "********"
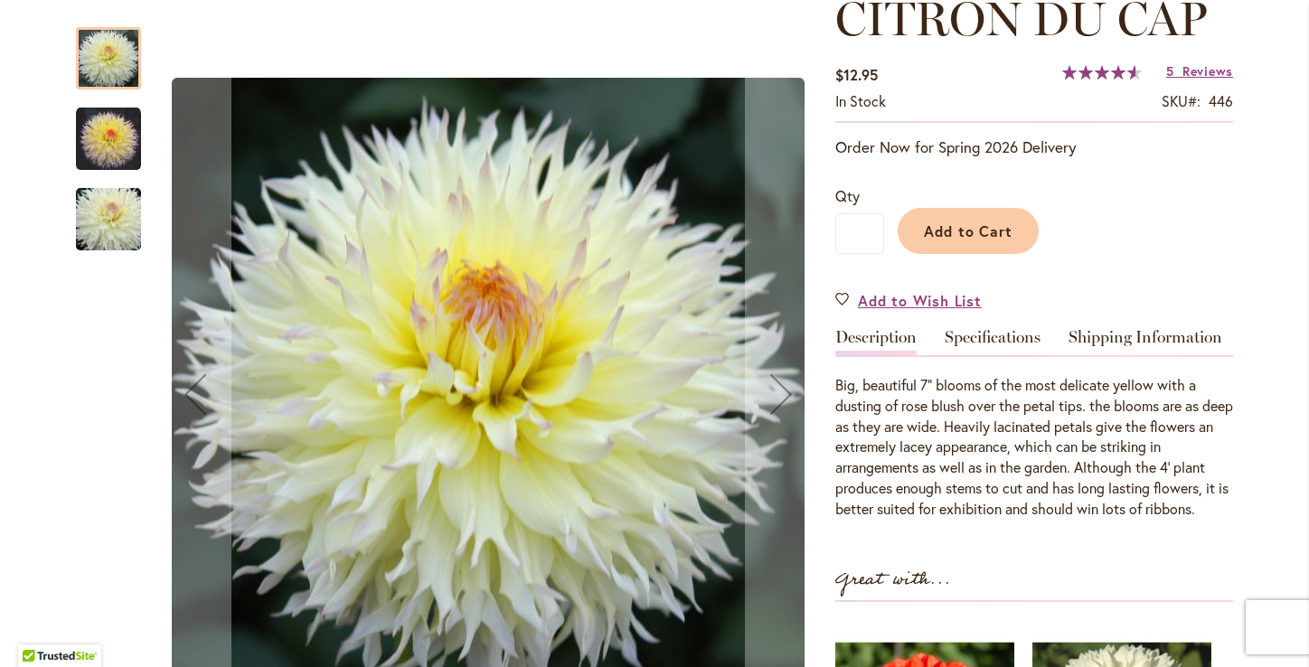
scroll to position [260, 0]
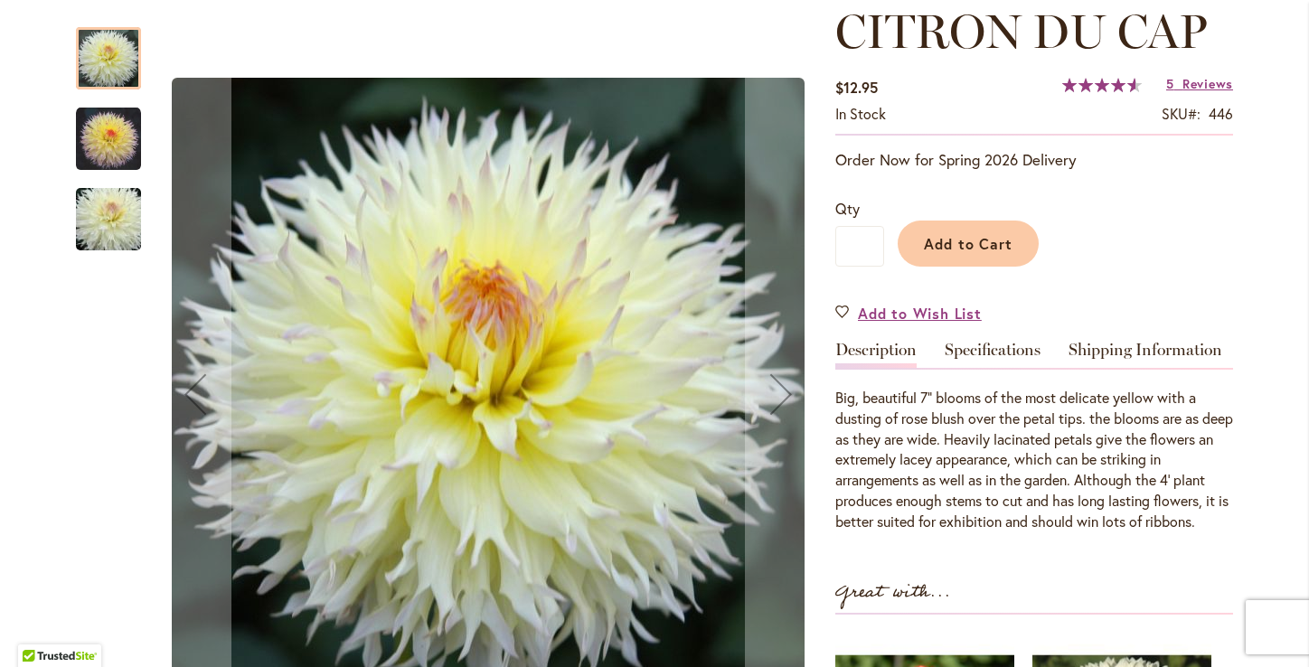
click at [111, 149] on img "CITRON DU CAP" at bounding box center [108, 139] width 65 height 65
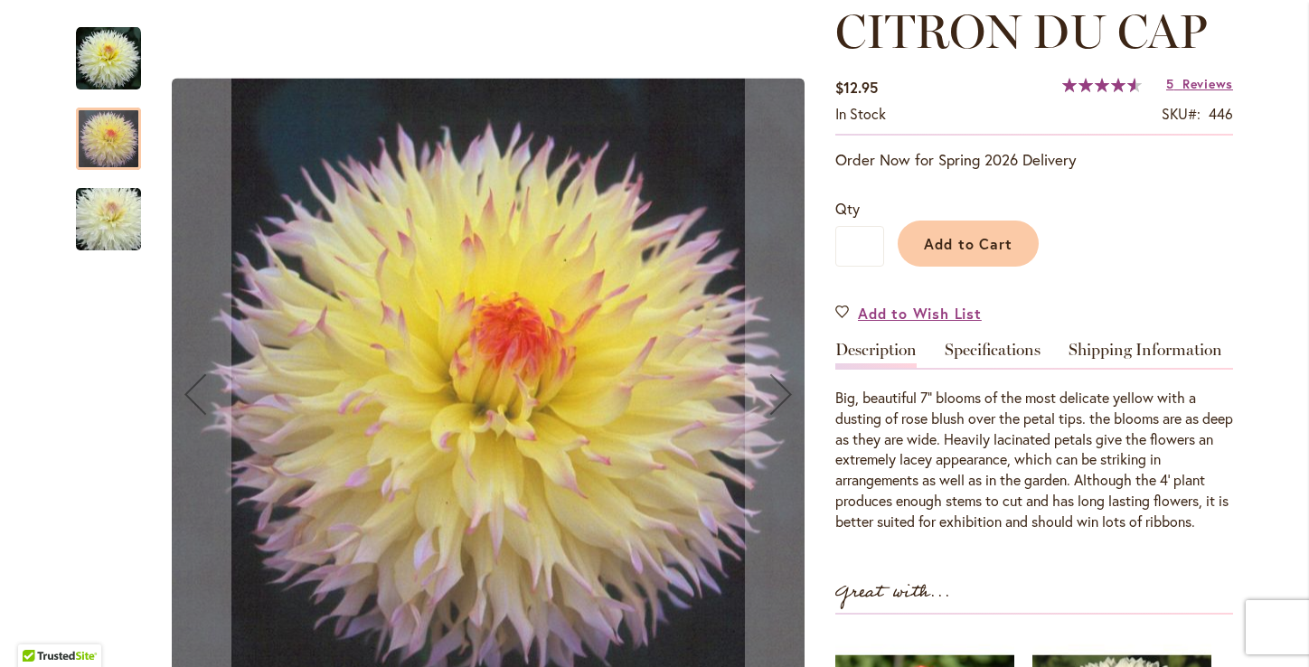
click at [112, 63] on img "CITRON DU CAP" at bounding box center [108, 58] width 65 height 65
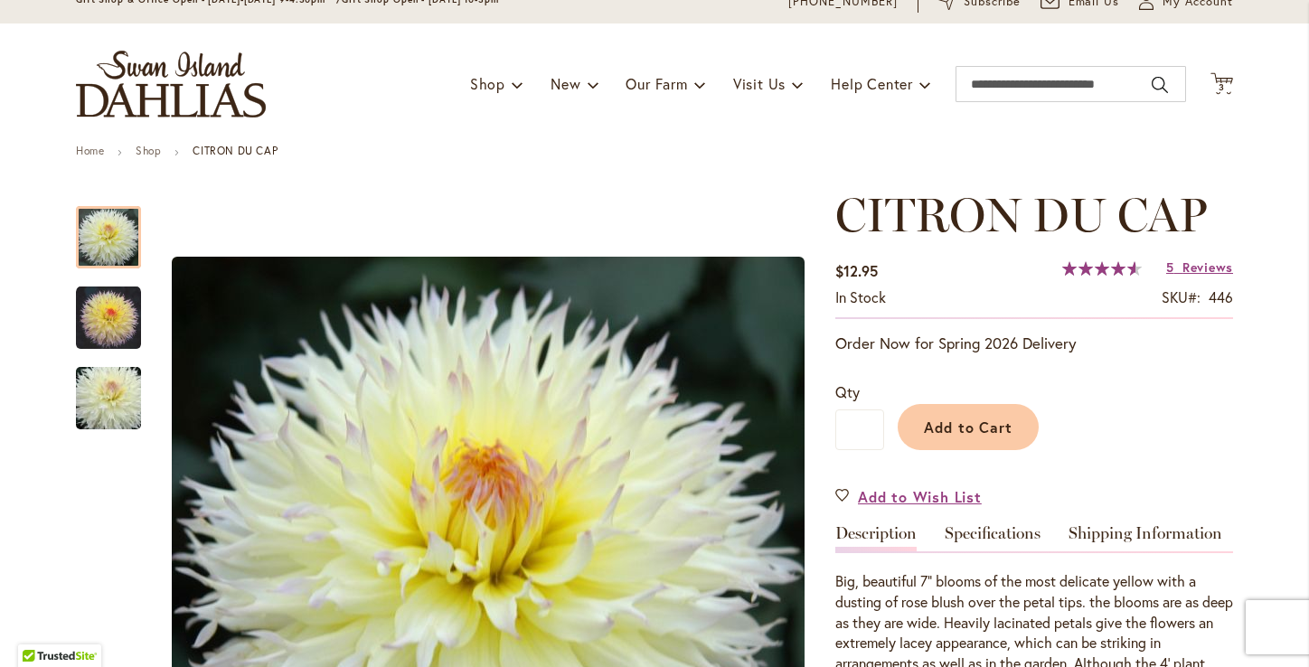
scroll to position [0, 0]
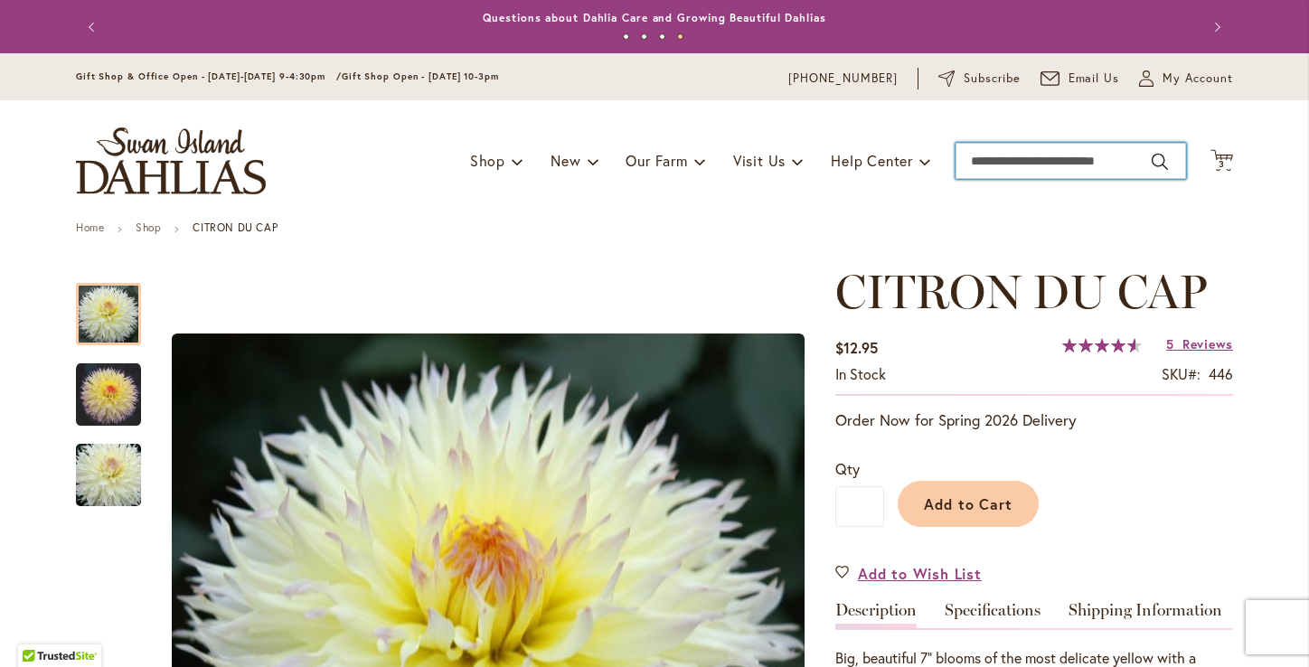
click at [1037, 166] on input "Search" at bounding box center [1070, 161] width 230 height 36
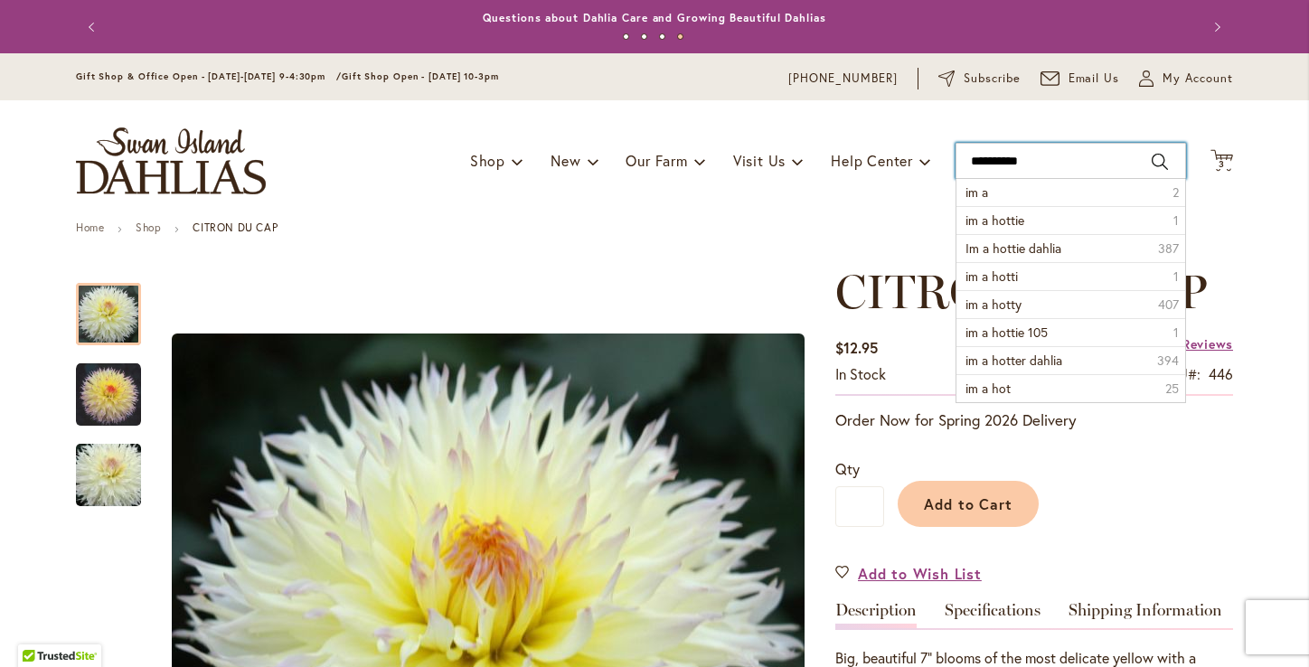
type input "**********"
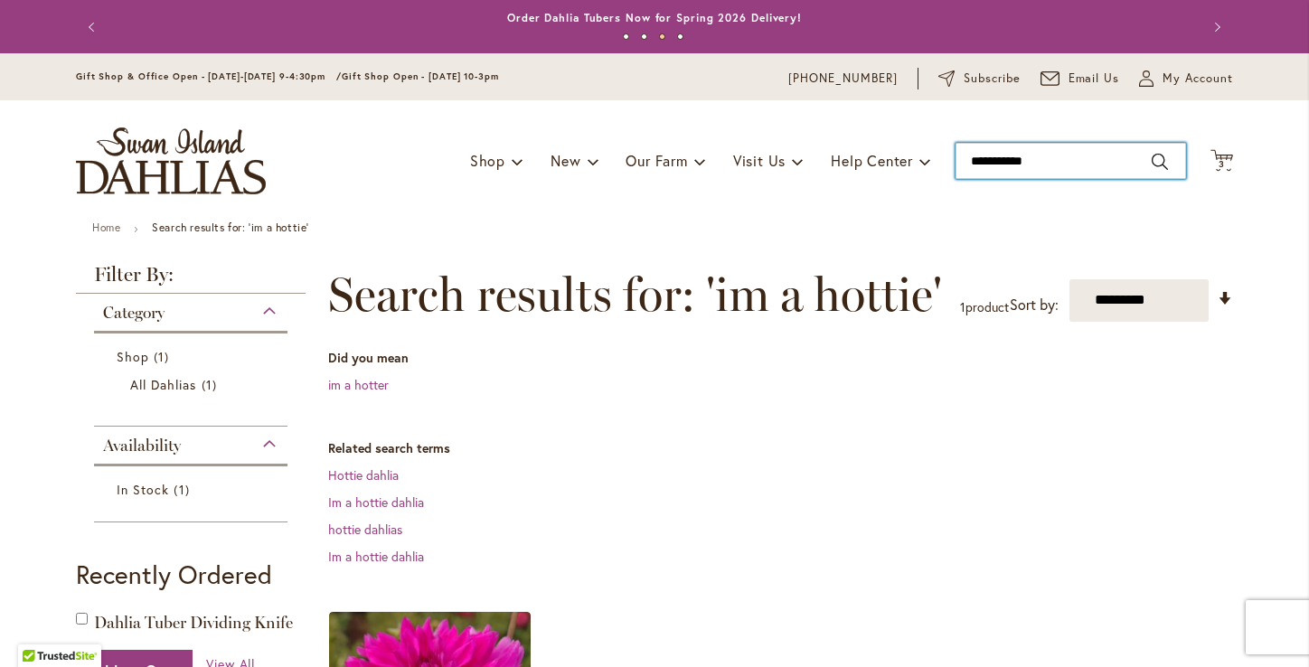
drag, startPoint x: 1073, startPoint y: 158, endPoint x: 937, endPoint y: 159, distance: 135.6
click at [942, 157] on div "Toggle Nav Shop Dahlia Tubers Collections Fresh Cut Dahlias Gardening Supplies …" at bounding box center [654, 160] width 1193 height 121
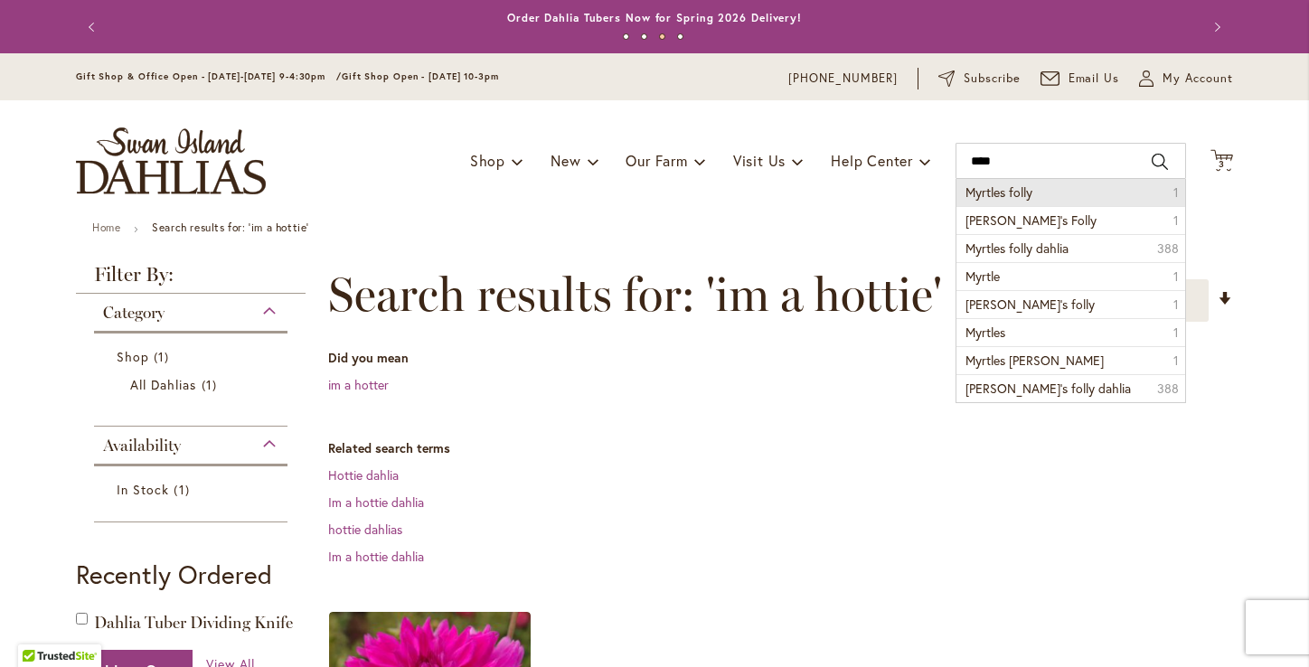
click at [1000, 194] on span "Myrtles folly" at bounding box center [998, 191] width 67 height 17
type input "**********"
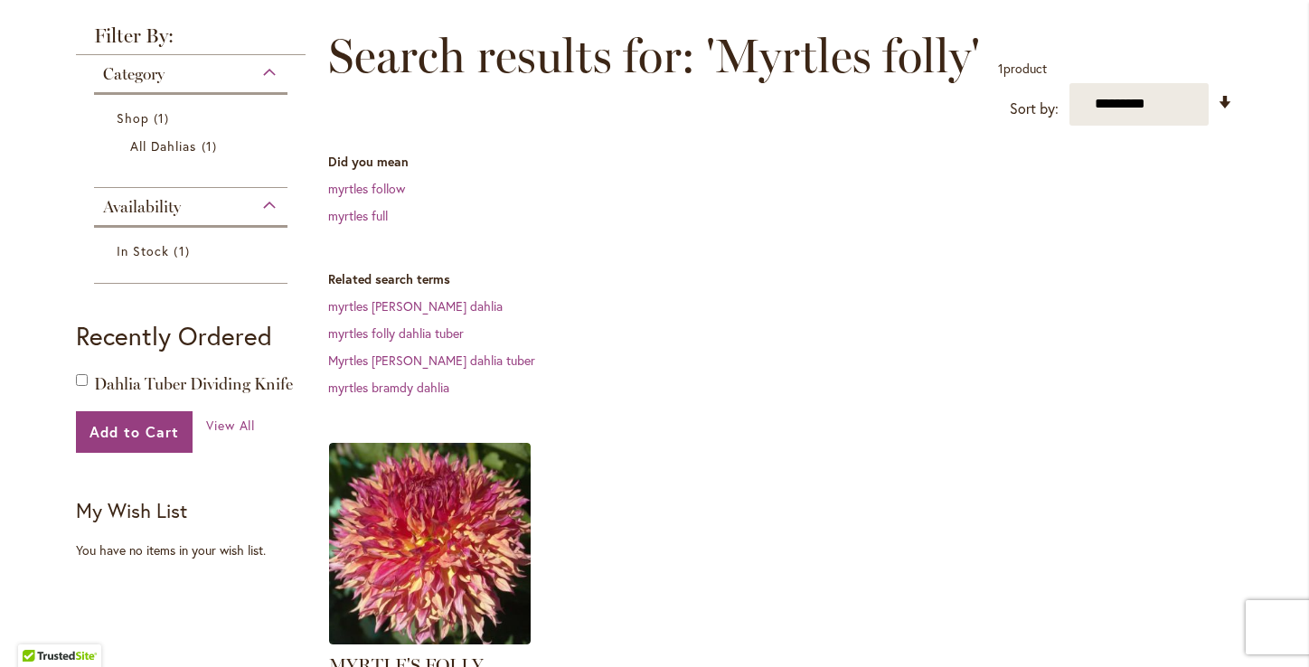
scroll to position [266, 0]
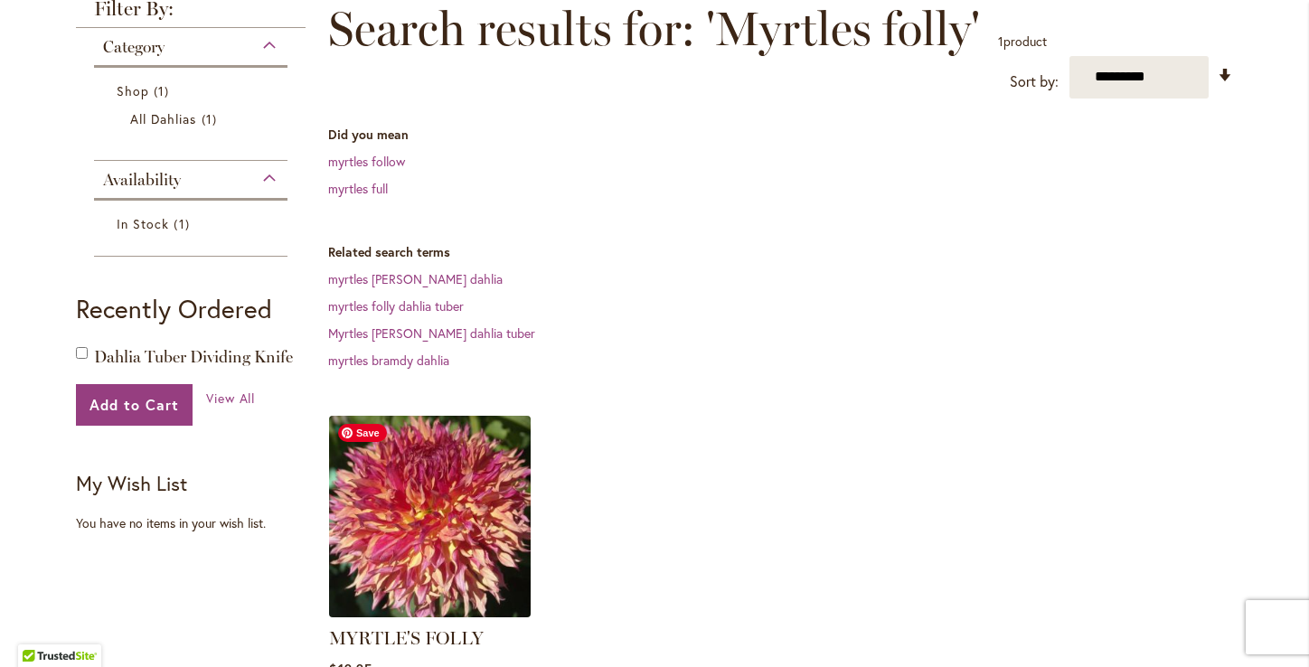
click at [456, 502] on img at bounding box center [429, 515] width 211 height 211
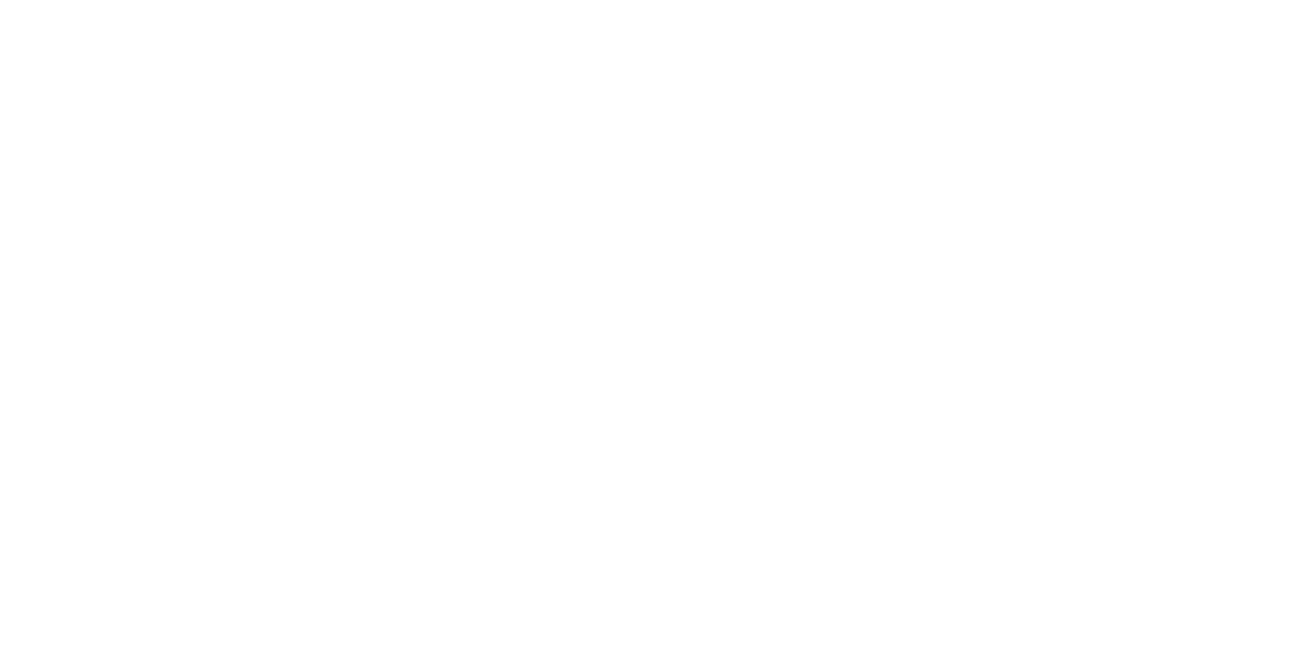
type input "********"
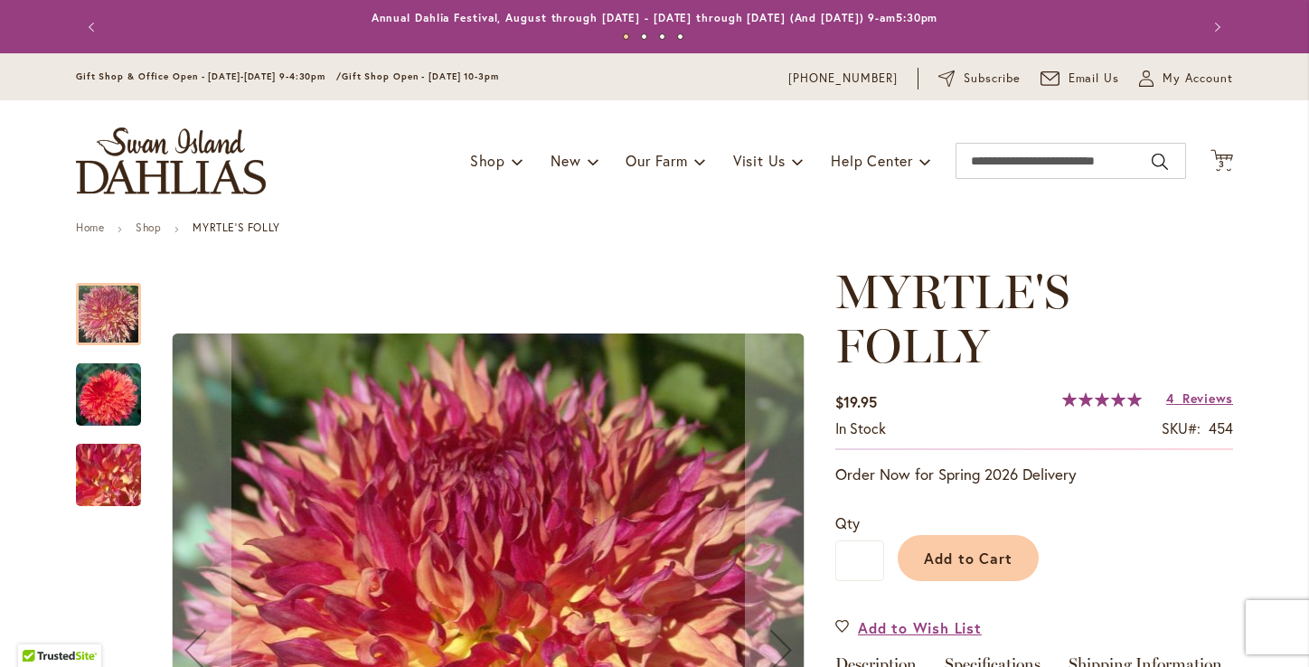
click at [117, 407] on img "MYRTLE'S FOLLY" at bounding box center [108, 394] width 65 height 65
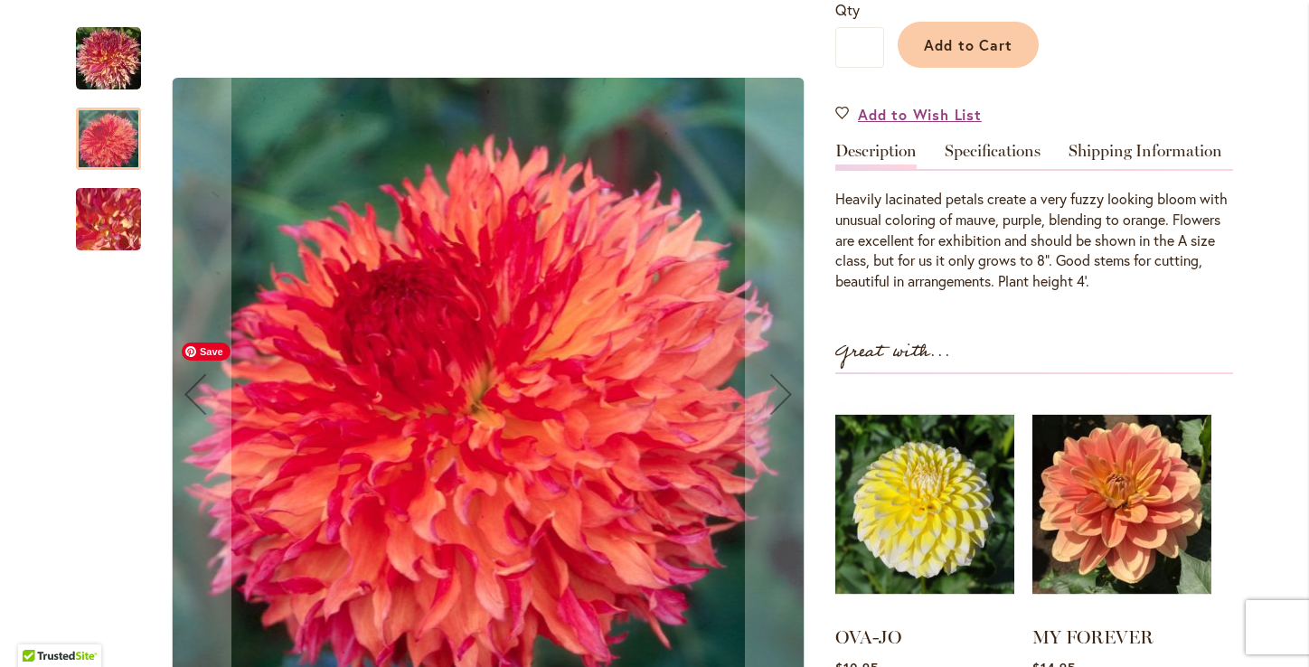
scroll to position [485, 0]
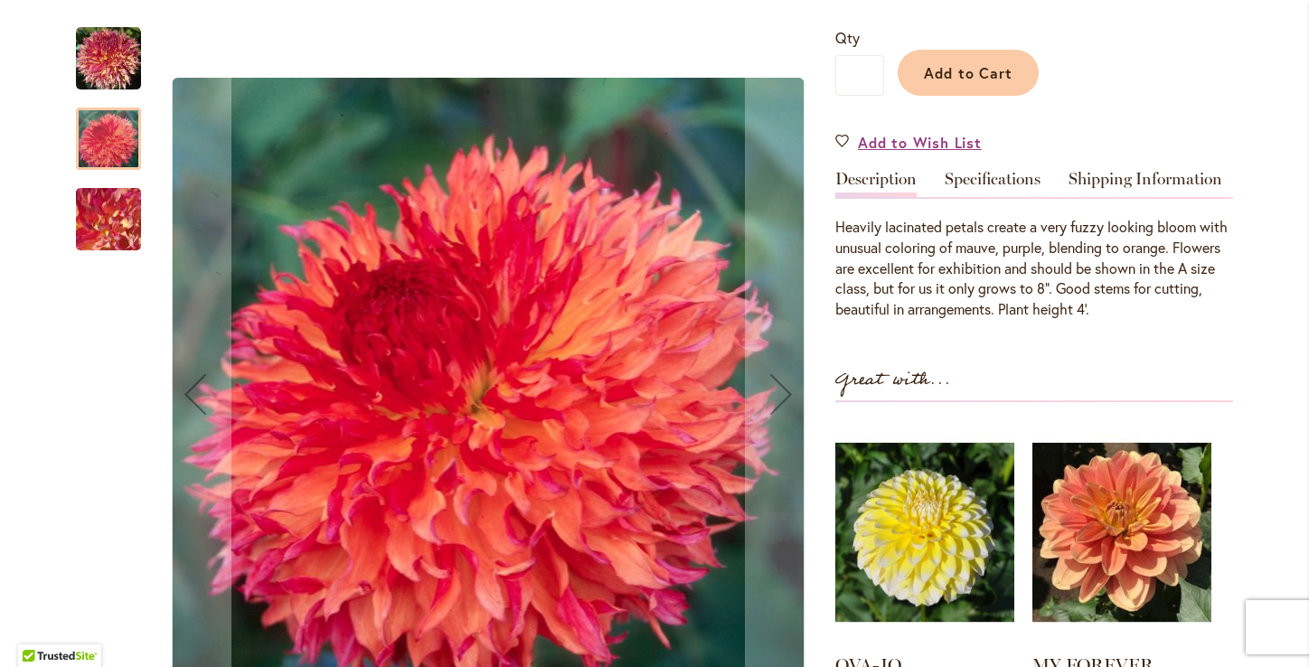
click at [99, 58] on img "MYRTLE'S FOLLY" at bounding box center [108, 58] width 65 height 65
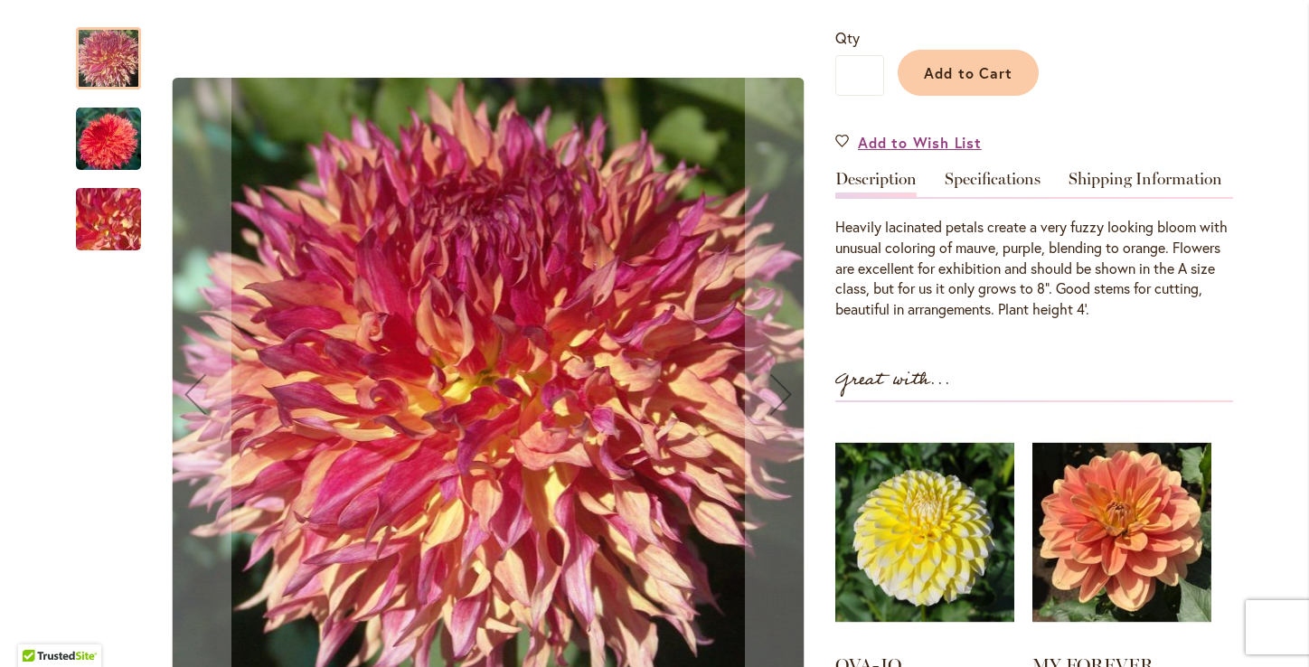
click at [122, 130] on img "MYRTLE'S FOLLY" at bounding box center [108, 139] width 65 height 65
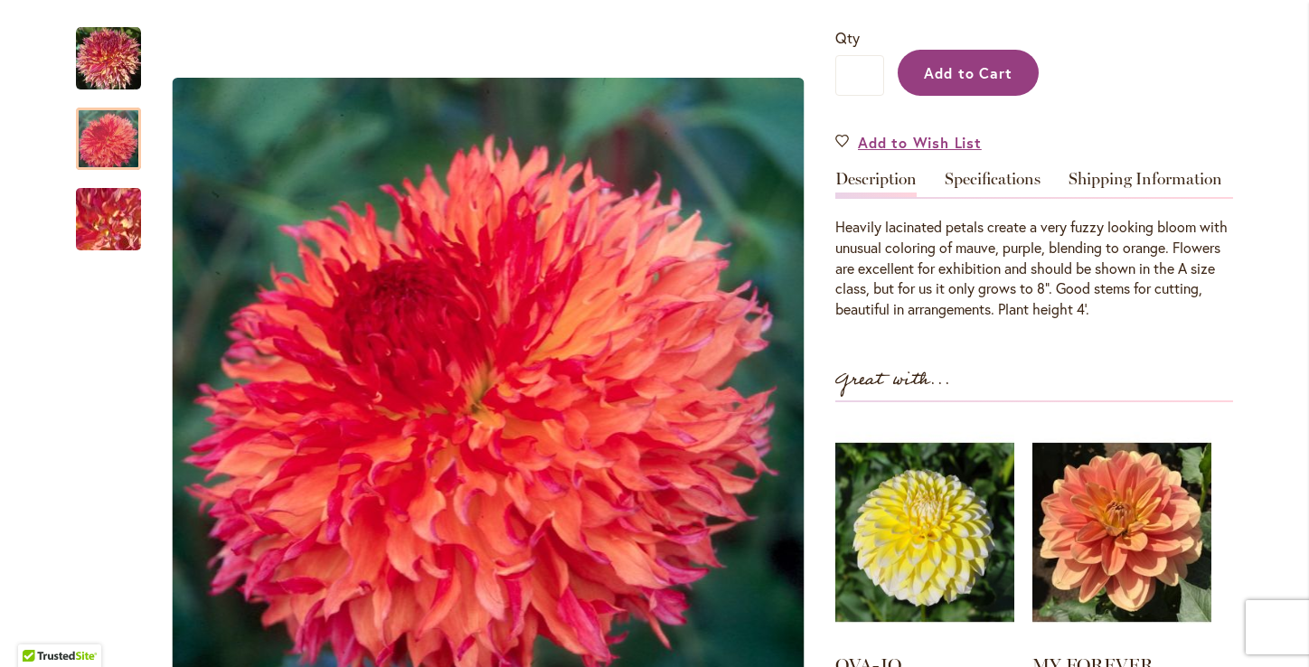
click at [974, 75] on span "Add to Cart" at bounding box center [968, 72] width 89 height 19
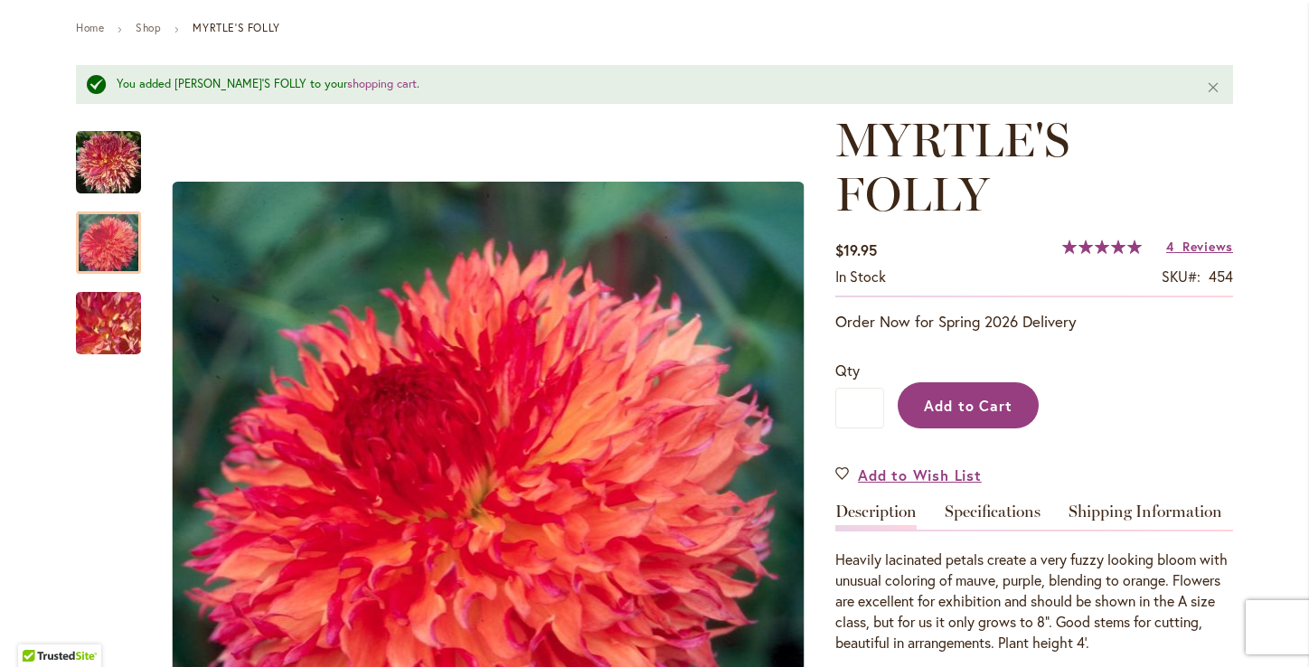
scroll to position [197, 0]
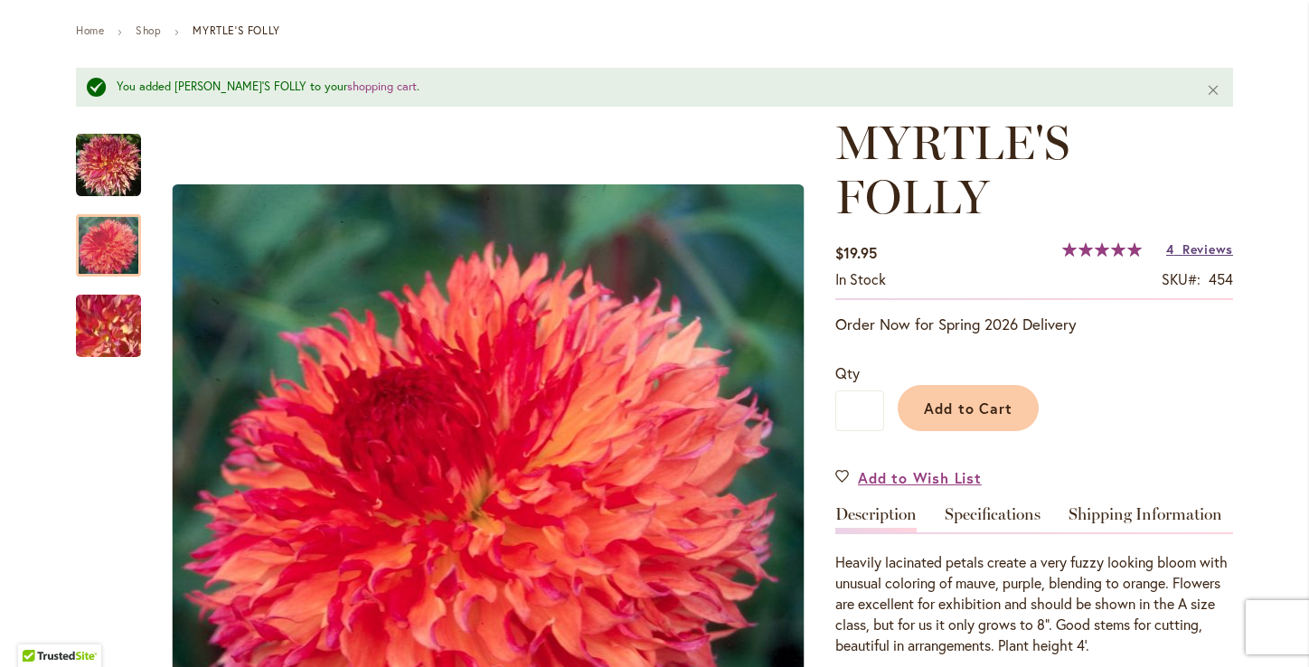
click at [1207, 249] on span "Reviews" at bounding box center [1207, 248] width 51 height 17
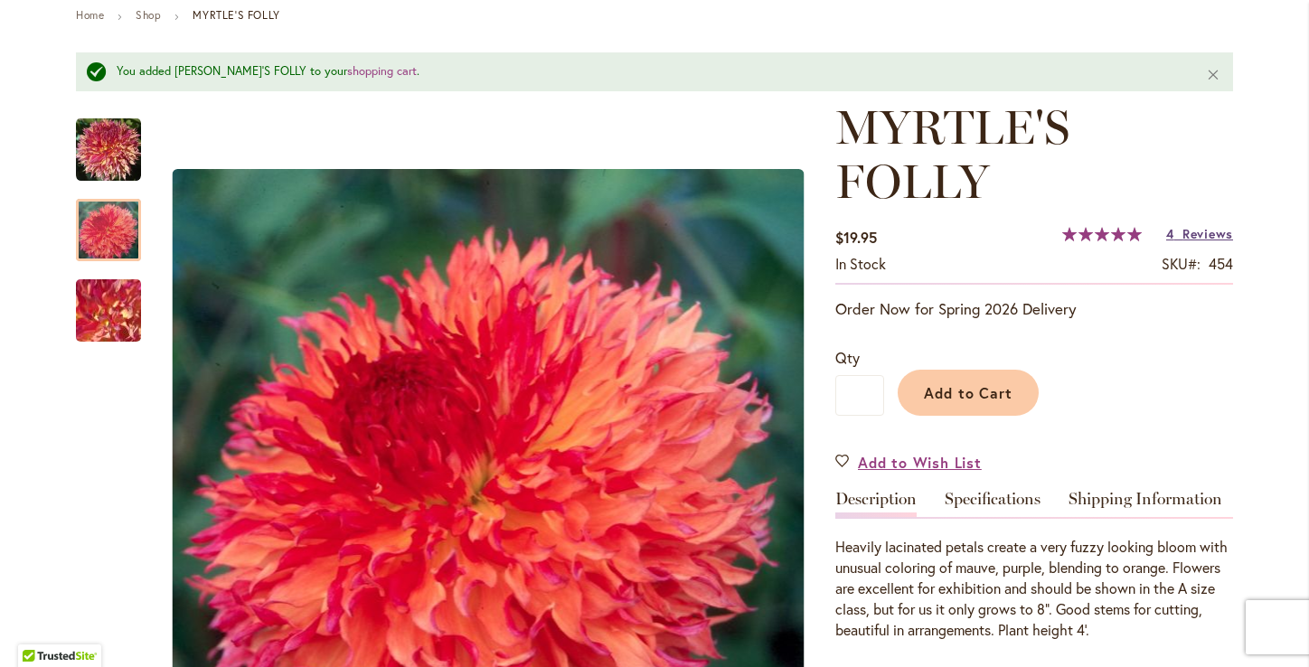
scroll to position [209, 0]
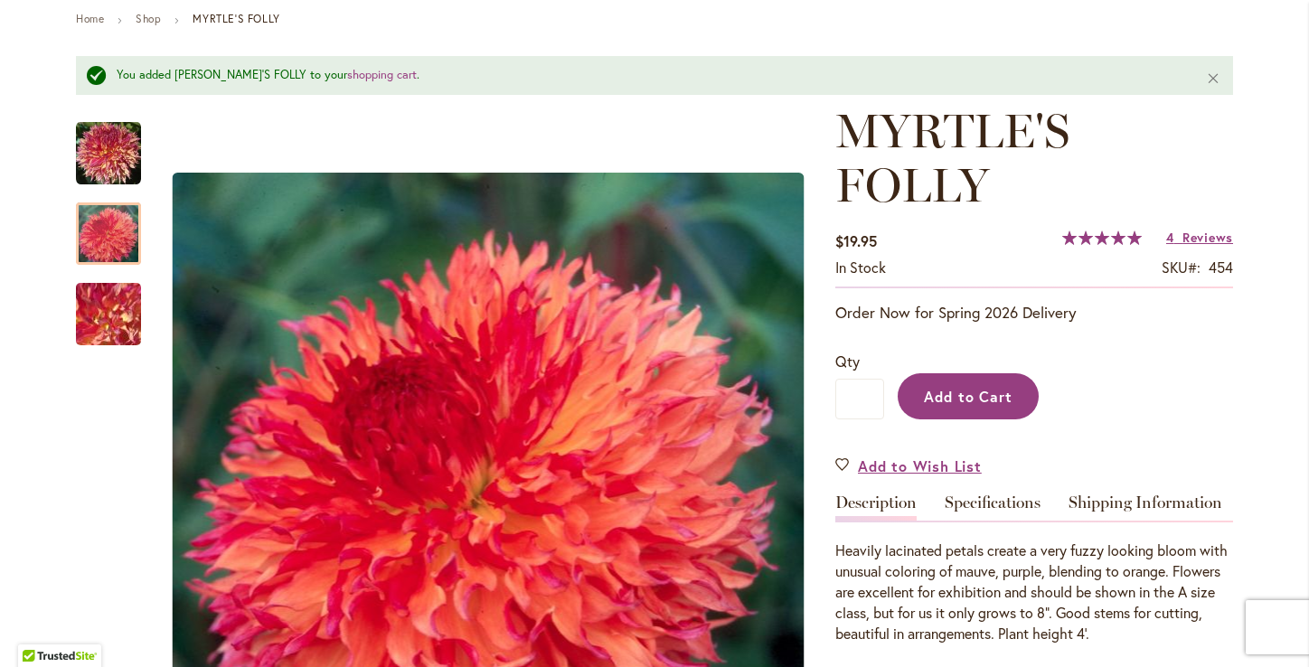
click at [981, 394] on span "Add to Cart" at bounding box center [968, 396] width 89 height 19
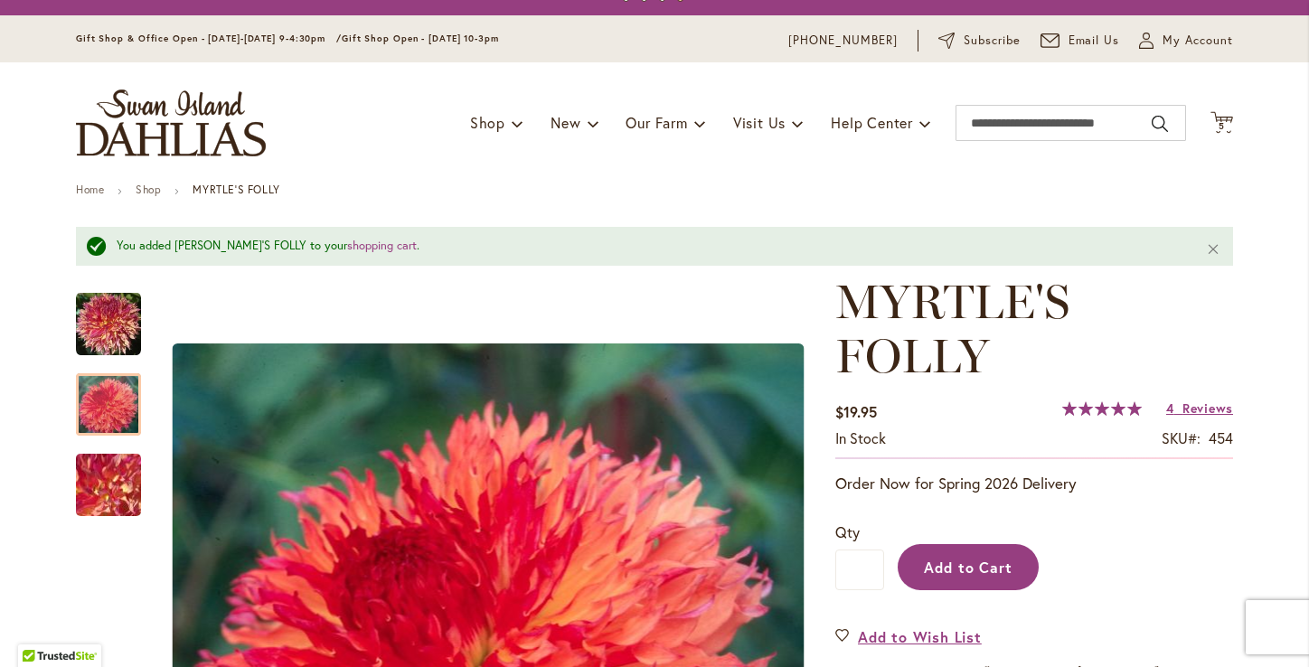
scroll to position [0, 0]
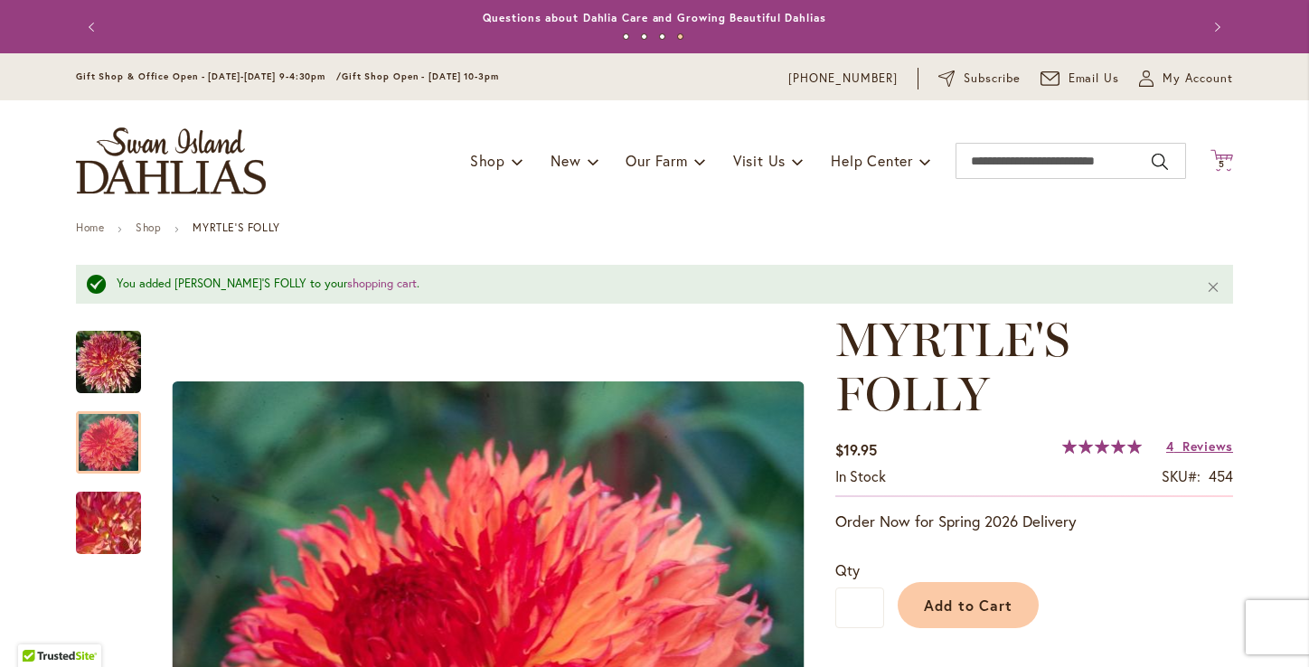
click at [1229, 160] on span "5 5 items" at bounding box center [1222, 164] width 18 height 9
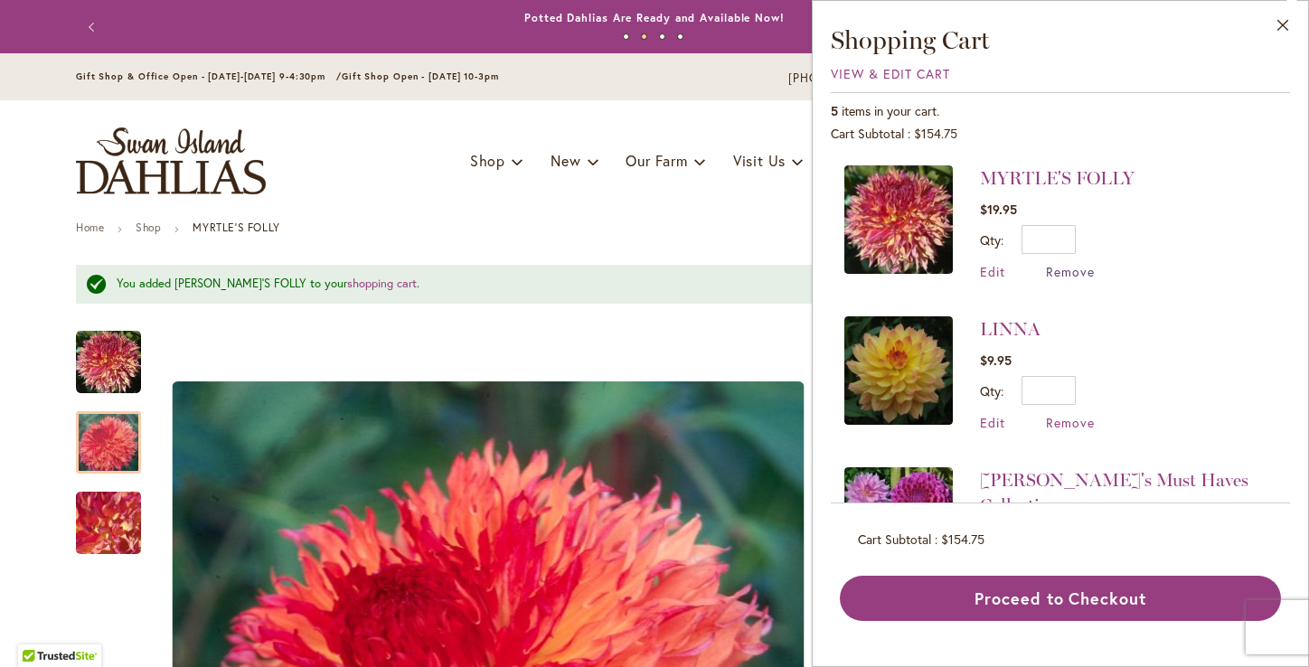
click at [1066, 273] on span "Remove" at bounding box center [1070, 271] width 49 height 17
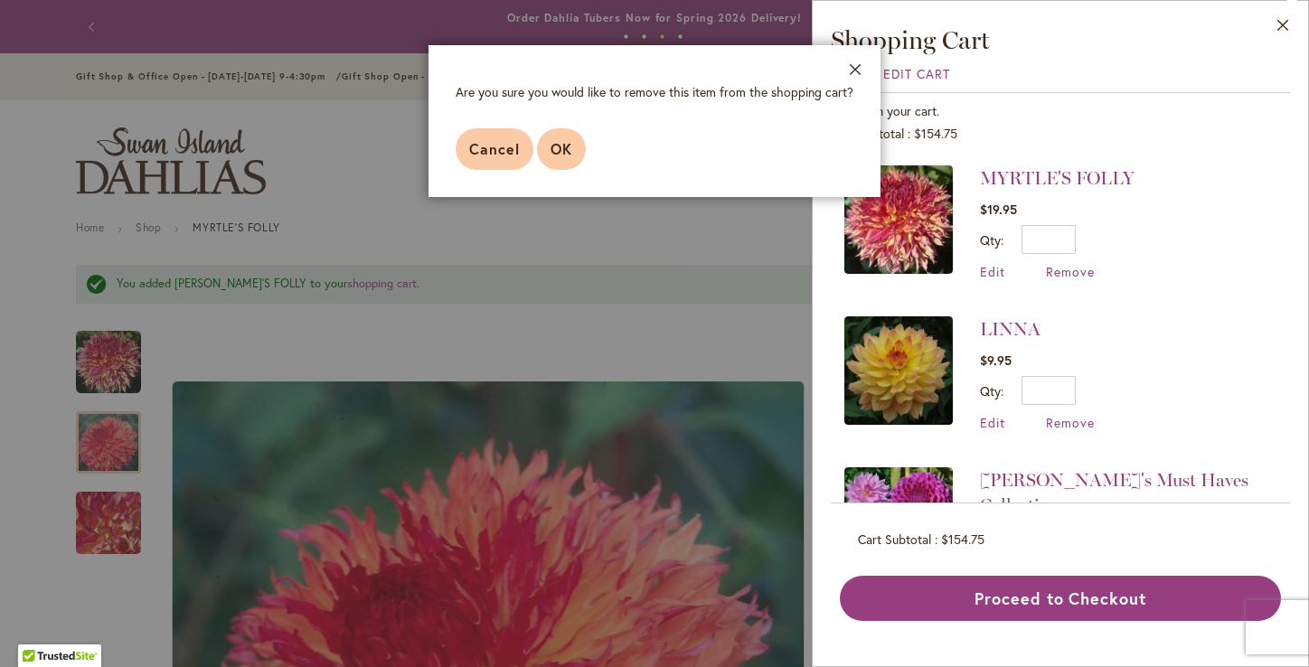
click at [562, 137] on button "OK" at bounding box center [561, 149] width 49 height 42
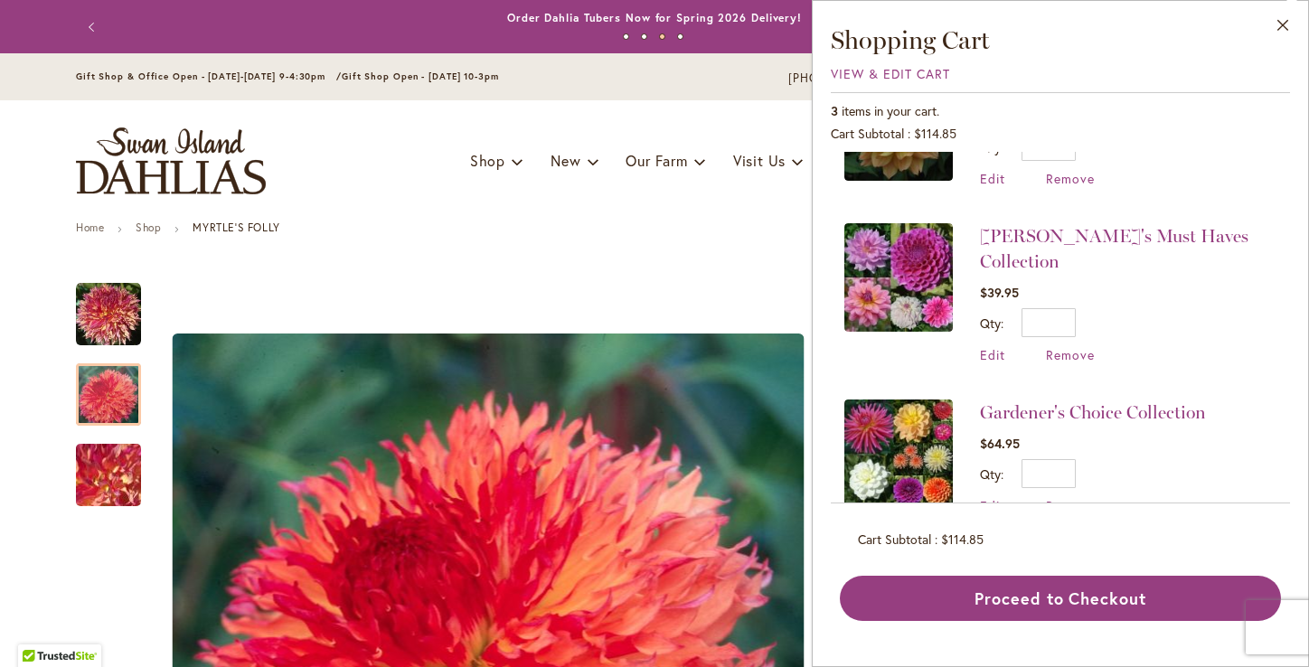
scroll to position [109, 0]
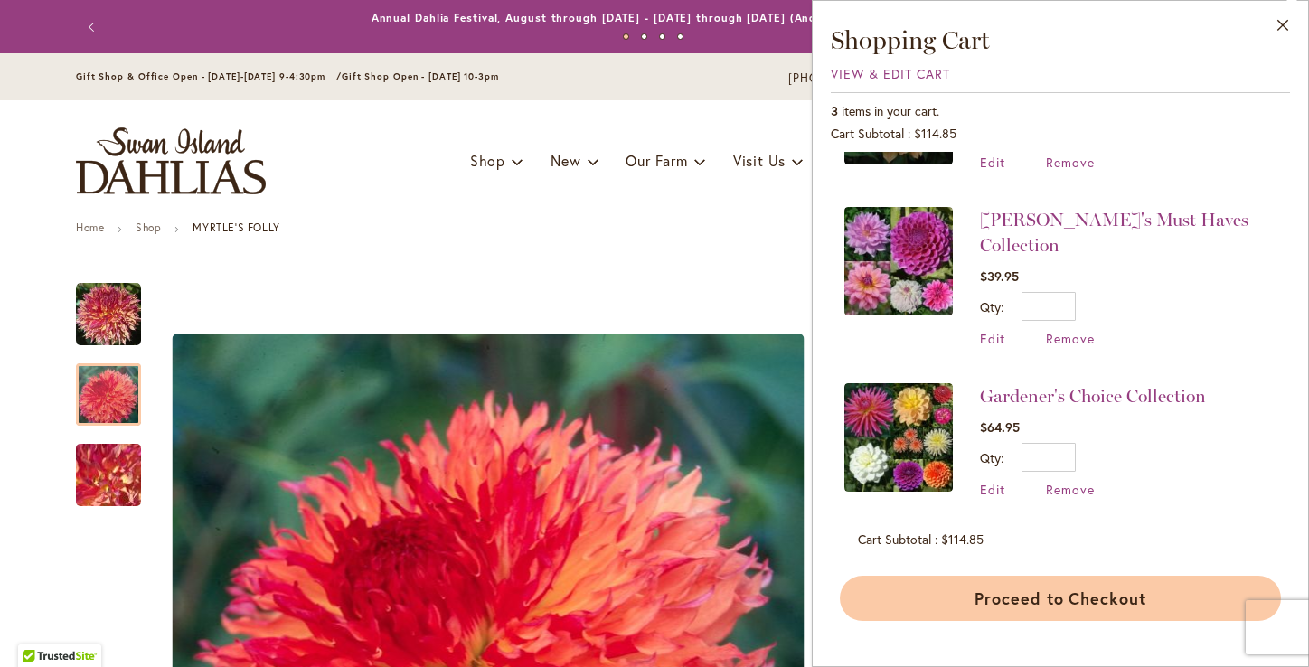
click at [1047, 607] on button "Proceed to Checkout" at bounding box center [1060, 598] width 441 height 45
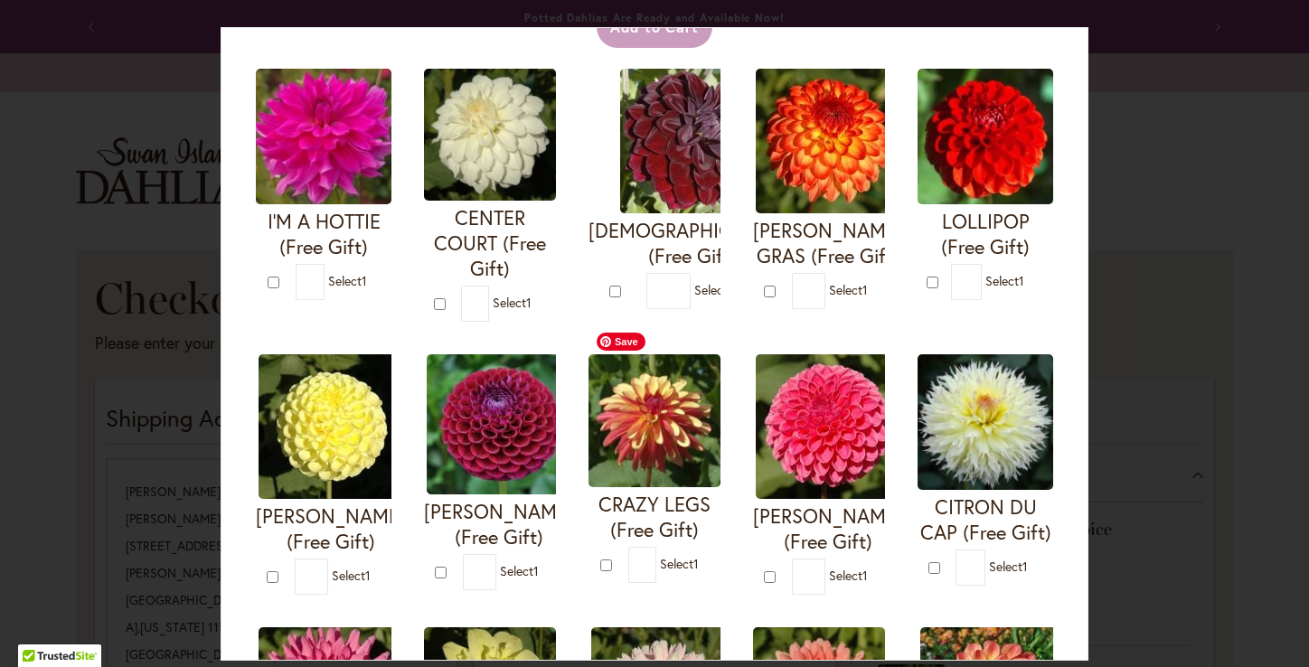
scroll to position [115, 0]
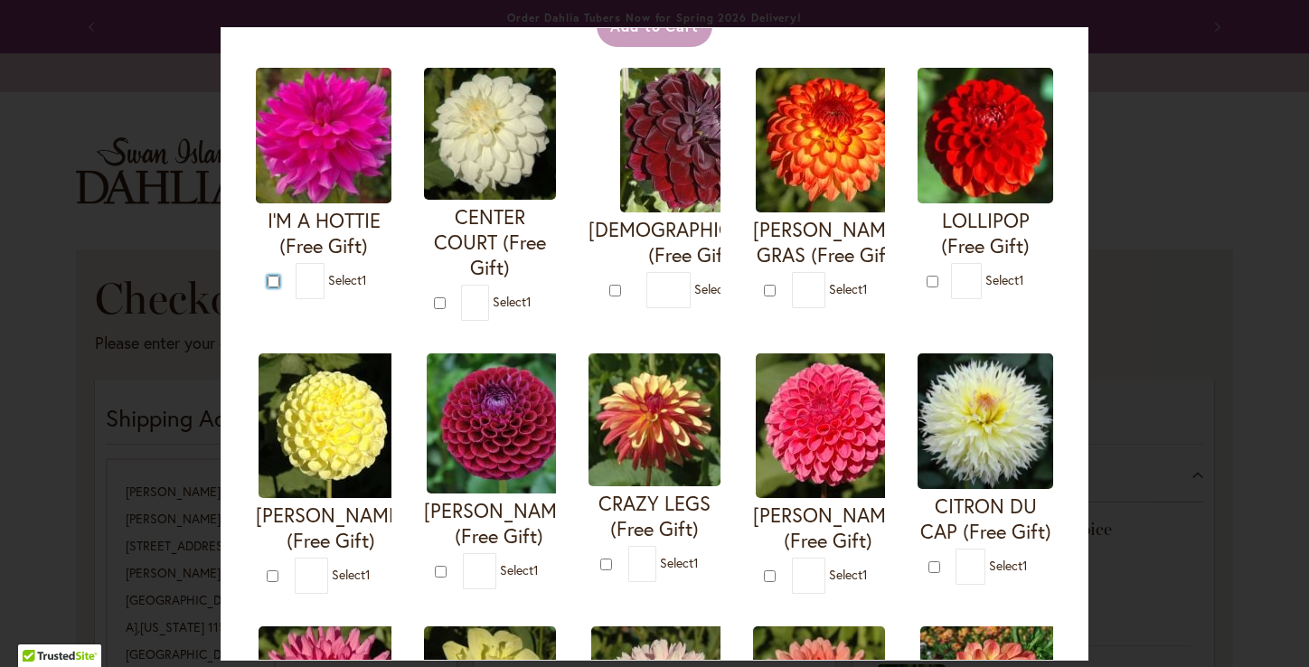
type input "*"
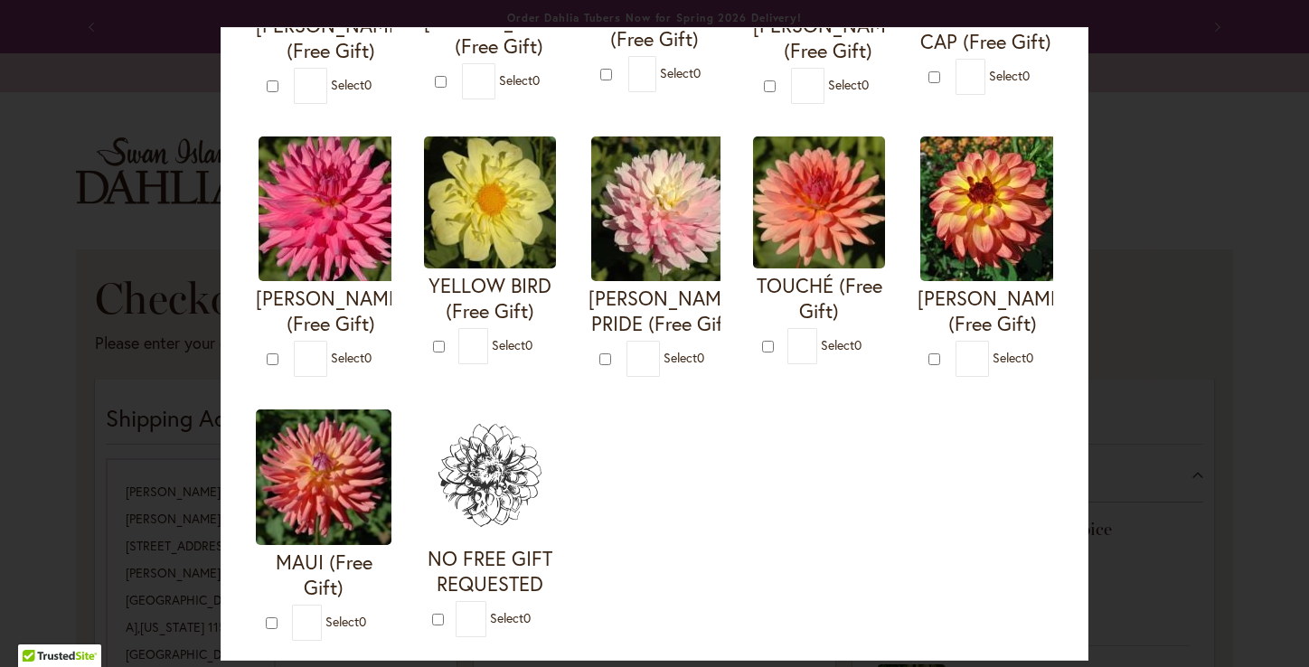
scroll to position [708, 0]
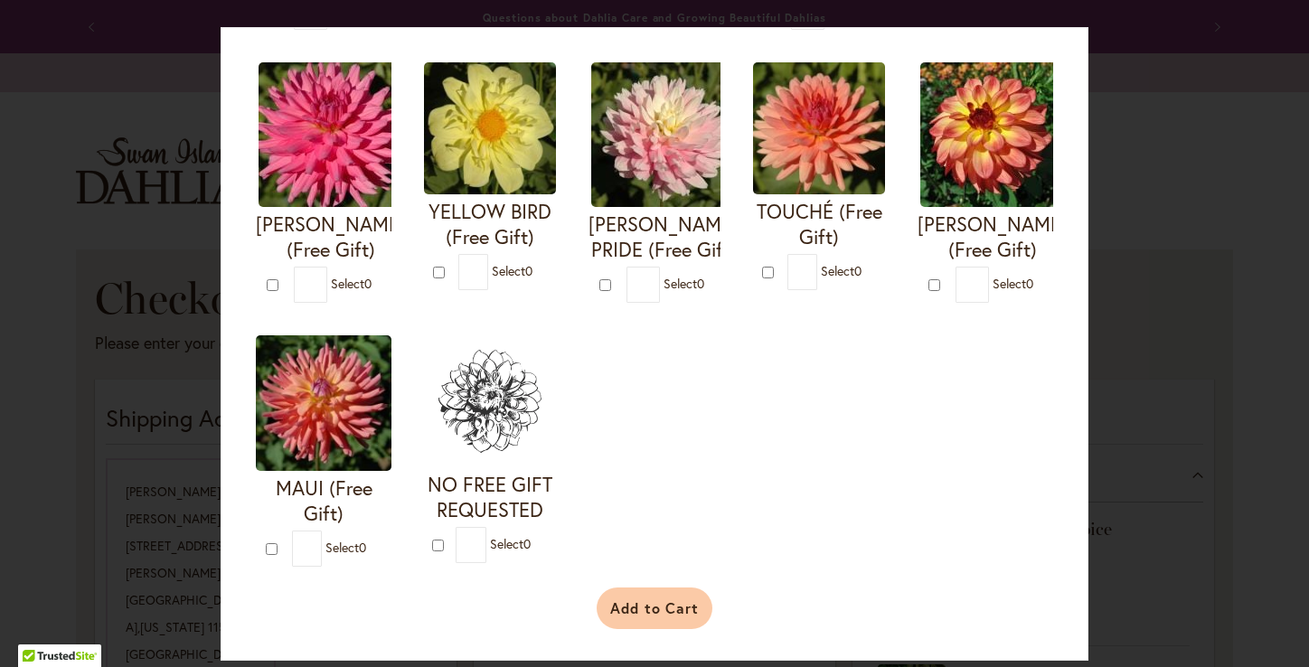
click at [665, 608] on button "Add to Cart" at bounding box center [654, 608] width 117 height 42
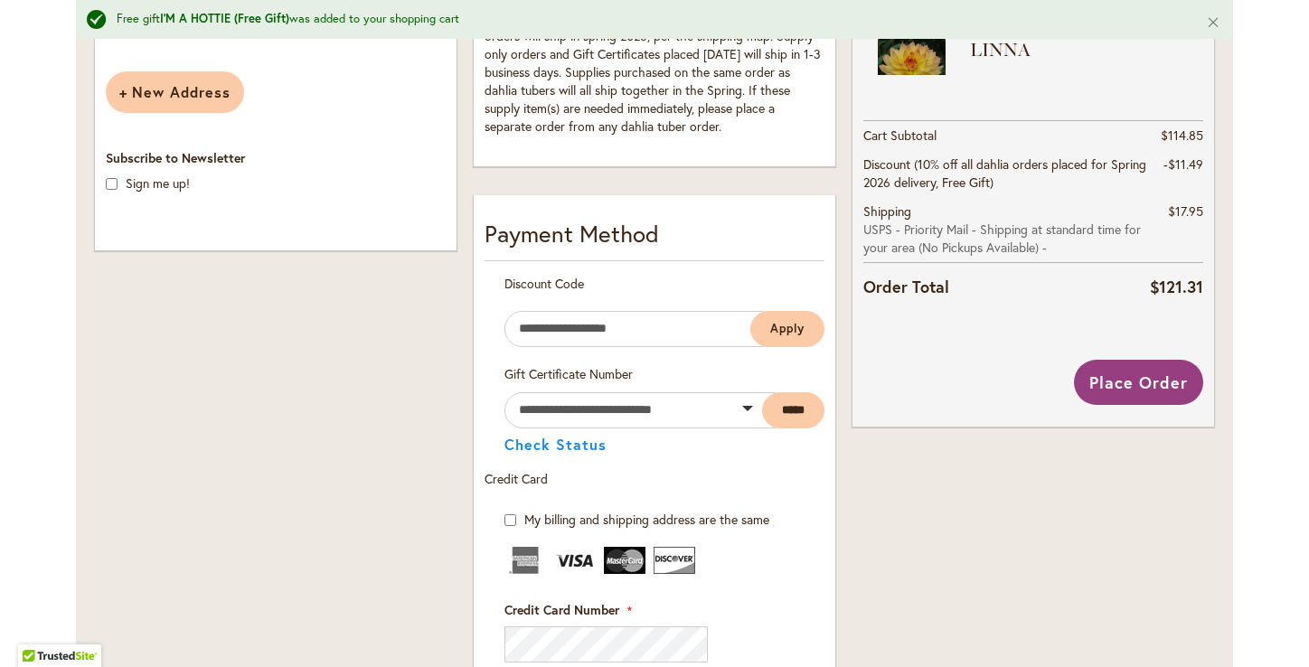
scroll to position [820, 0]
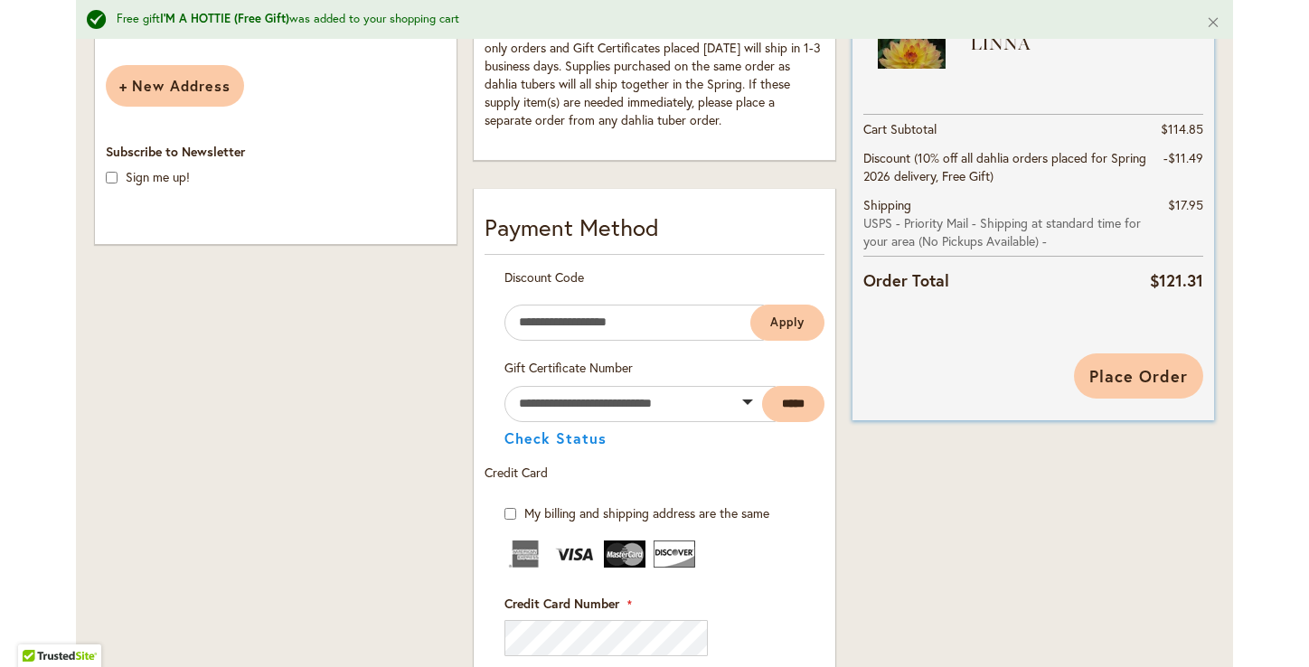
click at [1121, 371] on span "Place Order" at bounding box center [1138, 376] width 99 height 22
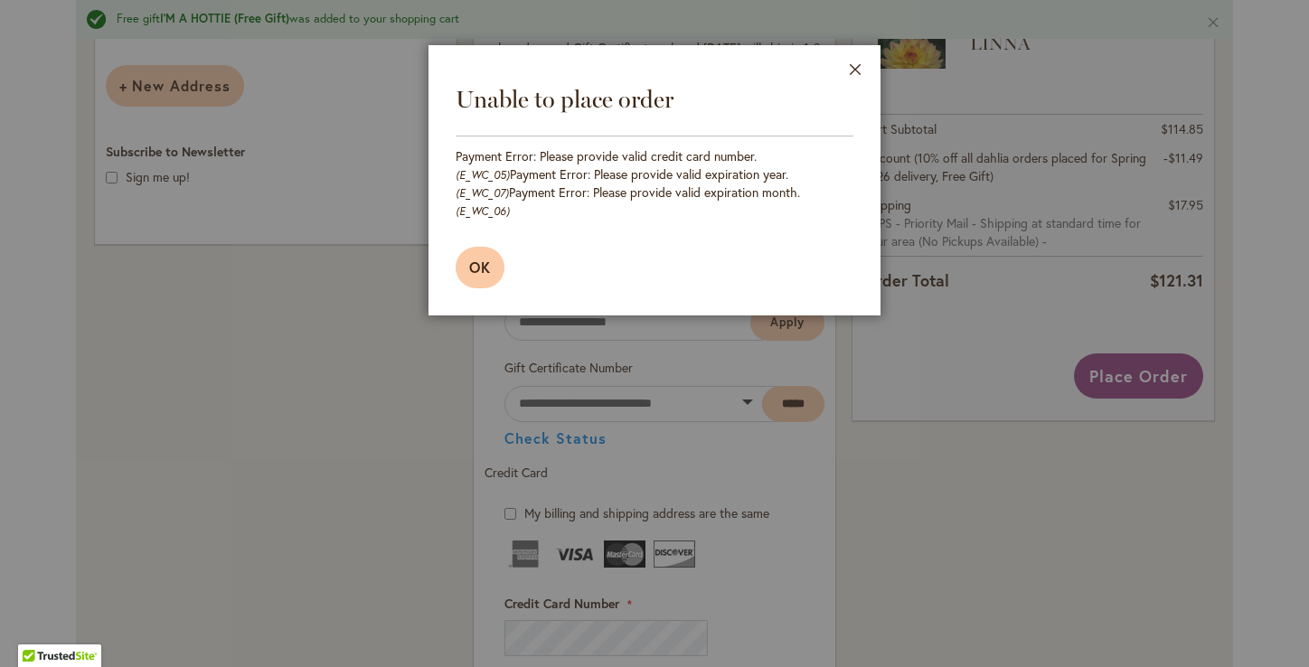
click at [491, 258] on span "OK" at bounding box center [480, 267] width 22 height 19
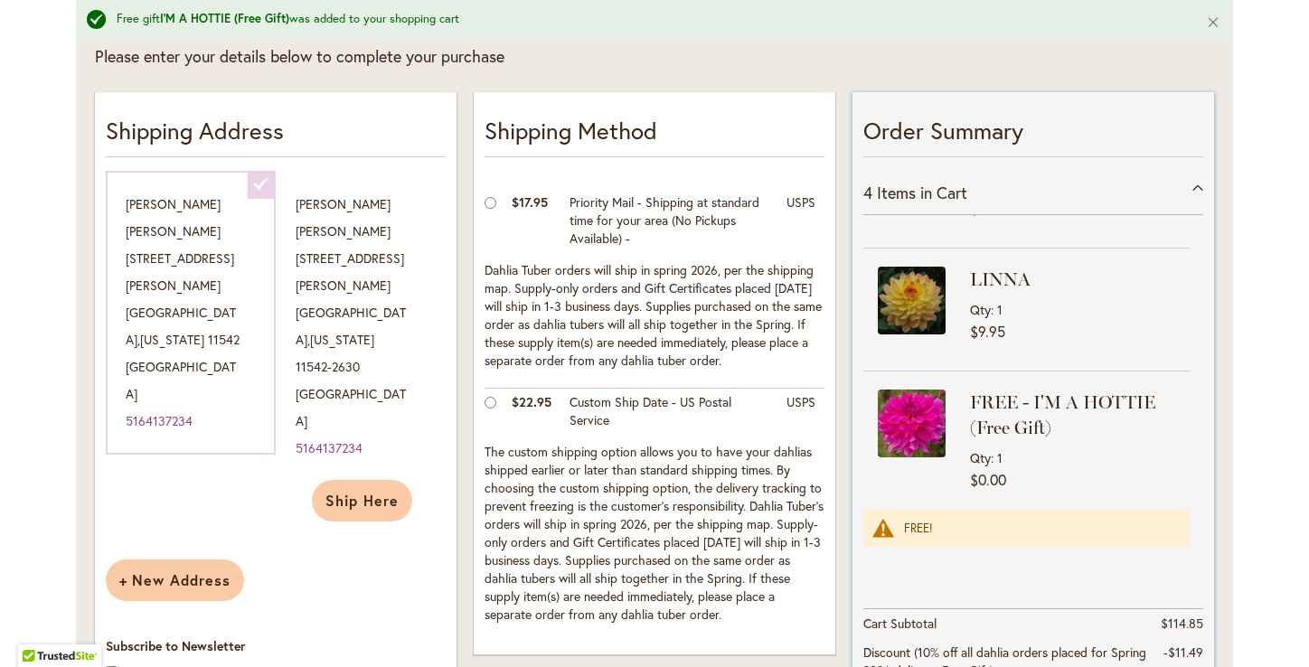
scroll to position [258, 0]
click at [358, 491] on span "Ship Here" at bounding box center [361, 500] width 73 height 19
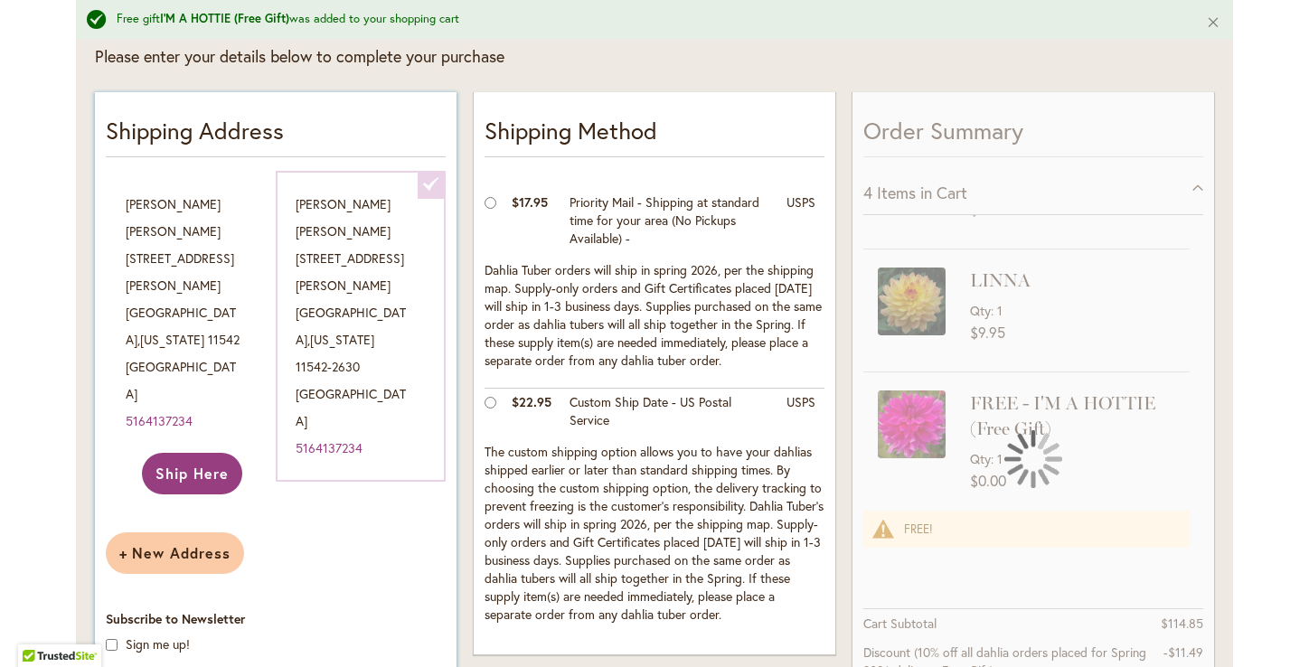
click at [183, 464] on span "Ship Here" at bounding box center [191, 473] width 73 height 19
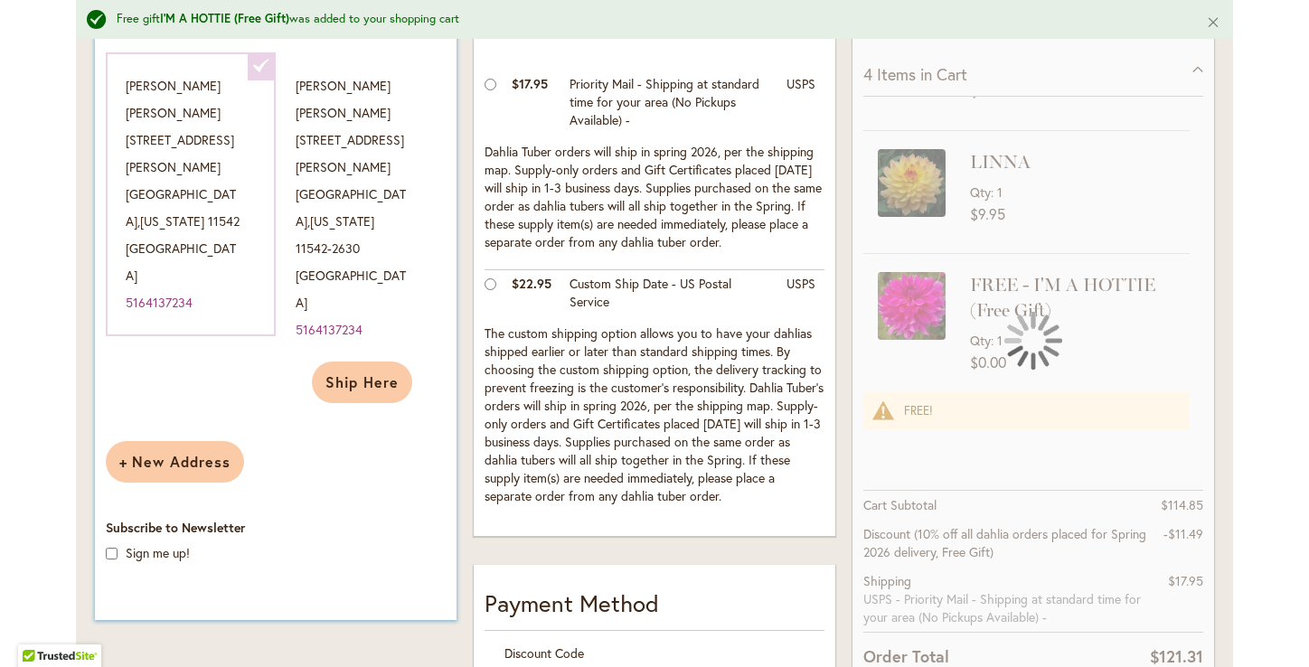
scroll to position [453, 0]
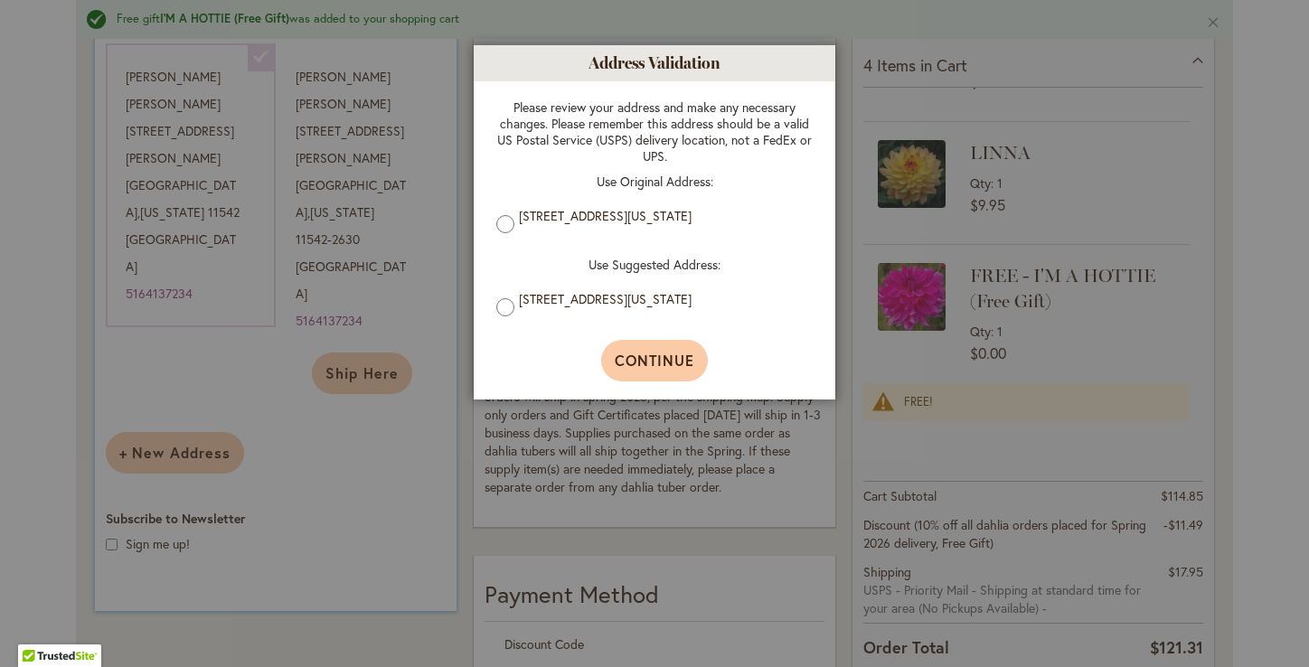
click at [638, 361] on span "Continue" at bounding box center [655, 360] width 80 height 19
select select "**"
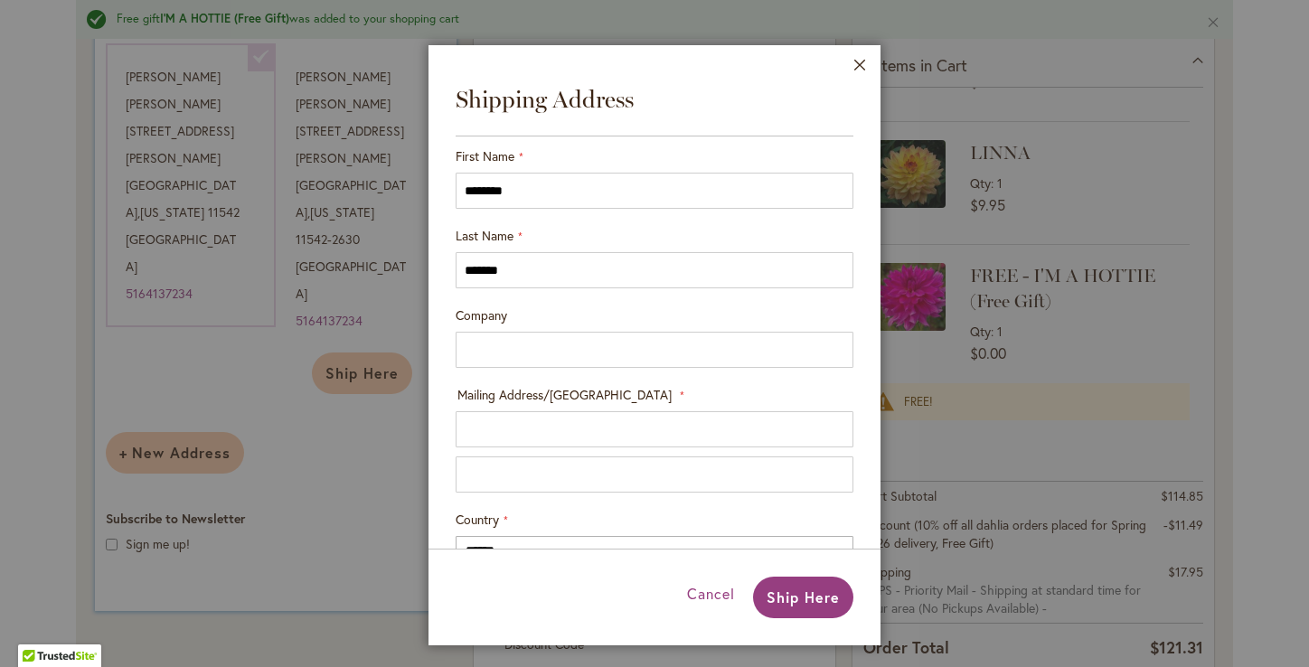
type input "**********"
select select "**"
type input "*********"
type input "**********"
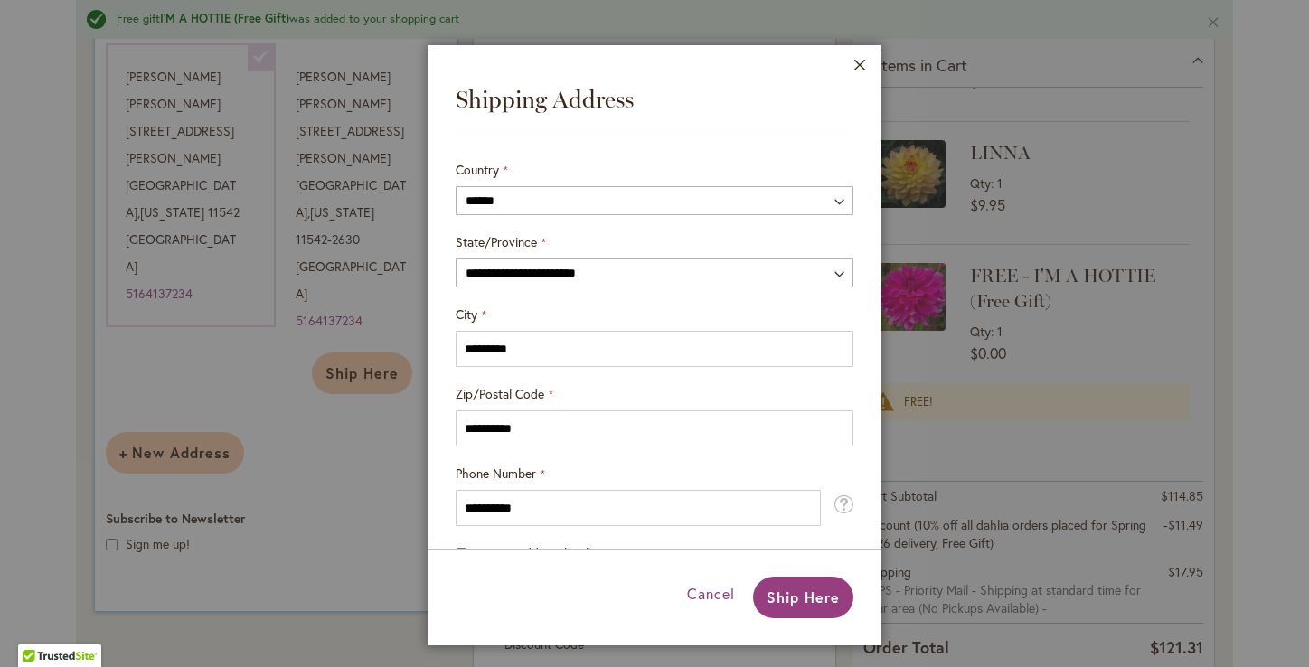
scroll to position [387, 0]
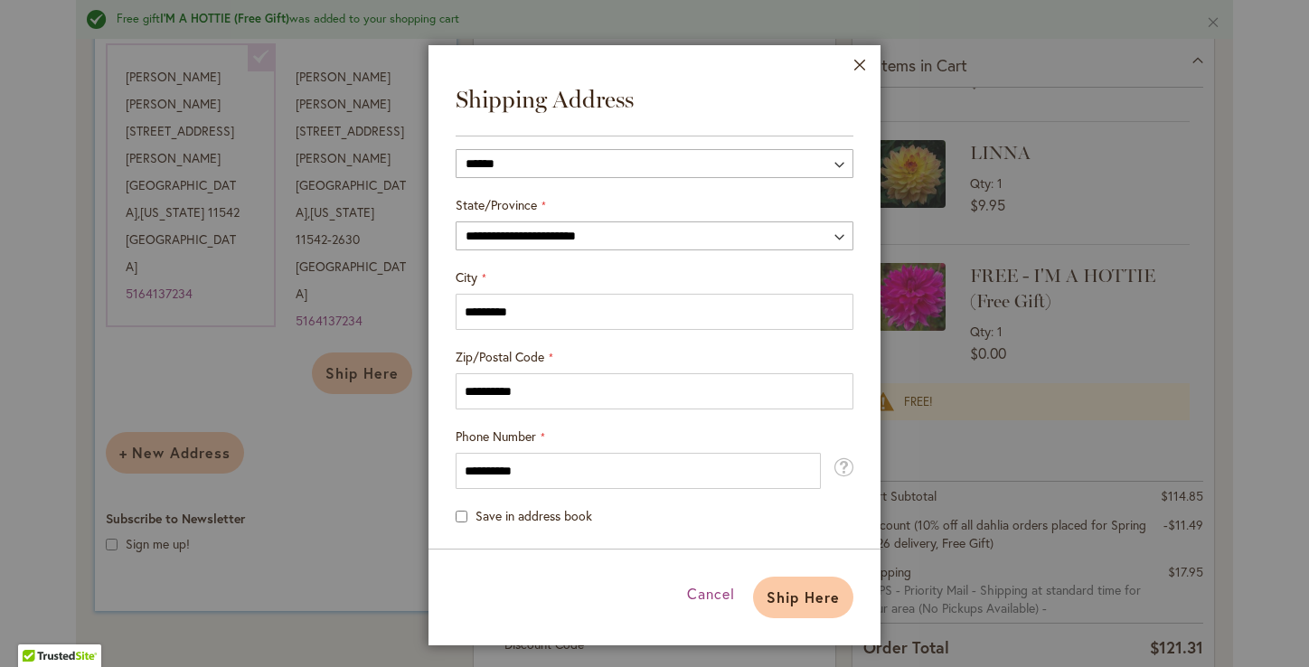
click at [795, 597] on span "Ship Here" at bounding box center [802, 596] width 73 height 19
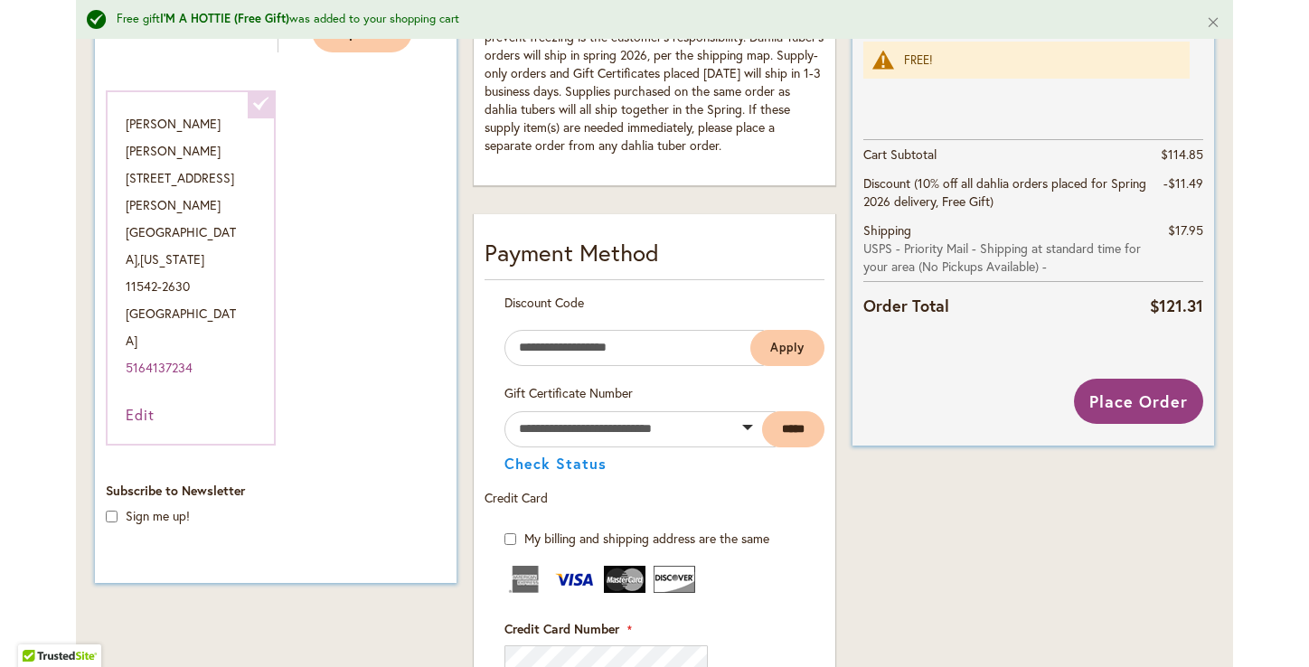
scroll to position [788, 0]
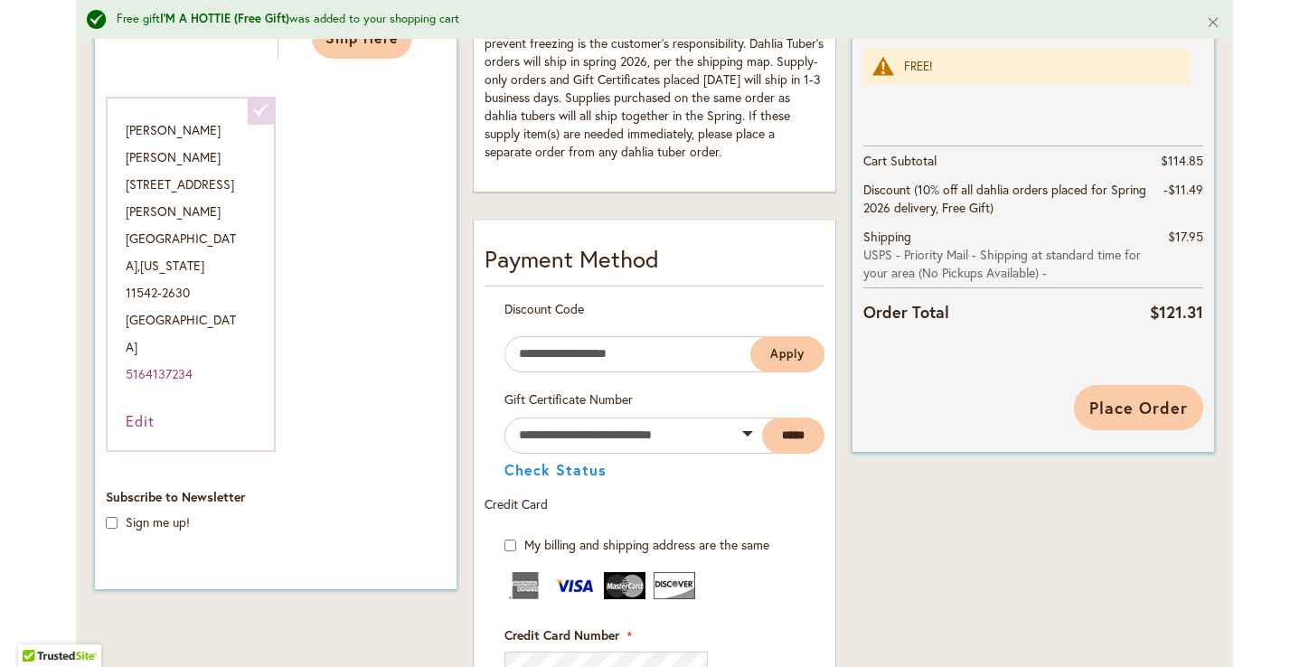
click at [1140, 406] on span "Place Order" at bounding box center [1138, 408] width 99 height 22
